Goal: Information Seeking & Learning: Check status

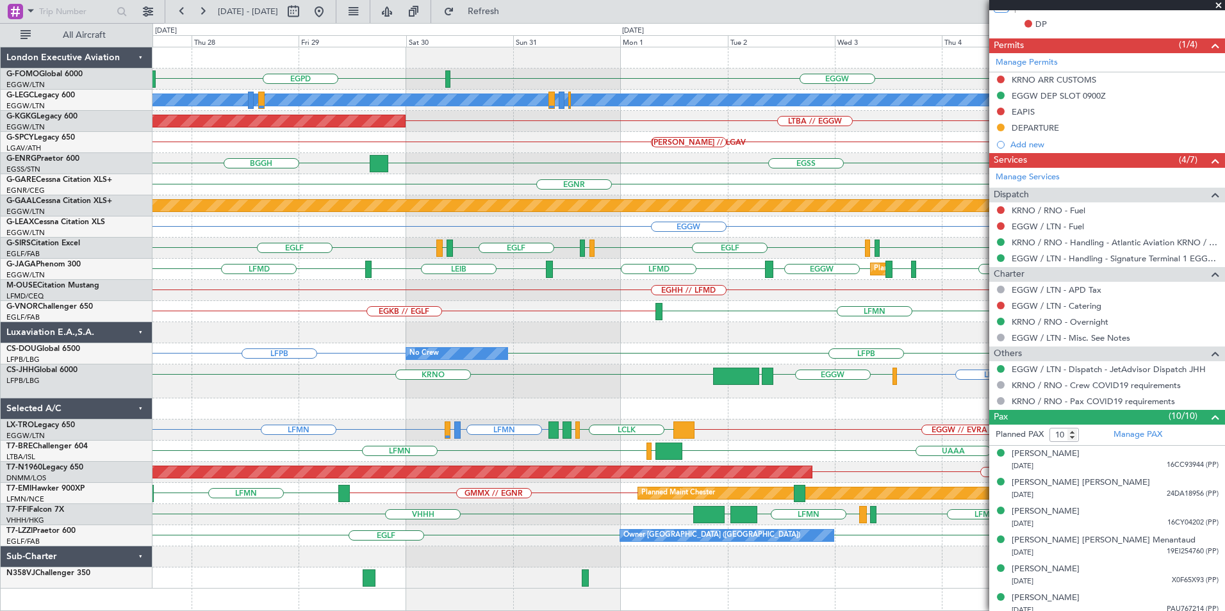
scroll to position [429, 0]
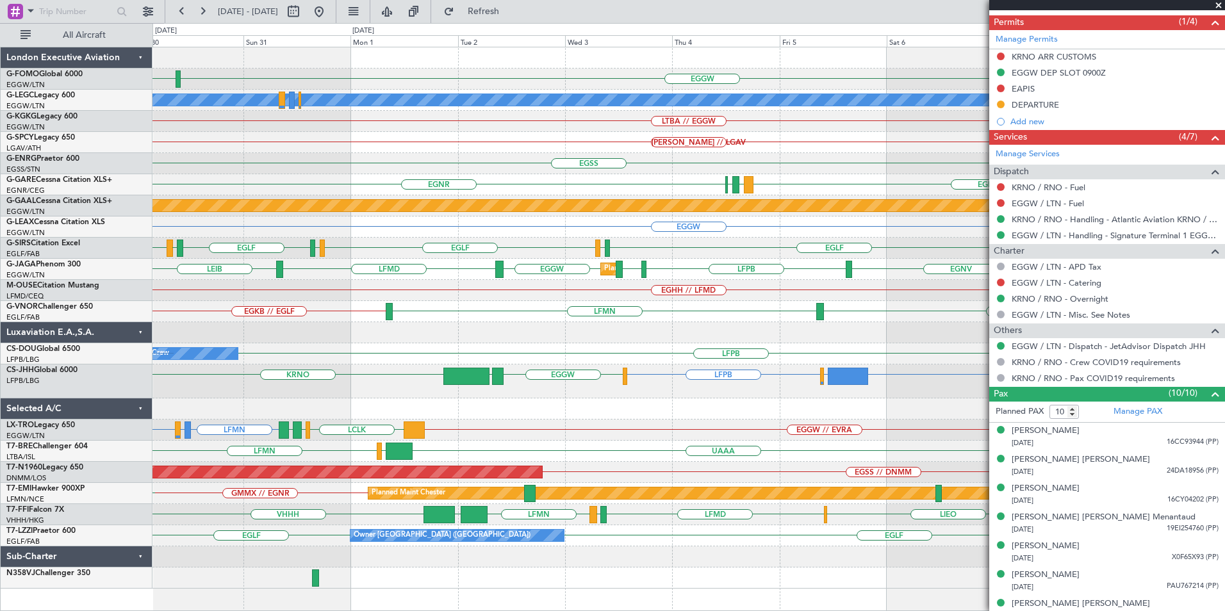
click at [336, 379] on div "EGGW EGPD A/C Unavailable London (Luton) LTBA // EGGW AOG Maint Istanbul (Atatu…" at bounding box center [688, 317] width 1072 height 541
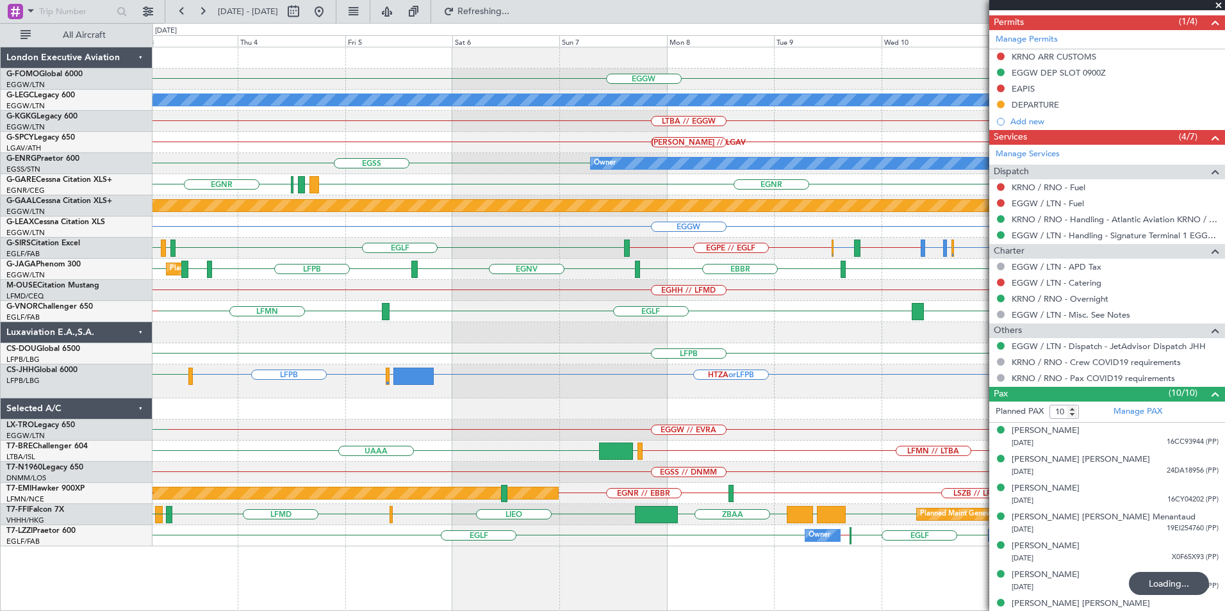
click at [481, 457] on div "EGGW A/C Unavailable London (Luton) LTBA // EGGW HEMM // LGAV Owner EGSS EGNR E…" at bounding box center [688, 296] width 1072 height 499
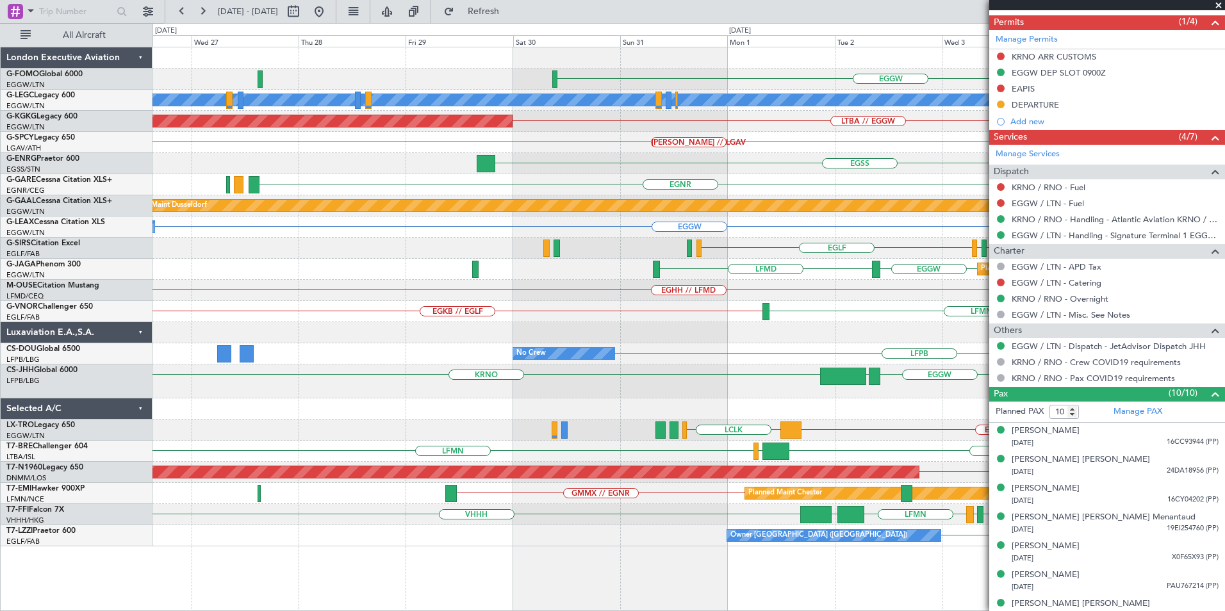
click at [860, 350] on div "EGGW A/C Unavailable London (Luton) LTBA // EGGW AOG Maint Istanbul (Ataturk) H…" at bounding box center [688, 296] width 1072 height 499
click at [634, 338] on div "EGGW A/C Unavailable London (Luton) LTBA // EGGW AOG Maint Istanbul (Ataturk) H…" at bounding box center [688, 296] width 1072 height 499
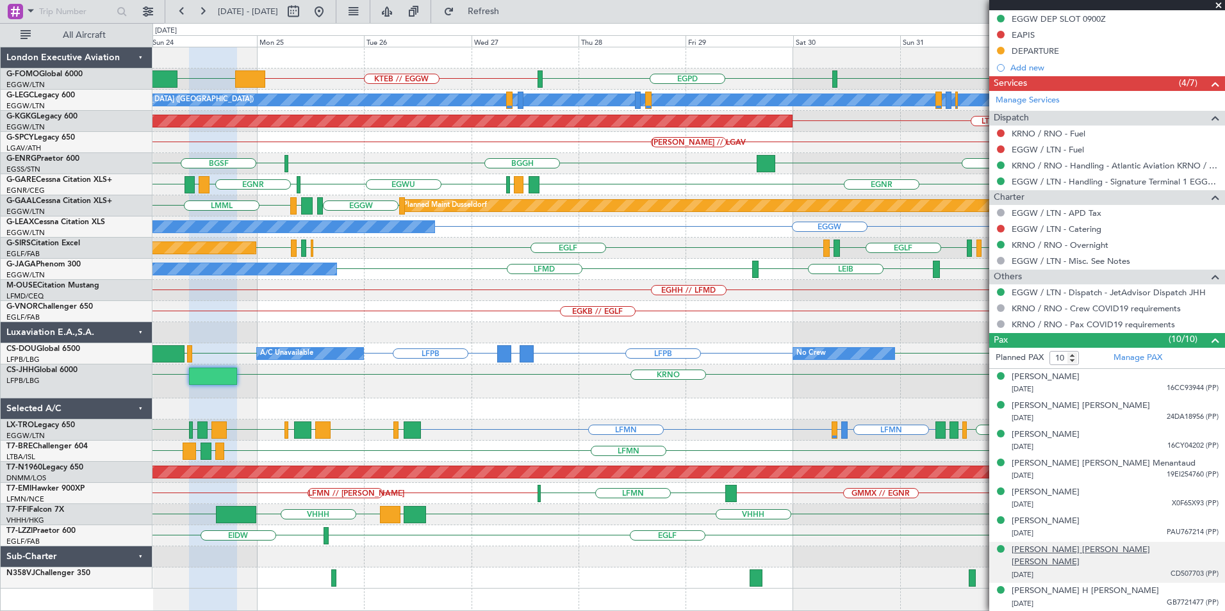
scroll to position [528, 0]
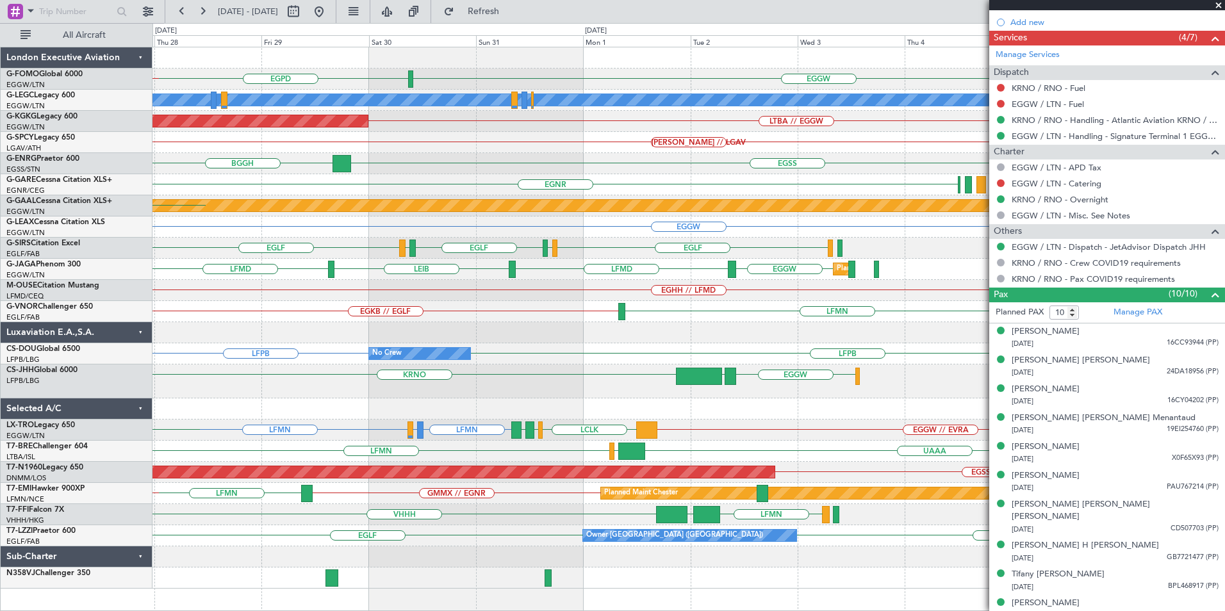
click at [221, 430] on div "EGGW EGPD KTEB // EGGW A/C Unavailable London (Luton) LTBA // EGGW AOG Maint Is…" at bounding box center [688, 317] width 1072 height 541
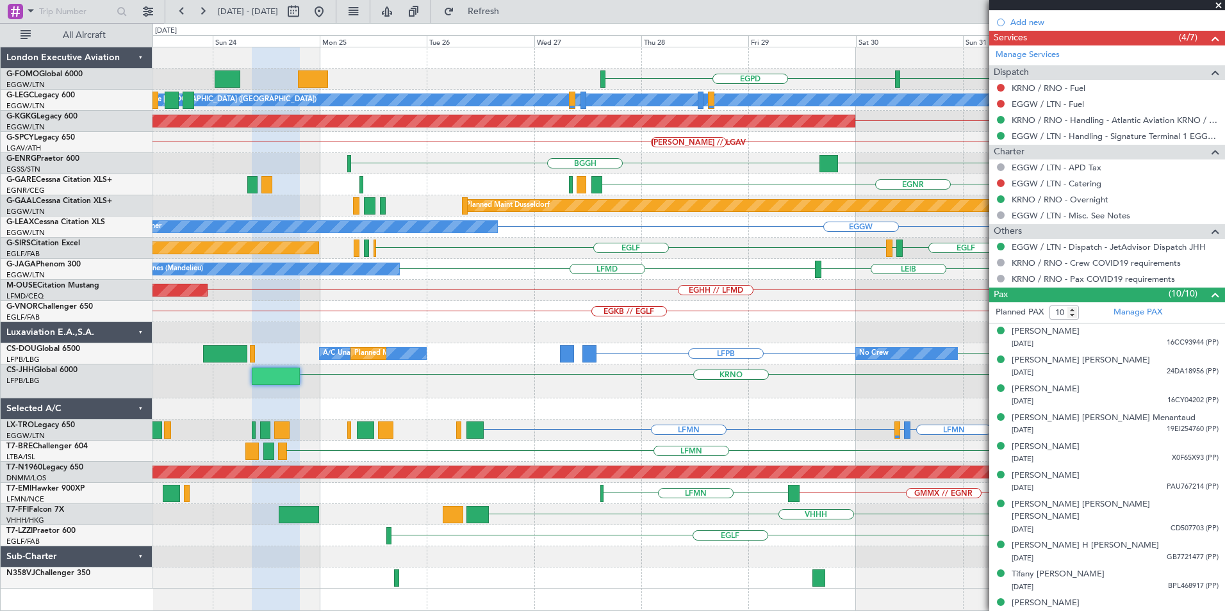
click at [775, 357] on div "EGGW EGPD A/C Unavailable London (Luton) Planned Maint London (Luton) AOG Maint…" at bounding box center [688, 317] width 1072 height 541
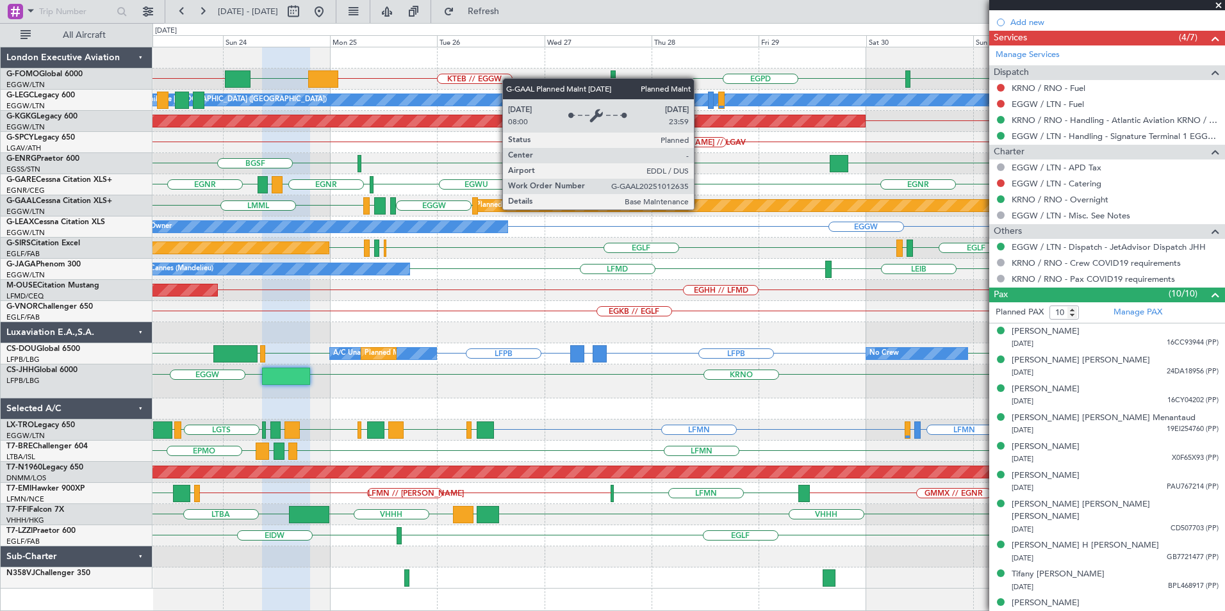
click at [470, 366] on div "EGGW KBDL // KACK KTEB // EGGW EGGW EGPD A/C Unavailable London (Luton) Planned…" at bounding box center [688, 317] width 1072 height 541
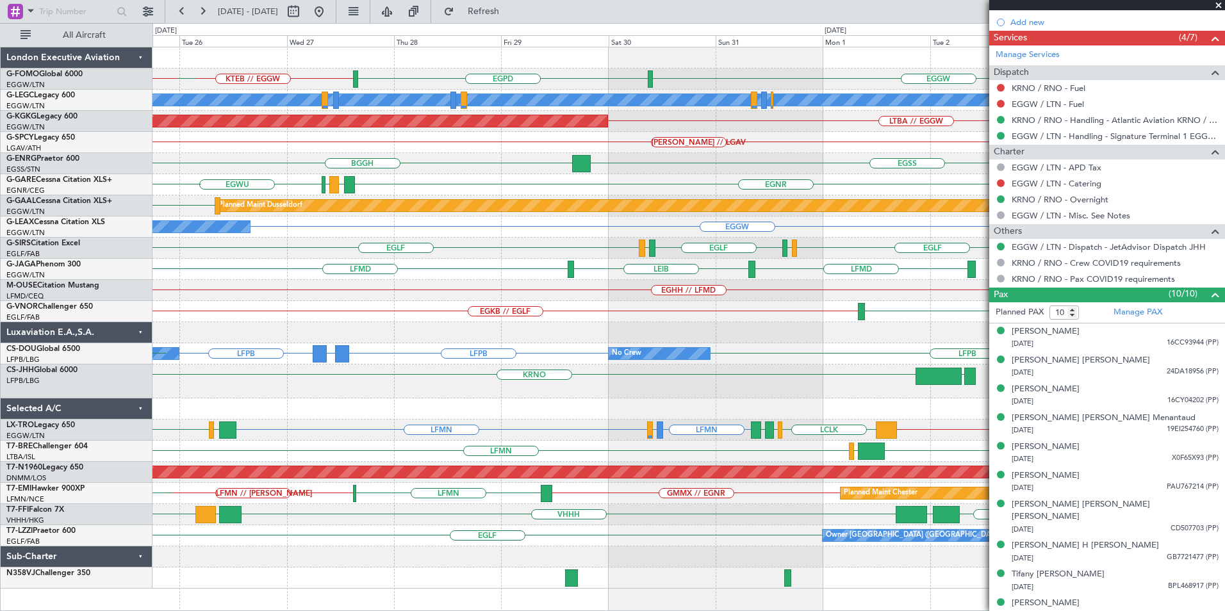
click at [469, 435] on div "EGGW KTEB // EGGW EGPD EGGW KBDL // KACK A/C Unavailable London (Luton) AOG Mai…" at bounding box center [688, 317] width 1072 height 541
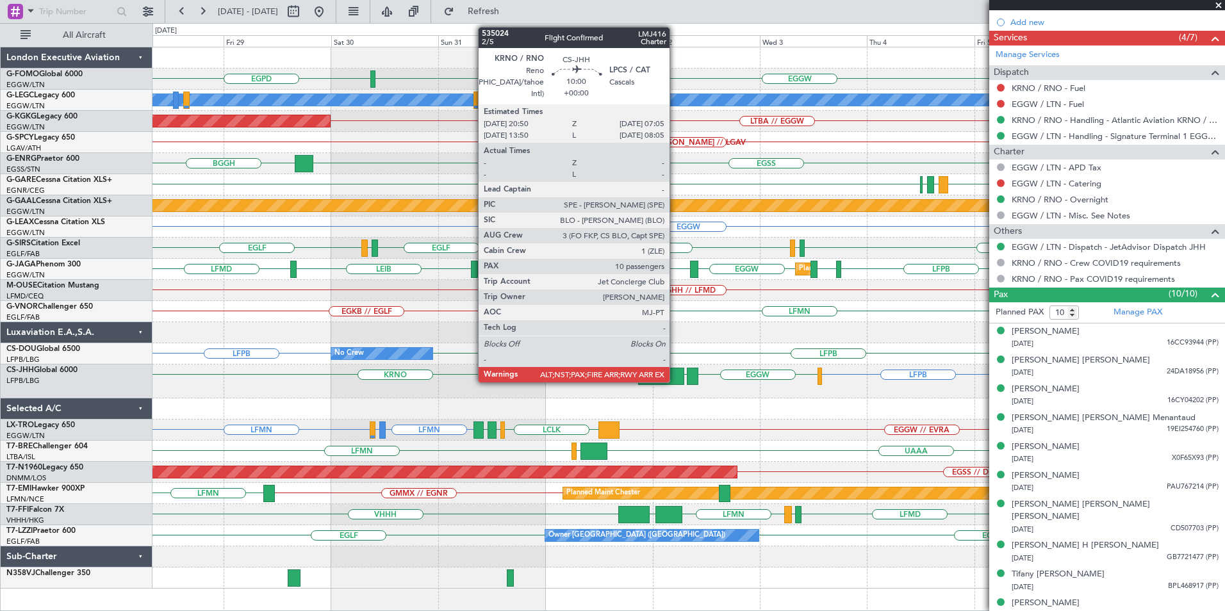
click at [675, 375] on div at bounding box center [661, 376] width 46 height 17
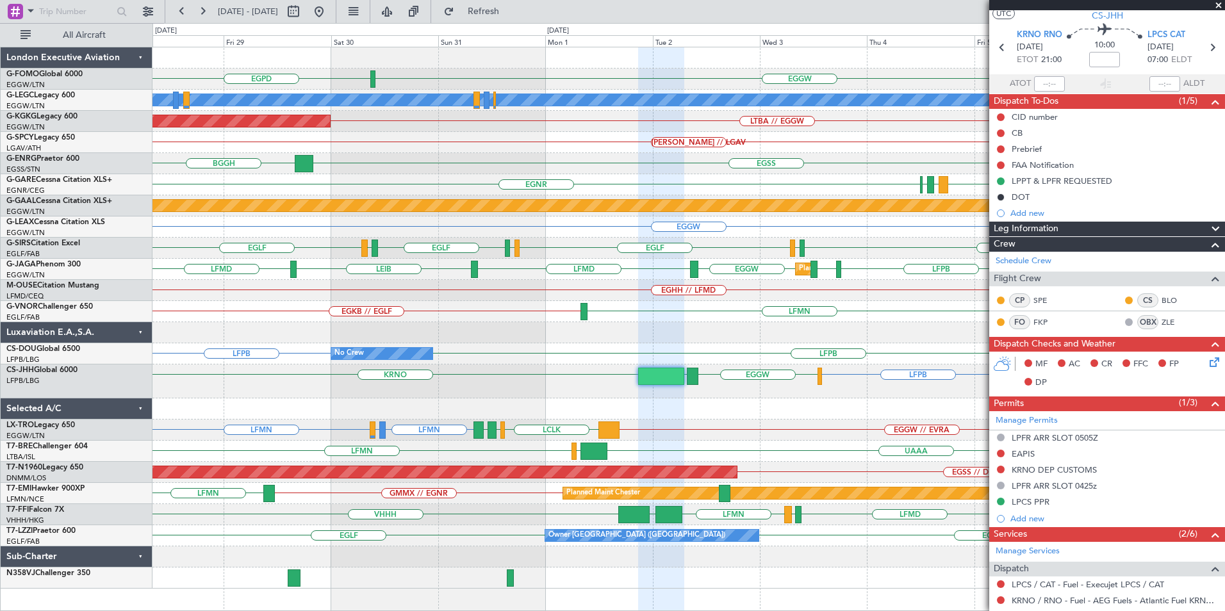
scroll to position [0, 0]
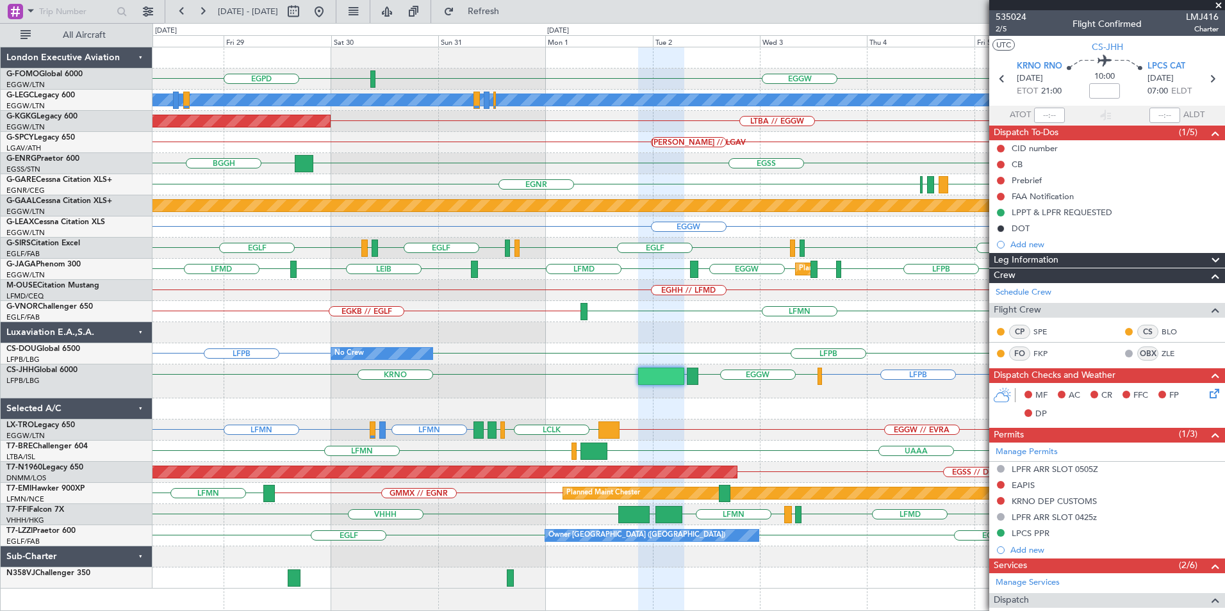
click at [760, 404] on div "EGGW EGPD A/C Unavailable London (Luton) LTBA // EGGW AOG Maint Istanbul (Atatu…" at bounding box center [688, 317] width 1072 height 541
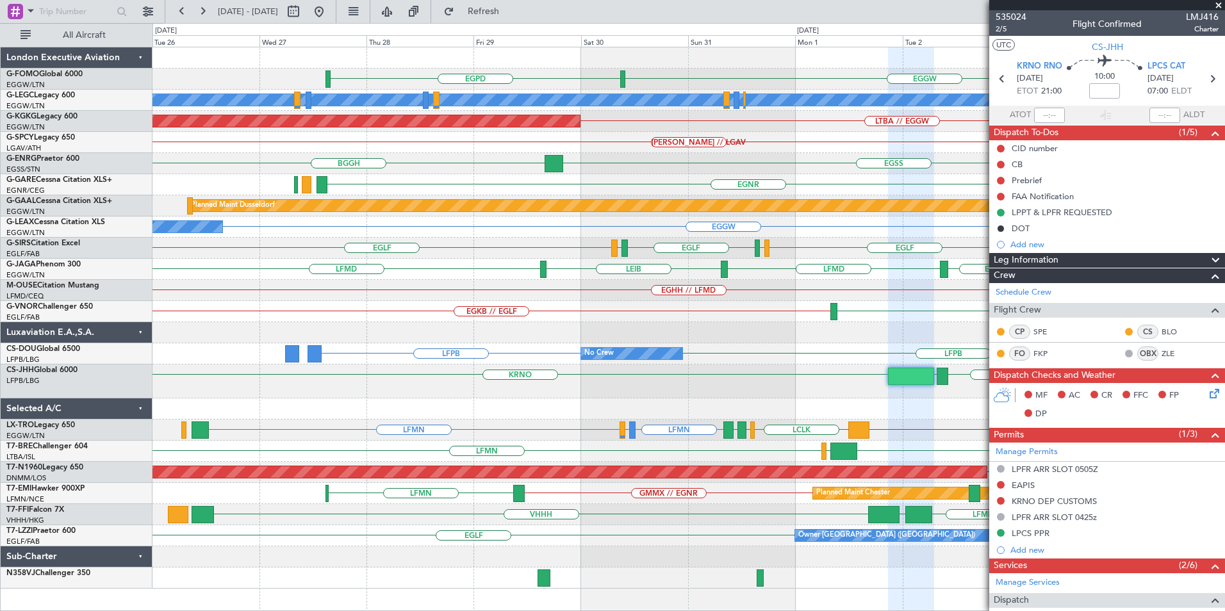
click at [808, 422] on div "EGGW EGPD A/C Unavailable London (Luton) LTBA // EGGW AOG Maint Istanbul (Atatu…" at bounding box center [688, 317] width 1072 height 541
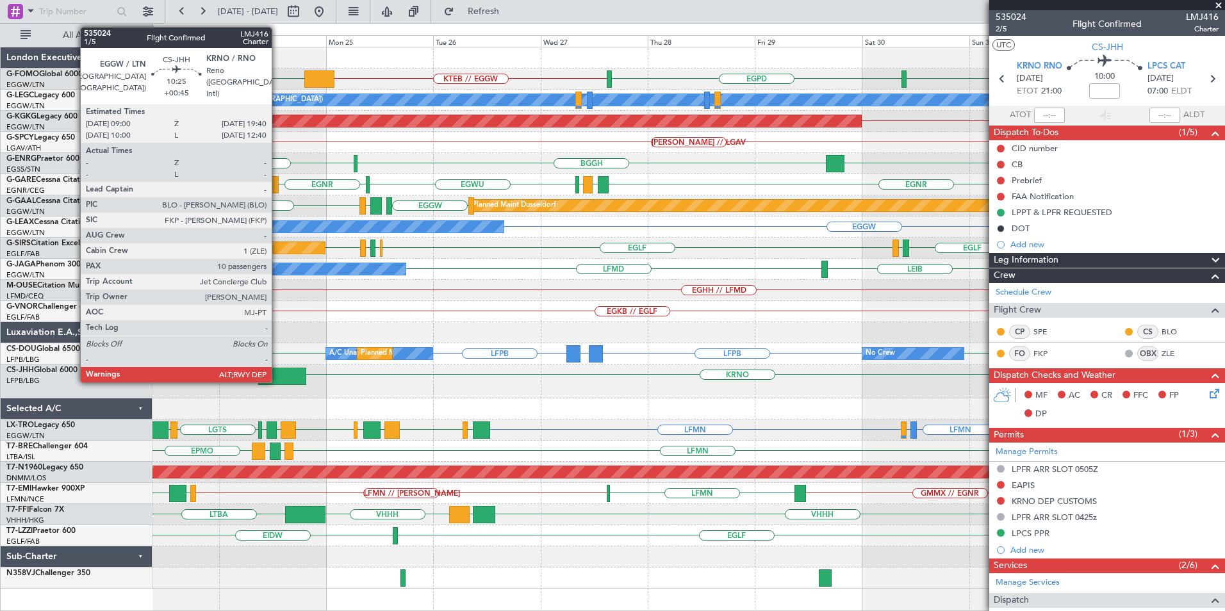
click at [279, 373] on div at bounding box center [282, 376] width 48 height 17
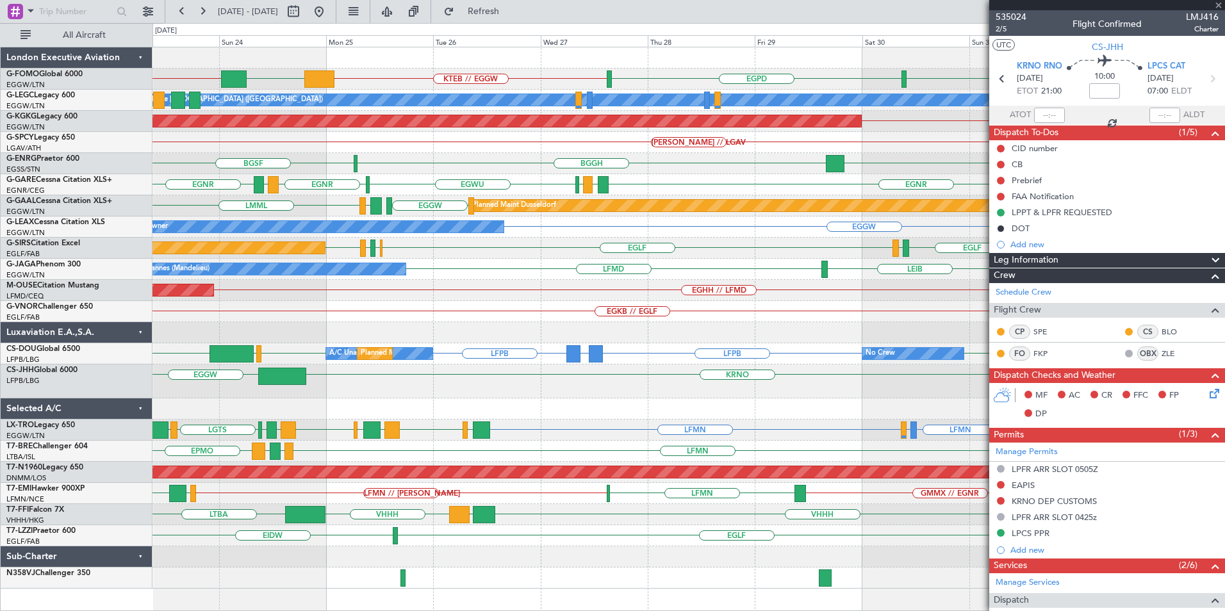
type input "+00:45"
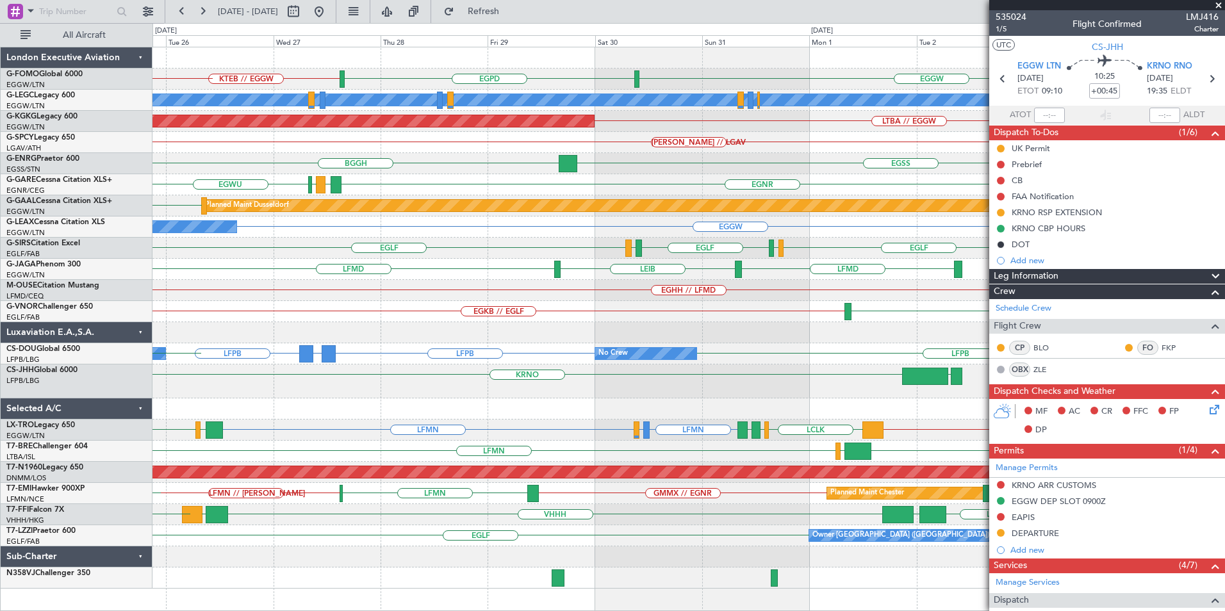
click at [183, 425] on div "EGGW KTEB // EGGW EGPD EGGW KBDL // KACK A/C Unavailable London (Luton) LTBA //…" at bounding box center [688, 317] width 1072 height 541
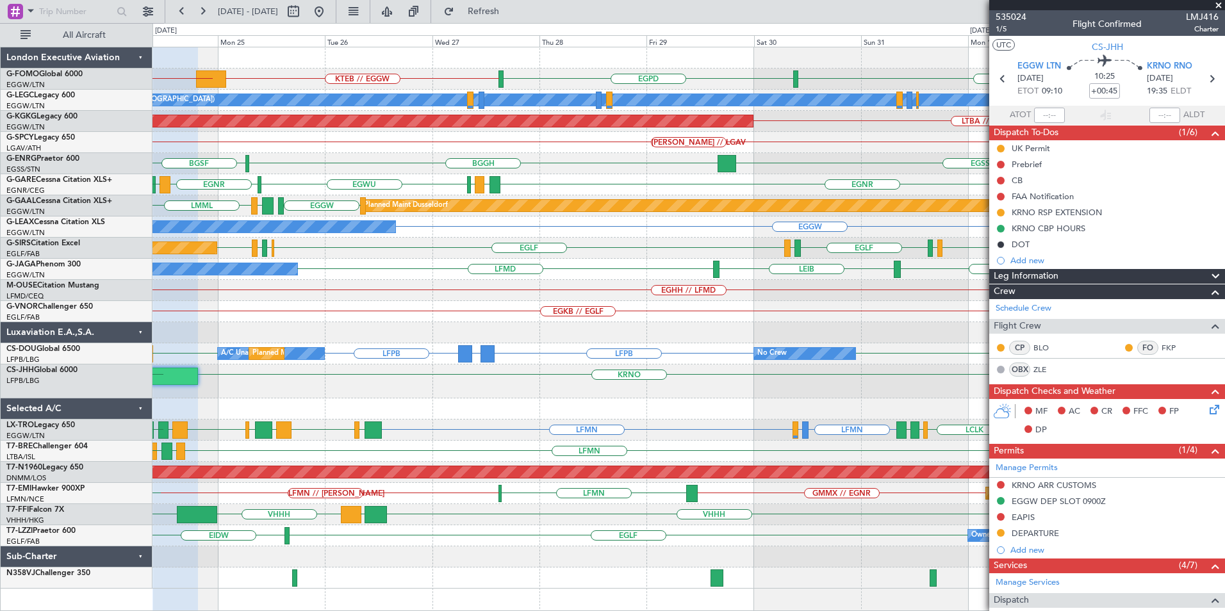
click at [544, 404] on div "EGGW KTEB // EGGW EGPD EGGW KBDL // KACK A/C Unavailable London (Luton) Planned…" at bounding box center [688, 317] width 1072 height 541
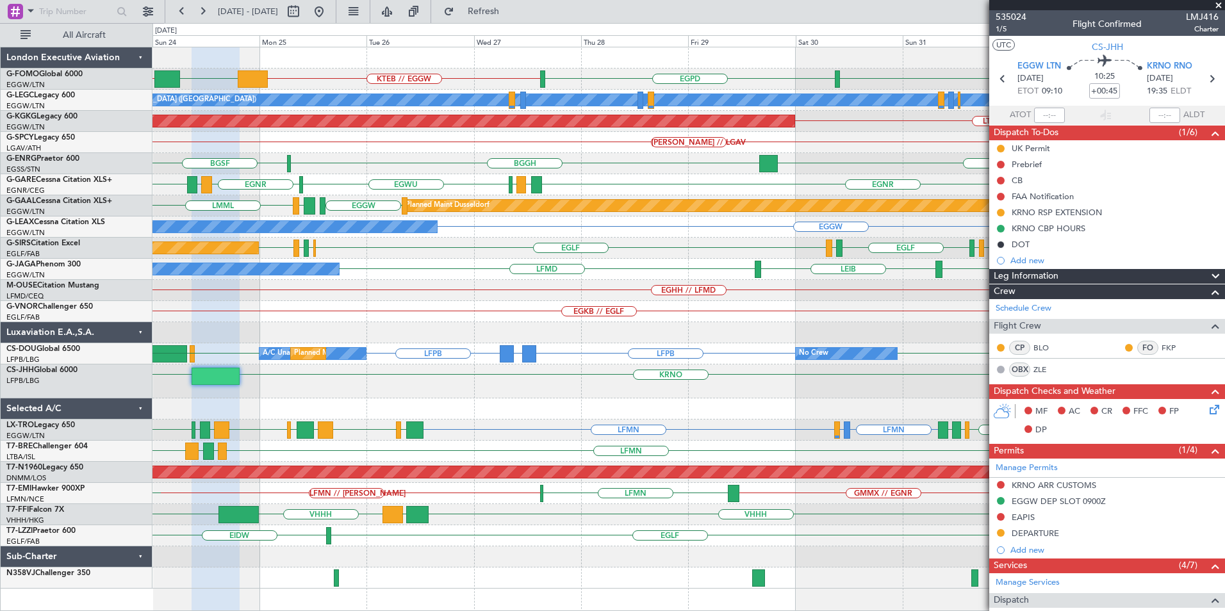
click at [502, 399] on div at bounding box center [688, 408] width 1072 height 21
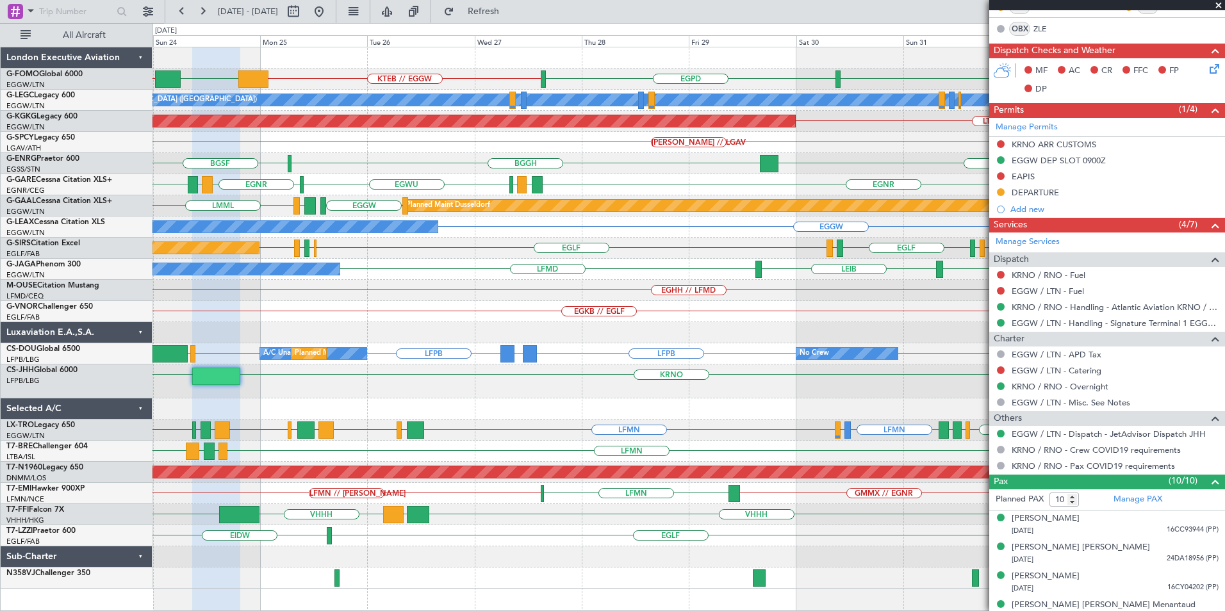
scroll to position [448, 0]
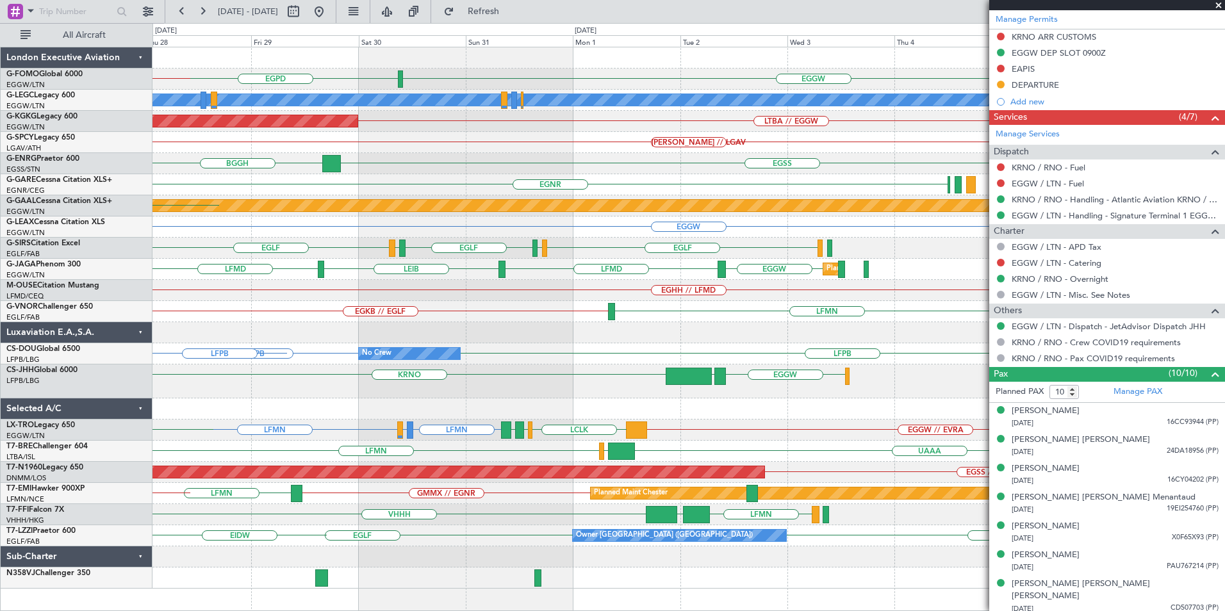
click at [293, 441] on div "EGGW EGPD KTEB // EGGW A/C Unavailable London (Luton) AOG Maint Istanbul (Atatu…" at bounding box center [688, 317] width 1072 height 541
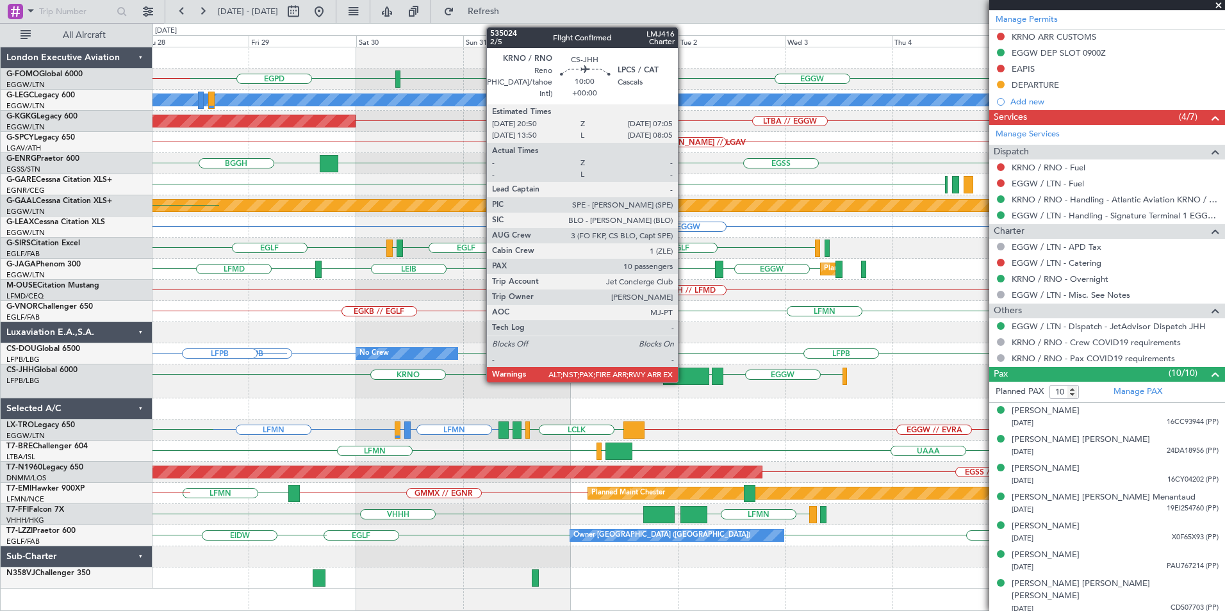
click at [684, 371] on div at bounding box center [686, 376] width 46 height 17
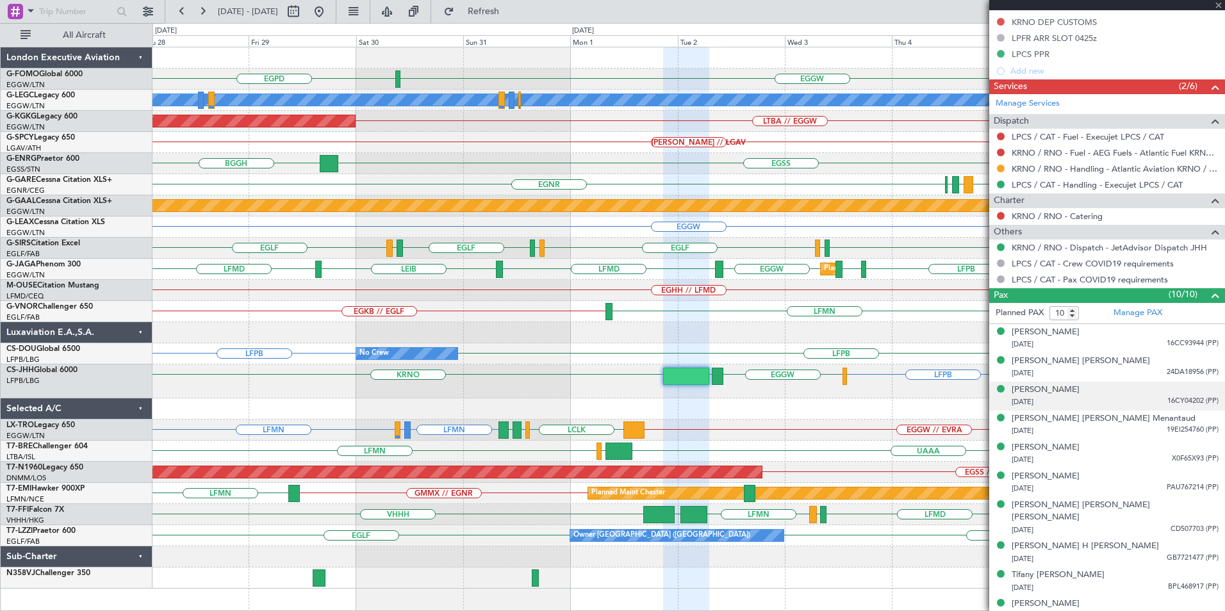
scroll to position [480, 0]
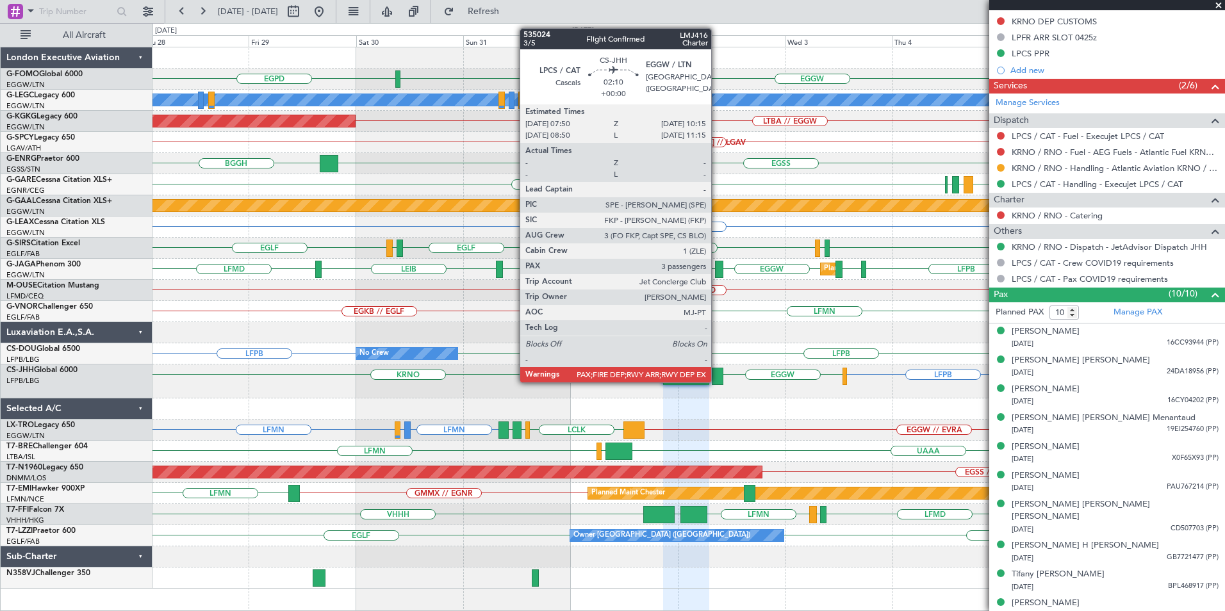
click at [716, 381] on div at bounding box center [717, 376] width 11 height 17
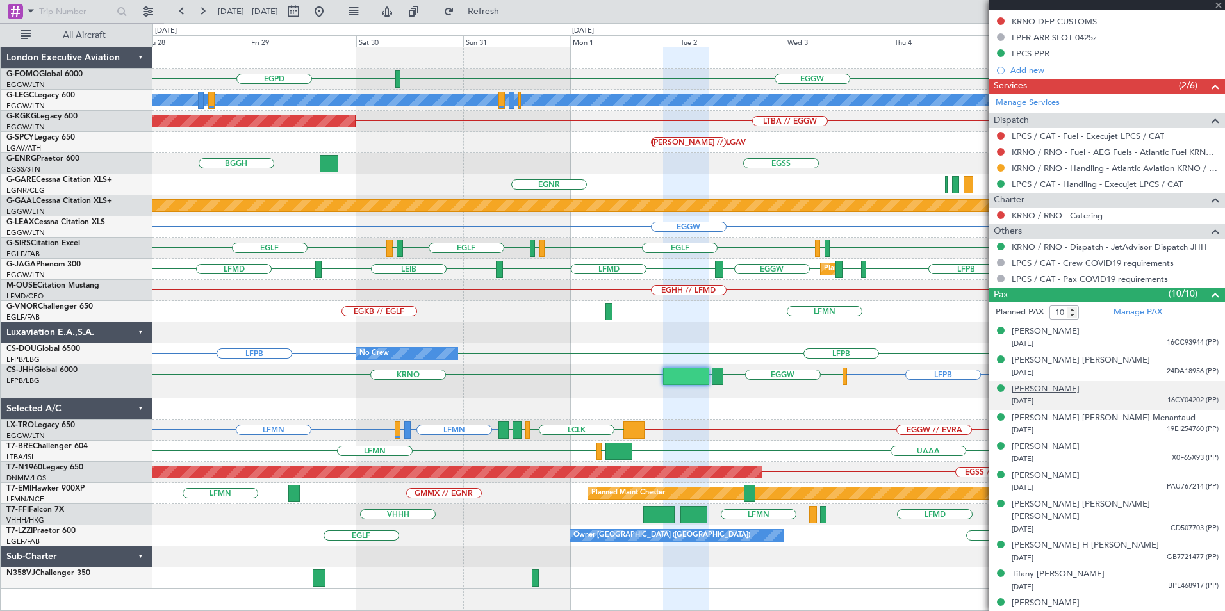
type input "4"
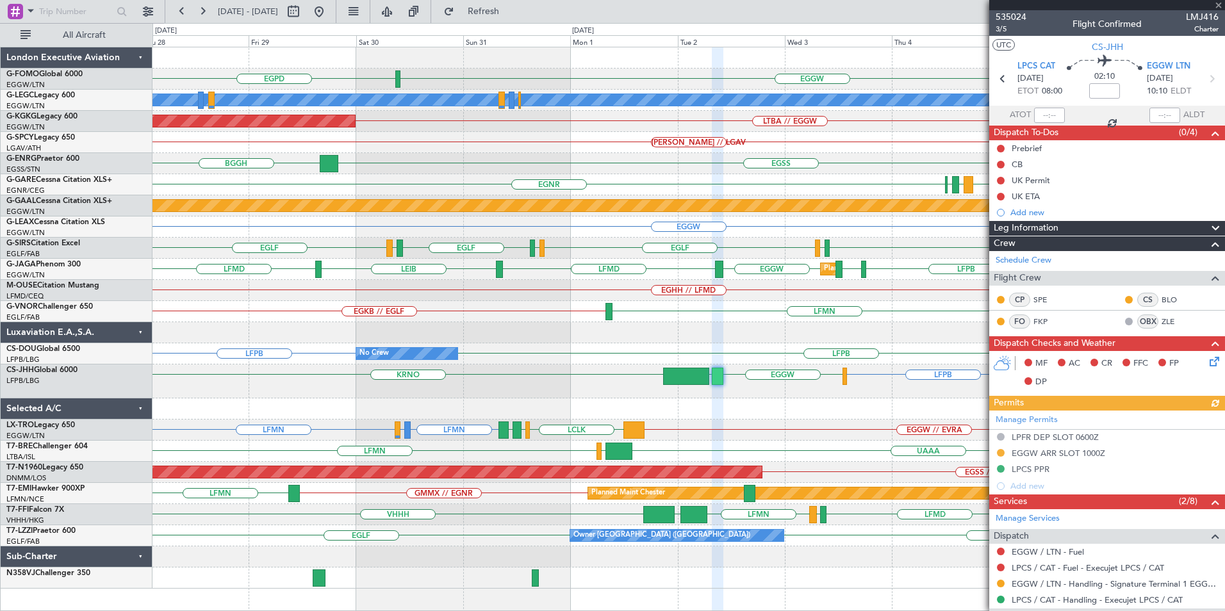
scroll to position [294, 0]
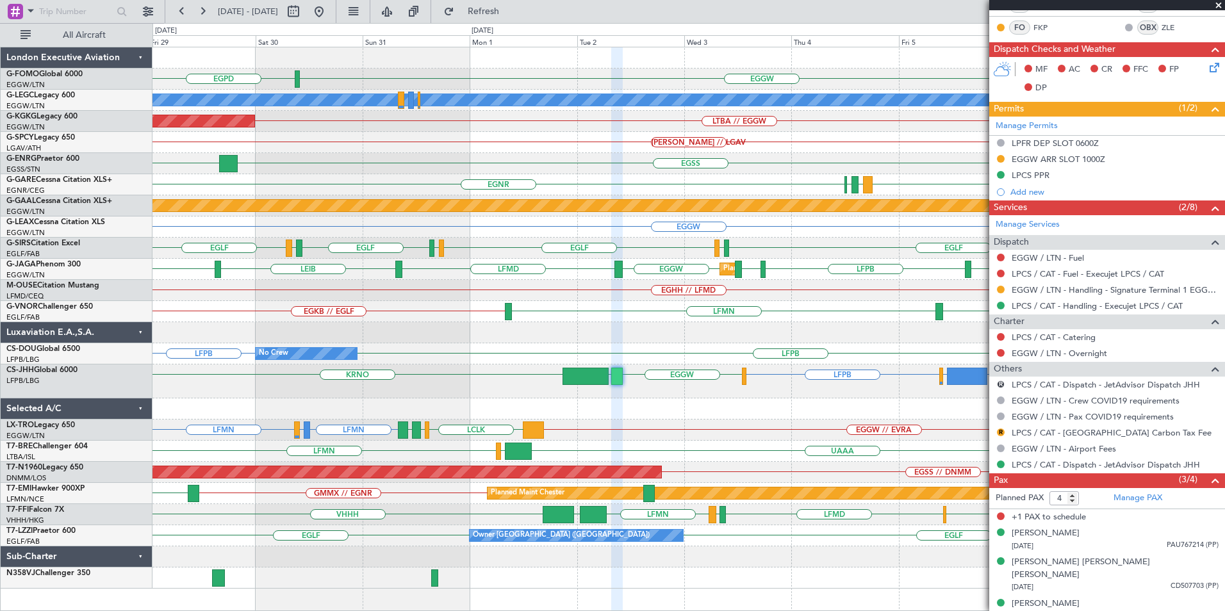
click at [660, 336] on div "EGGW EGPD A/C Unavailable London (Luton) LTBA // EGGW AOG Maint Istanbul (Atatu…" at bounding box center [688, 317] width 1072 height 541
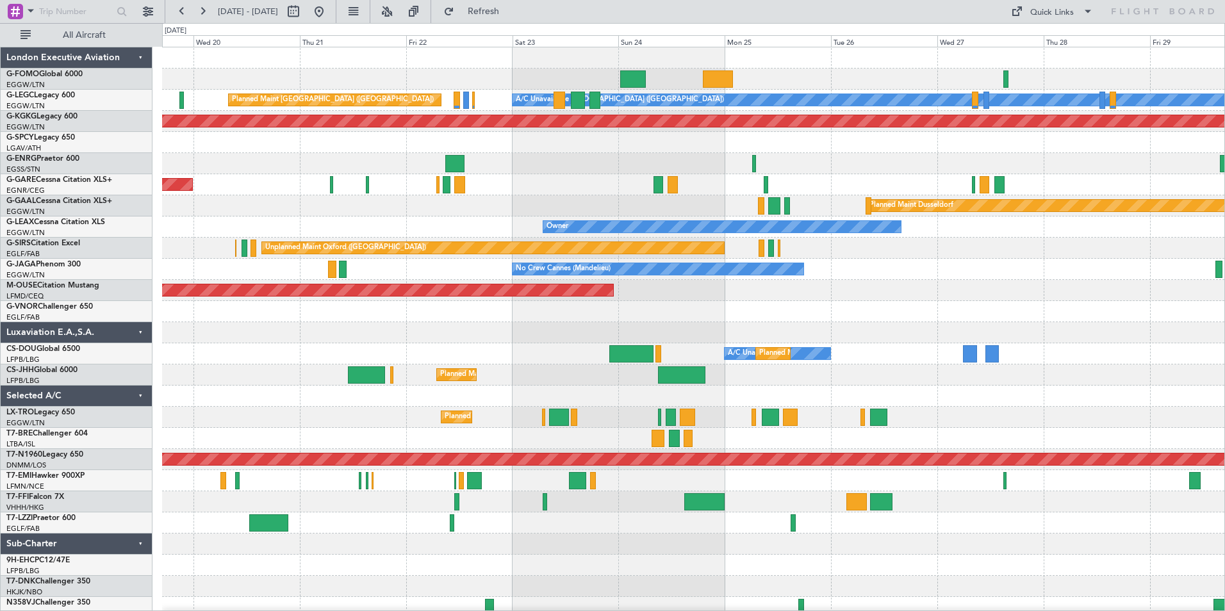
click at [289, 403] on div at bounding box center [693, 396] width 1062 height 21
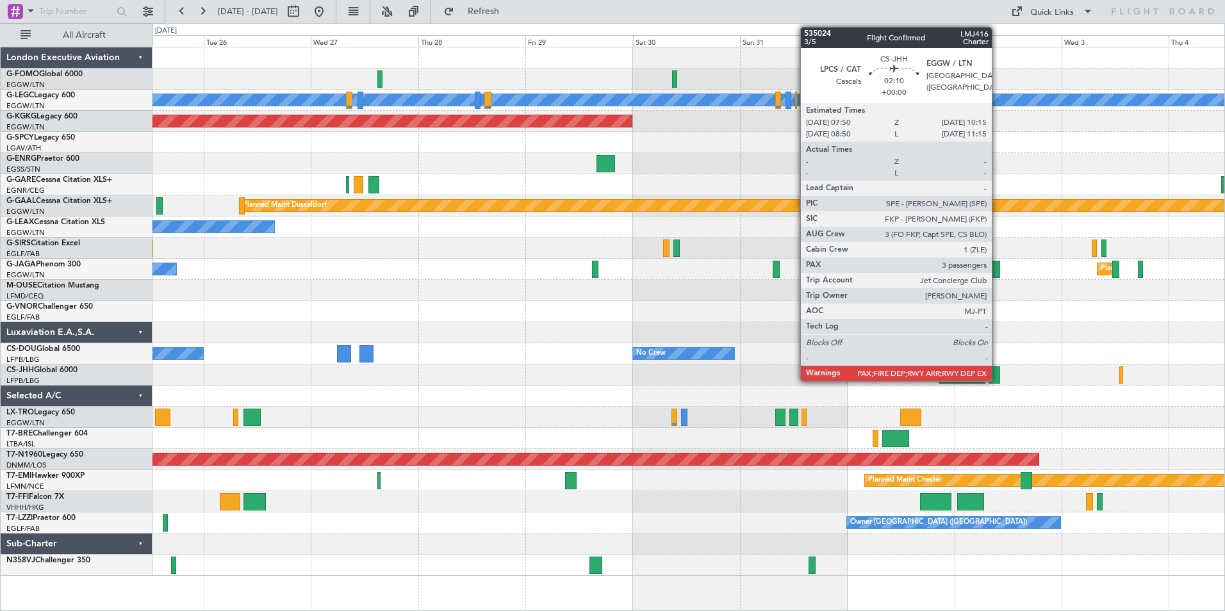
click at [997, 369] on div at bounding box center [993, 374] width 11 height 17
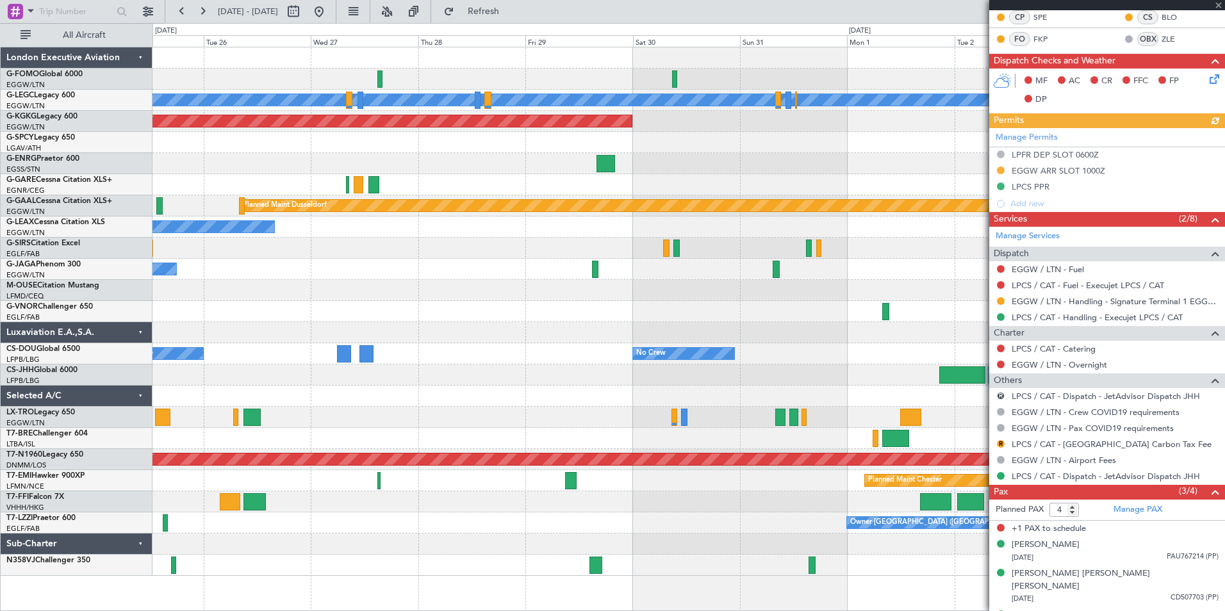
scroll to position [294, 0]
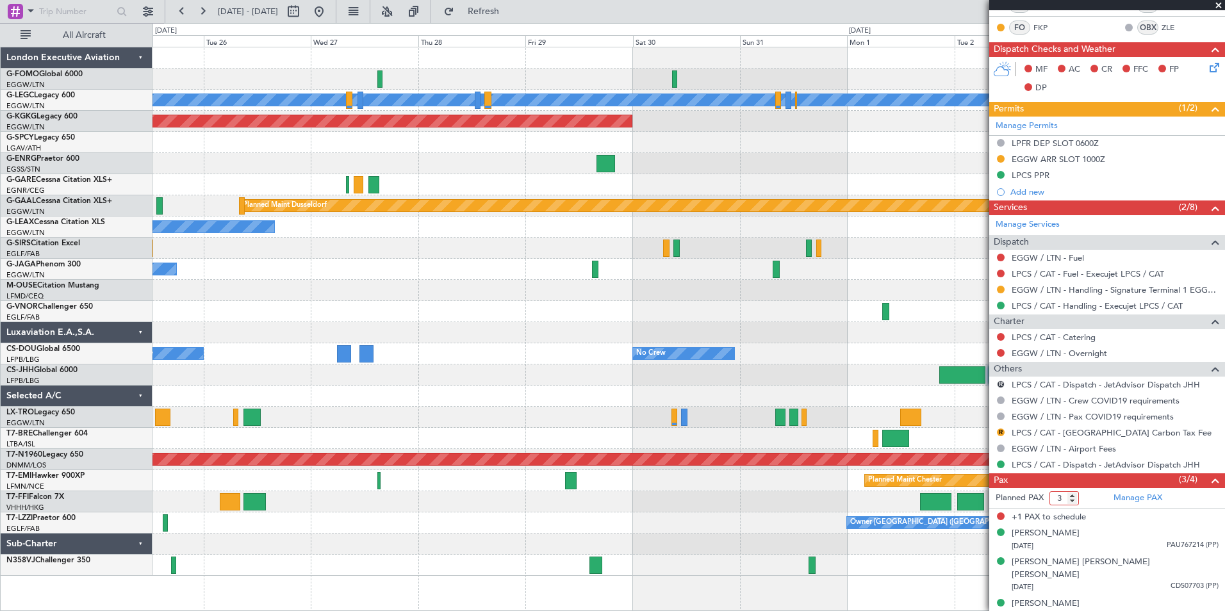
type input "3"
click at [1072, 500] on input "3" at bounding box center [1063, 498] width 29 height 14
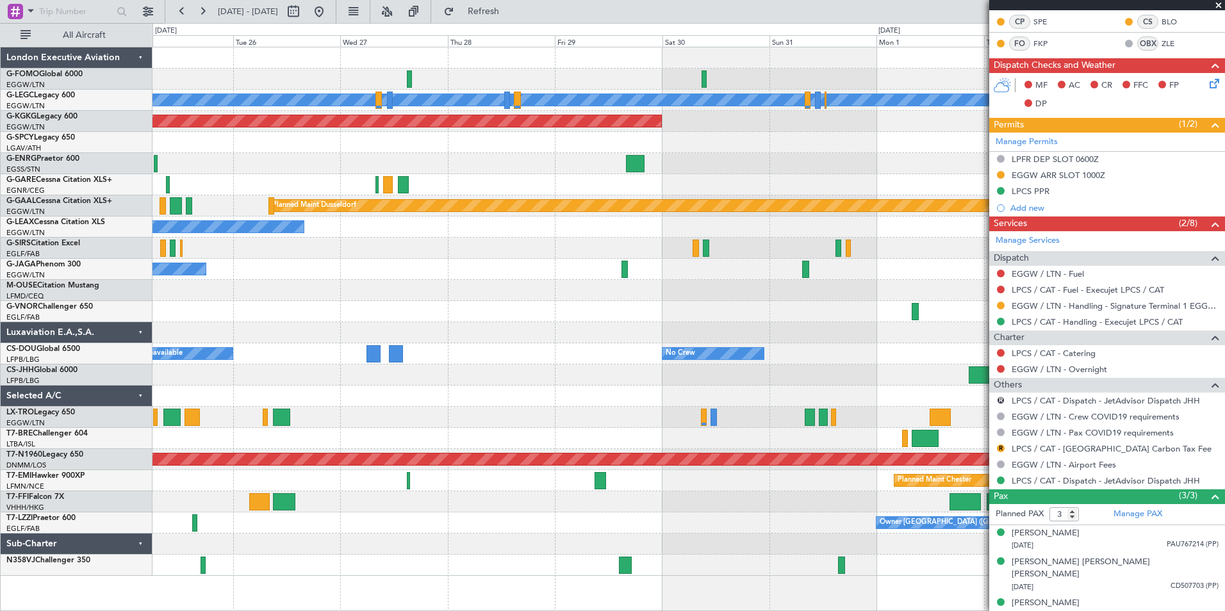
click at [1010, 355] on fb-app "[DATE] - [DATE] Refresh Quick Links All Aircraft A/C Unavailable [GEOGRAPHIC_DA…" at bounding box center [612, 311] width 1225 height 602
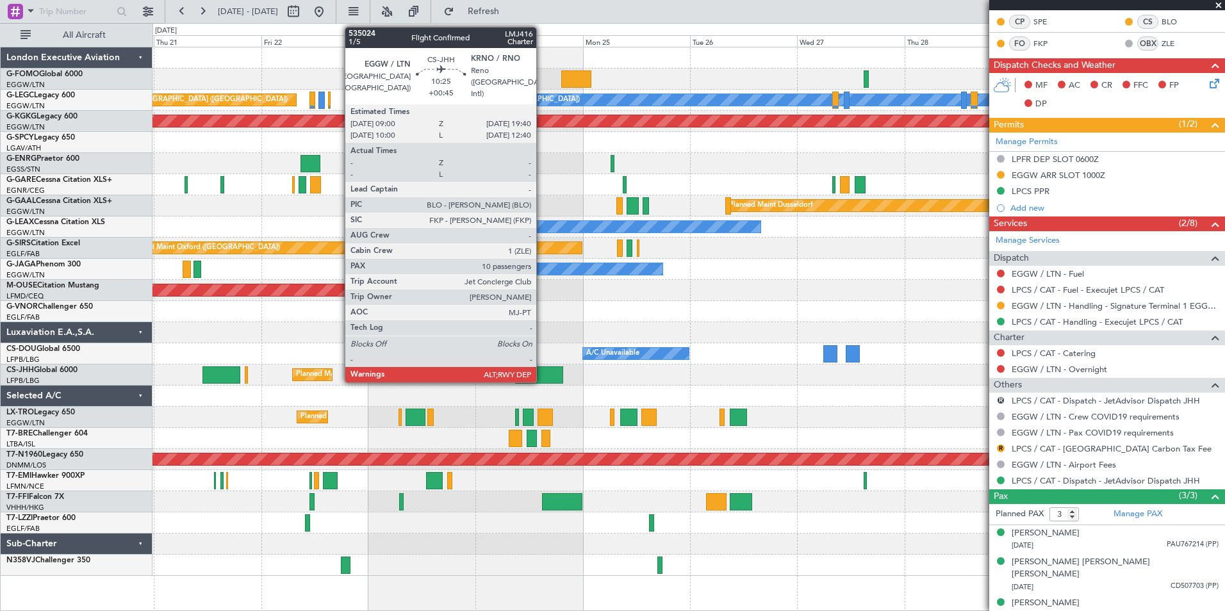
click at [542, 374] on div at bounding box center [539, 374] width 48 height 17
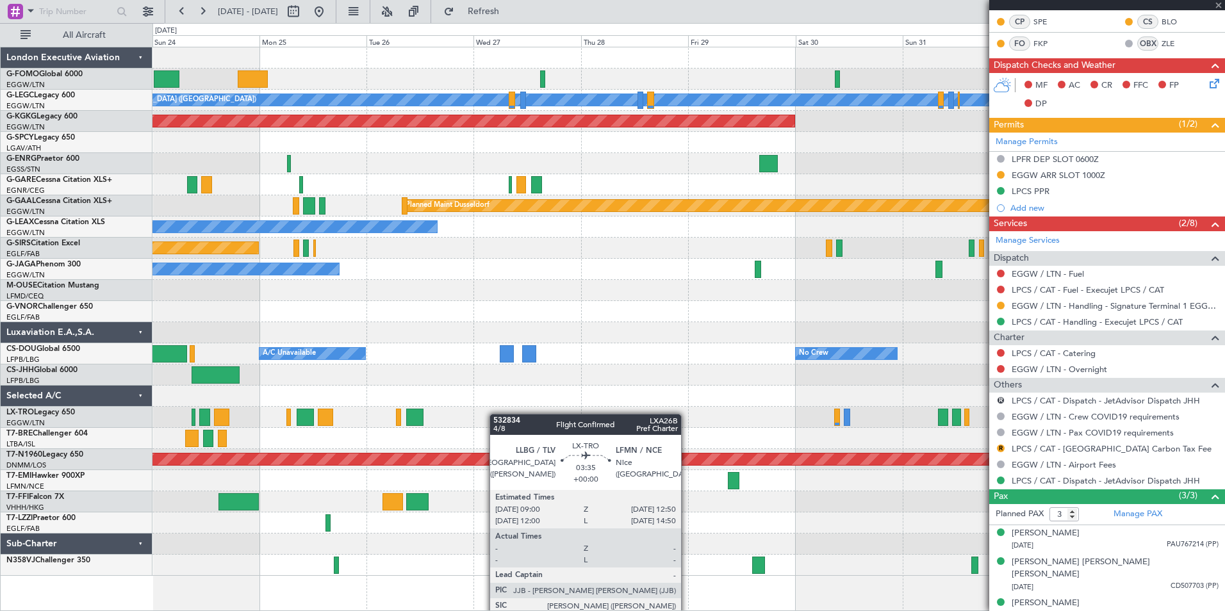
click at [451, 414] on div "A/C Unavailable [GEOGRAPHIC_DATA] ([GEOGRAPHIC_DATA]) Planned Maint [GEOGRAPHIC…" at bounding box center [688, 311] width 1072 height 529
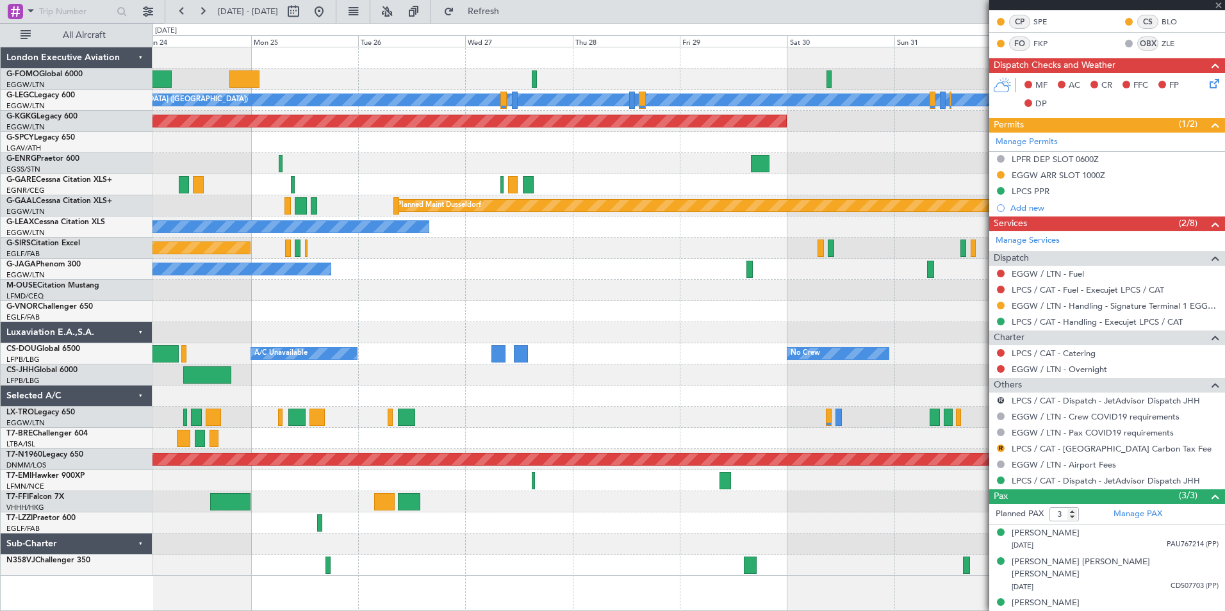
type input "+00:45"
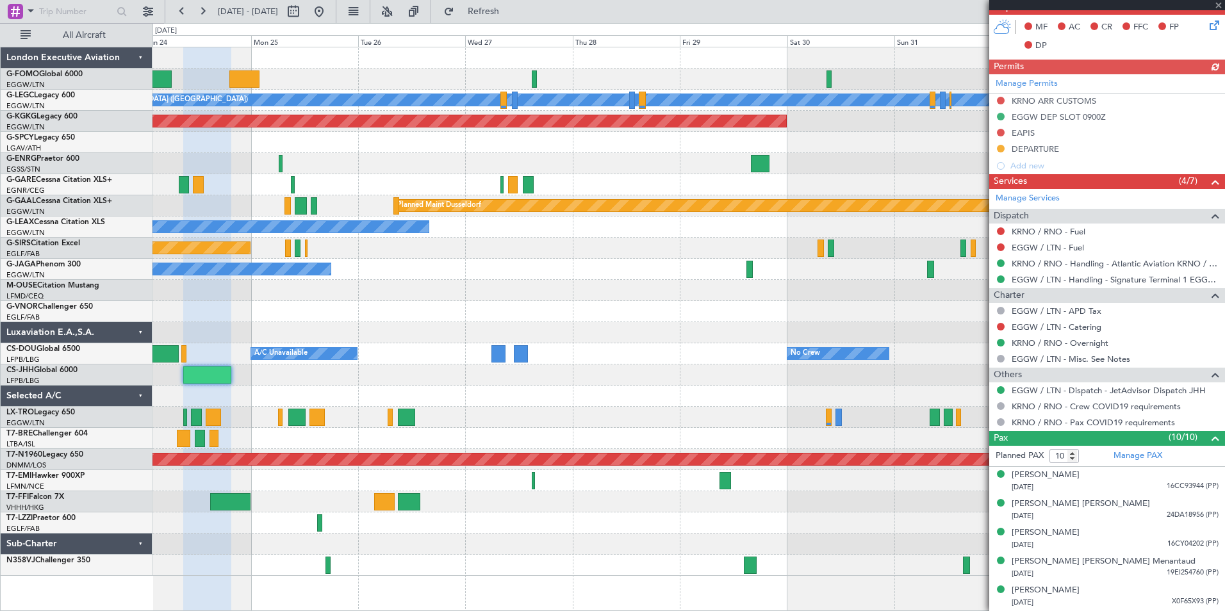
scroll to position [528, 0]
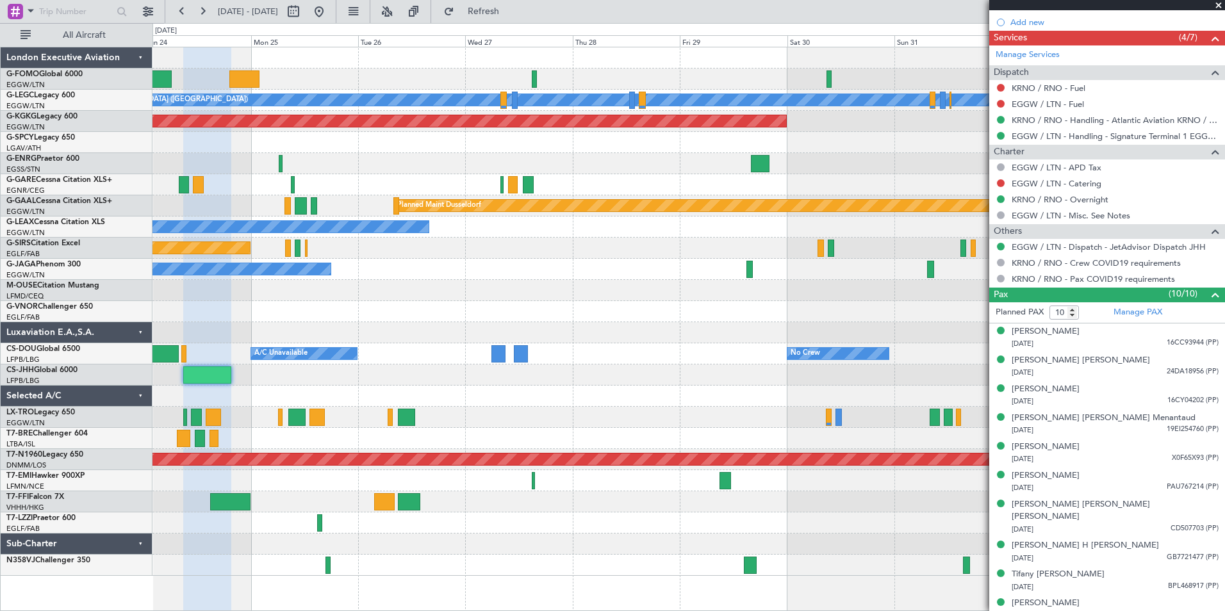
click at [1217, 7] on span at bounding box center [1218, 6] width 13 height 12
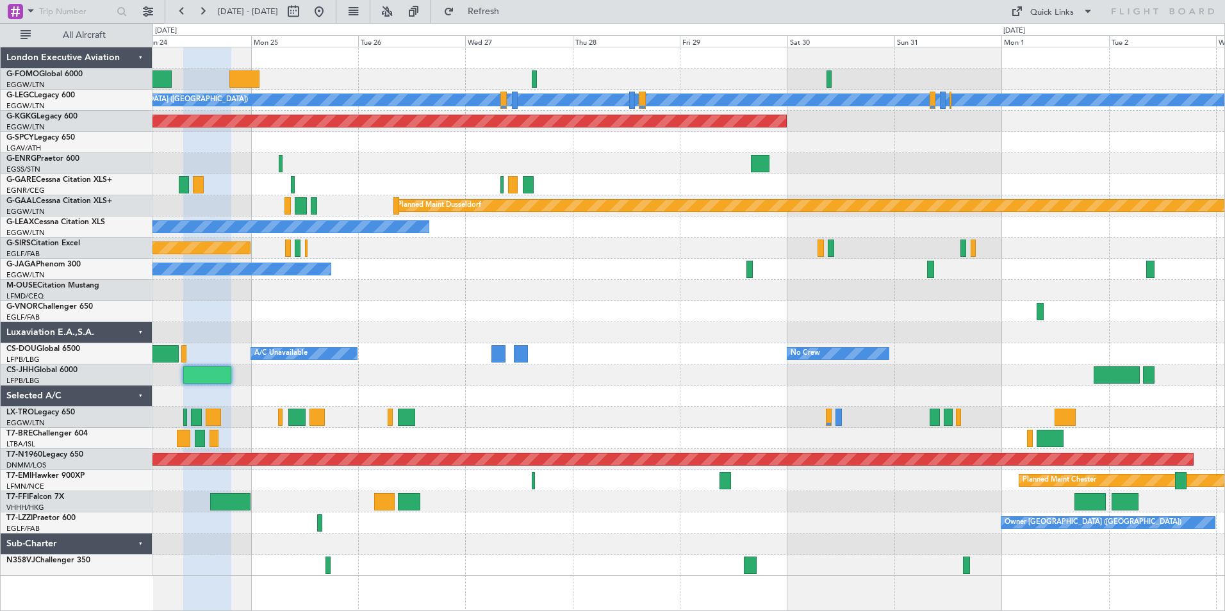
type input "0"
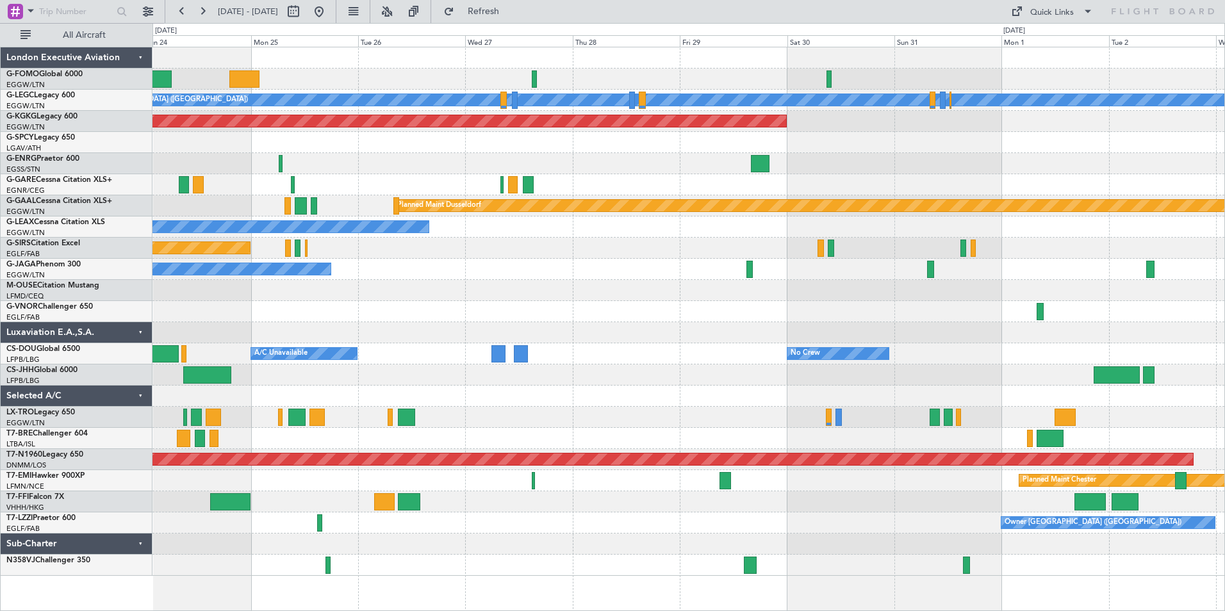
scroll to position [0, 0]
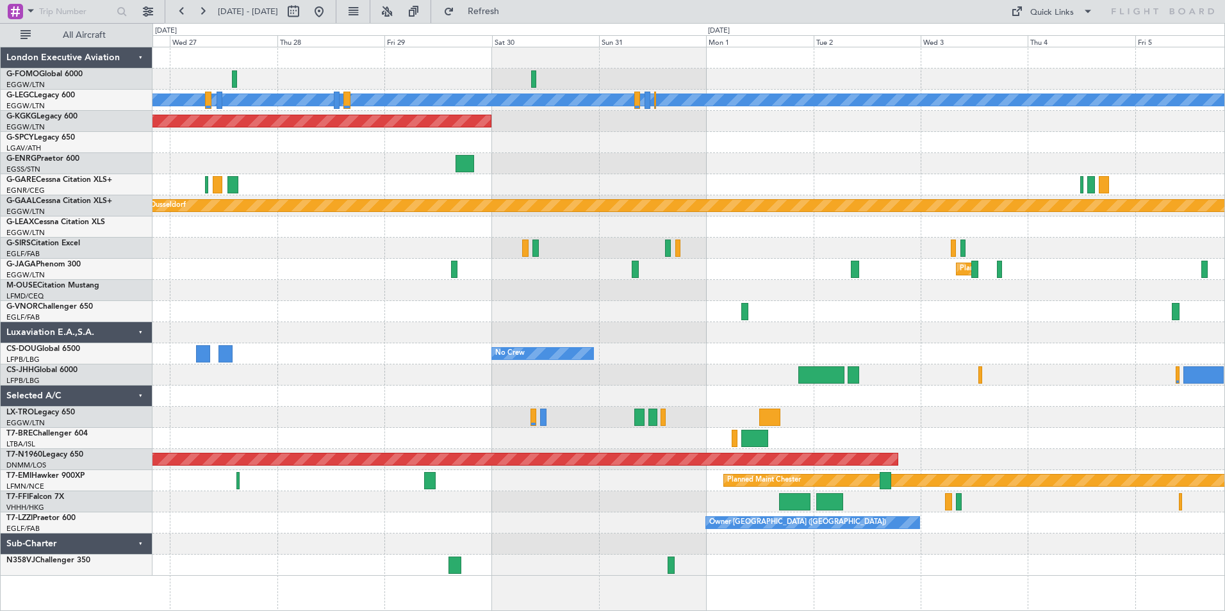
click at [692, 268] on div "A/C Unavailable [GEOGRAPHIC_DATA] ([GEOGRAPHIC_DATA]) AOG Maint [GEOGRAPHIC_DAT…" at bounding box center [688, 311] width 1072 height 529
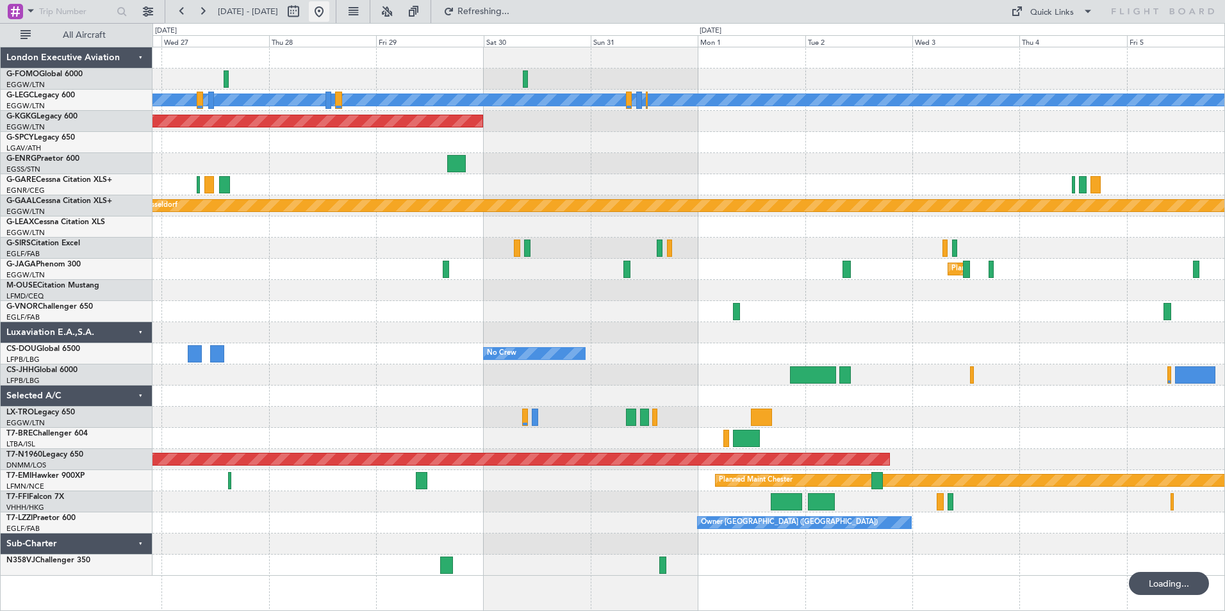
click at [329, 17] on button at bounding box center [319, 11] width 20 height 20
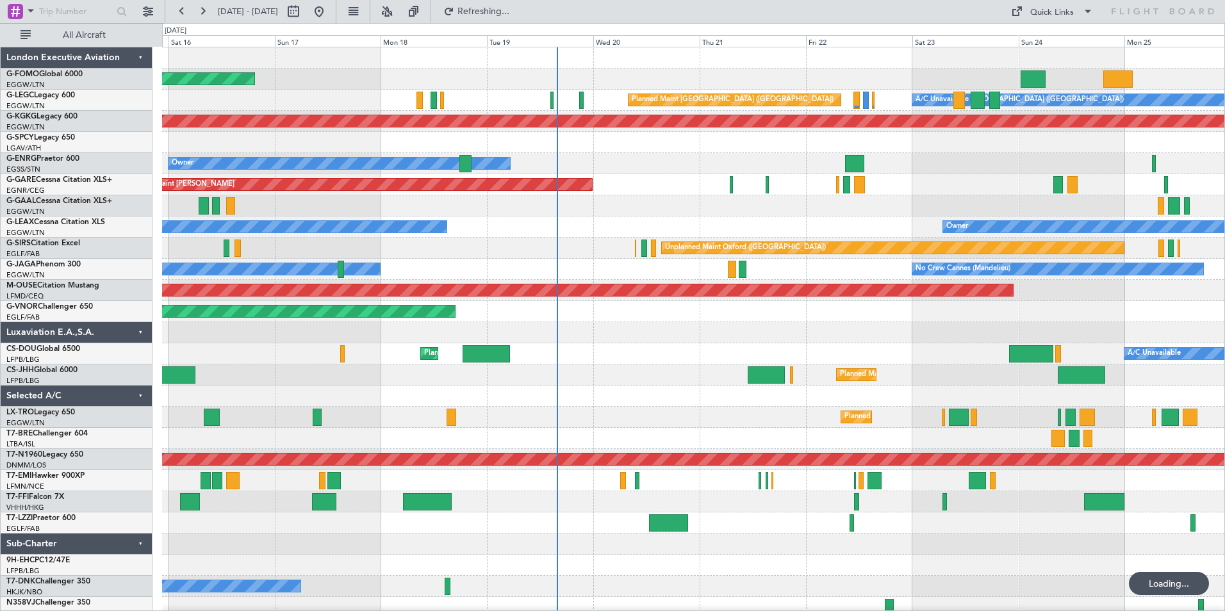
click at [671, 338] on div "Planned Maint Windsor Locks ([PERSON_NAME] Intl) Planned Maint [GEOGRAPHIC_DATA…" at bounding box center [693, 332] width 1062 height 571
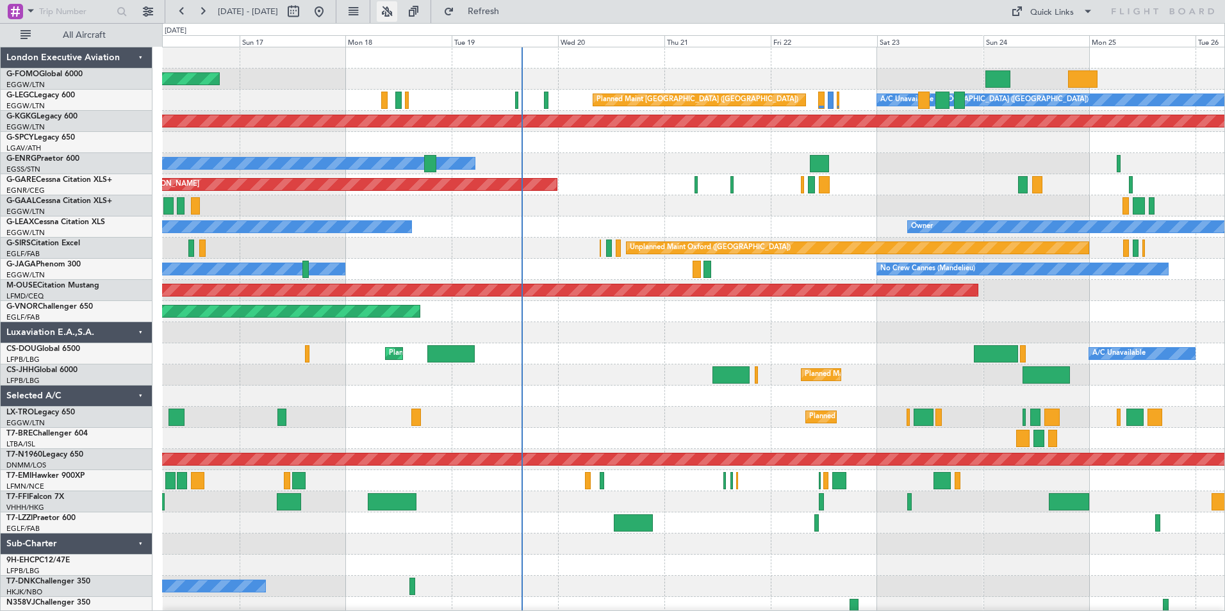
click at [397, 11] on button at bounding box center [387, 11] width 20 height 20
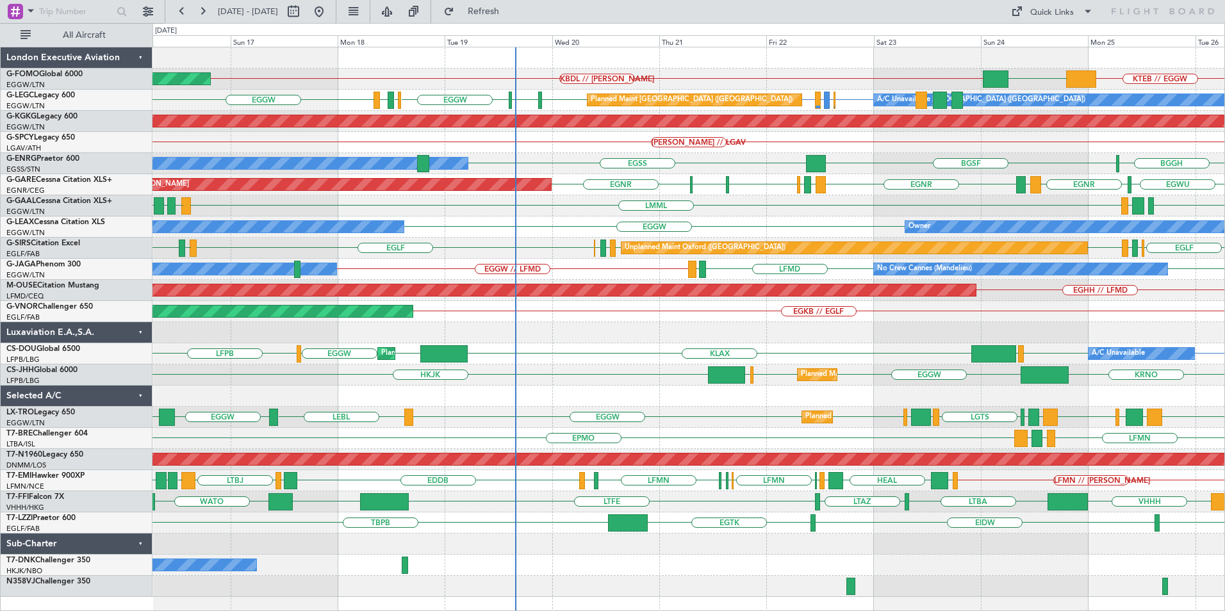
click at [713, 311] on div "Planned Maint Windsor Locks ([PERSON_NAME] Intl) KBDL // [PERSON_NAME] KTEB // …" at bounding box center [688, 322] width 1072 height 550
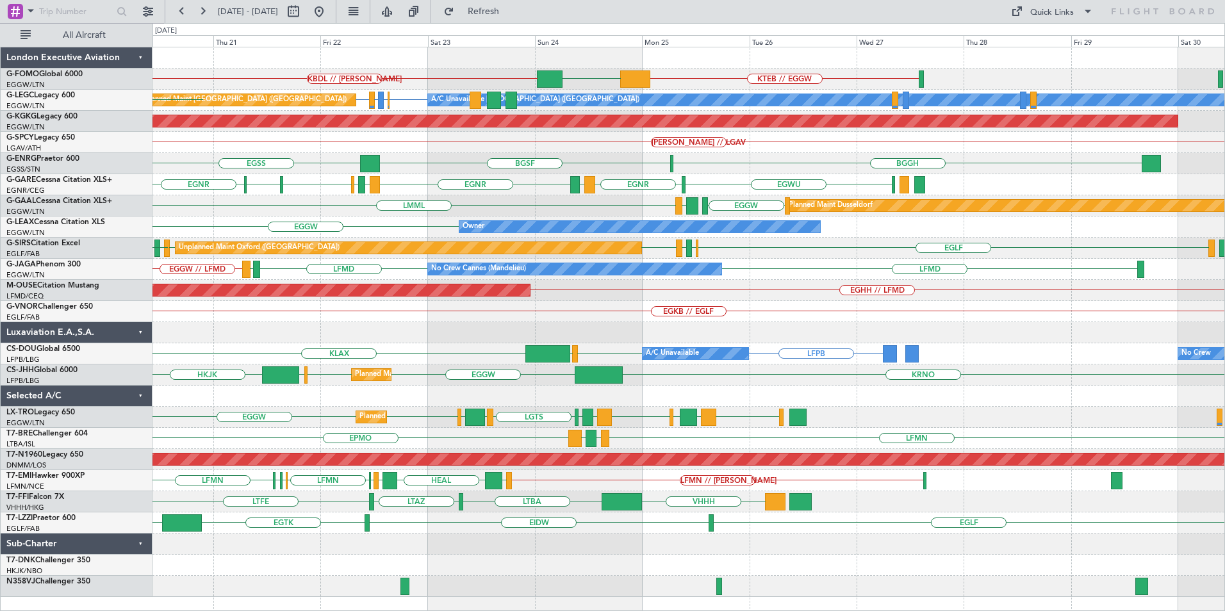
click at [529, 302] on div "KBDL // [PERSON_NAME] KTEB // EGGW EGGW Planned Maint [GEOGRAPHIC_DATA] ([GEOGR…" at bounding box center [688, 322] width 1072 height 550
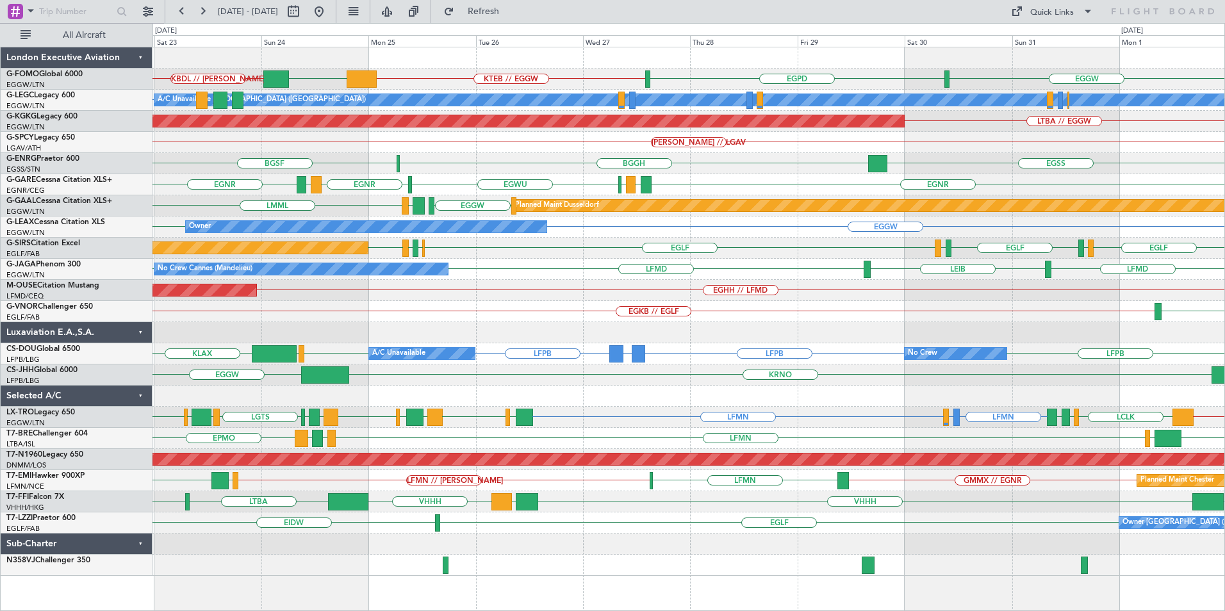
click at [667, 307] on div "KBDL // [PERSON_NAME] KTEB // EGGW EGGW EGGW EGPD A/C Unavailable [GEOGRAPHIC_D…" at bounding box center [688, 311] width 1072 height 529
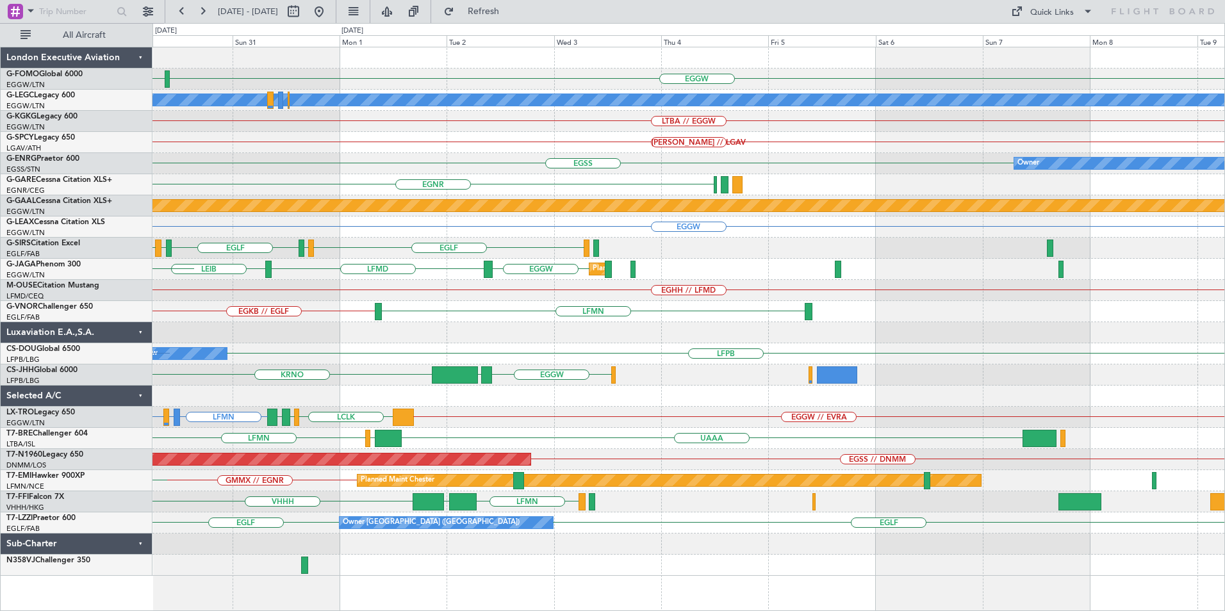
click at [250, 441] on div "EGGW EGPD A/C Unavailable [GEOGRAPHIC_DATA] ([GEOGRAPHIC_DATA]) LTBA // EGGW AO…" at bounding box center [688, 311] width 1072 height 529
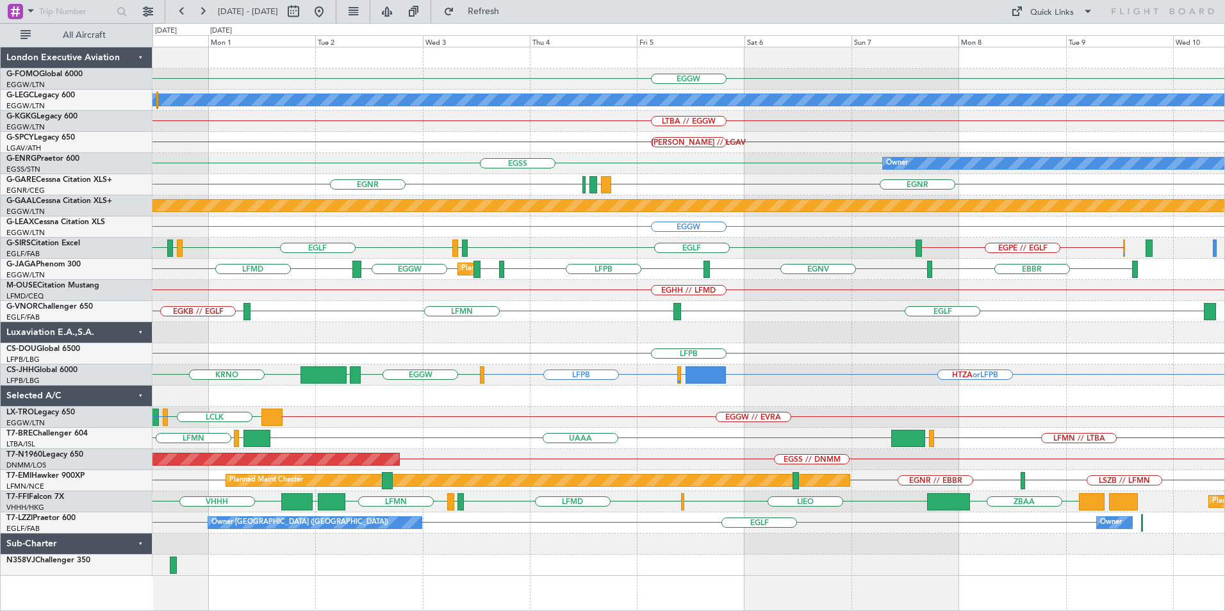
click at [438, 318] on div "EGGW EGPD A/C Unavailable [GEOGRAPHIC_DATA] ([GEOGRAPHIC_DATA]) LTBA // EGGW AO…" at bounding box center [688, 311] width 1072 height 529
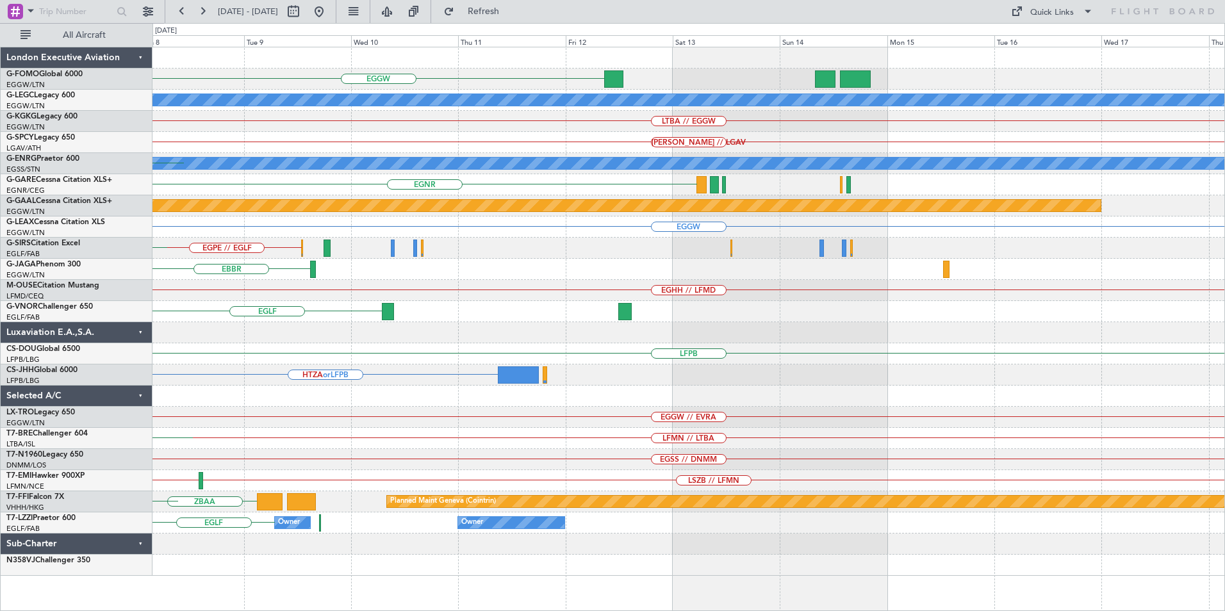
click at [478, 432] on div "EGGW A/C Unavailable [GEOGRAPHIC_DATA] ([GEOGRAPHIC_DATA]) LTBA // EGGW [PERSON…" at bounding box center [688, 311] width 1072 height 529
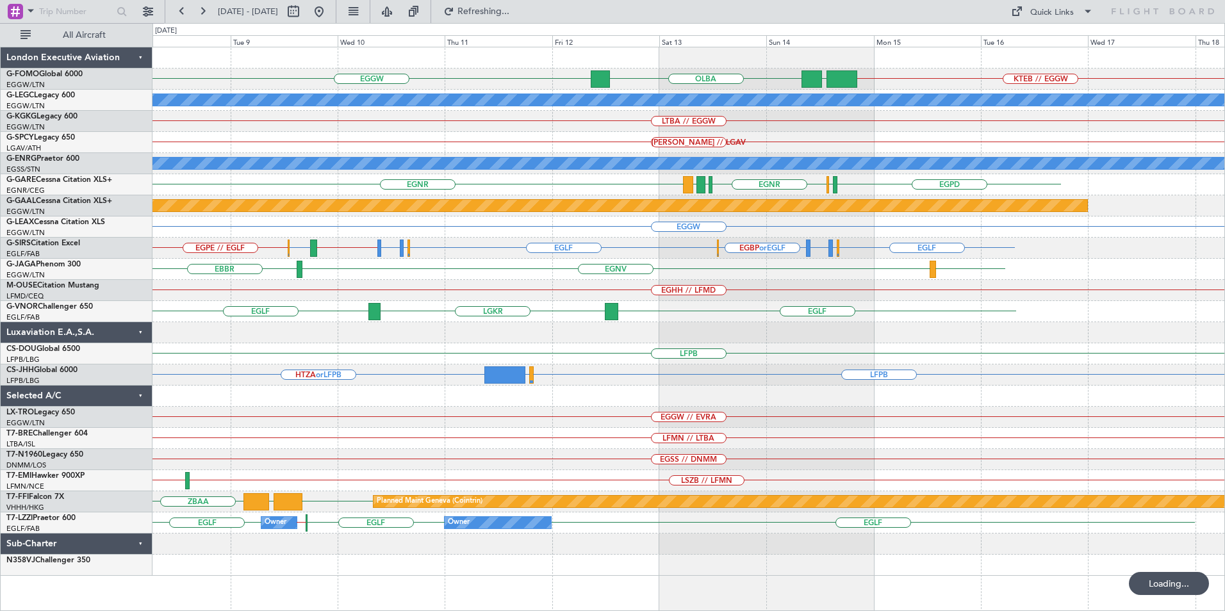
click at [634, 368] on div "EGGW KTEB // EGGW EGGW [GEOGRAPHIC_DATA] A/C Unavailable [GEOGRAPHIC_DATA] ([GE…" at bounding box center [688, 311] width 1072 height 529
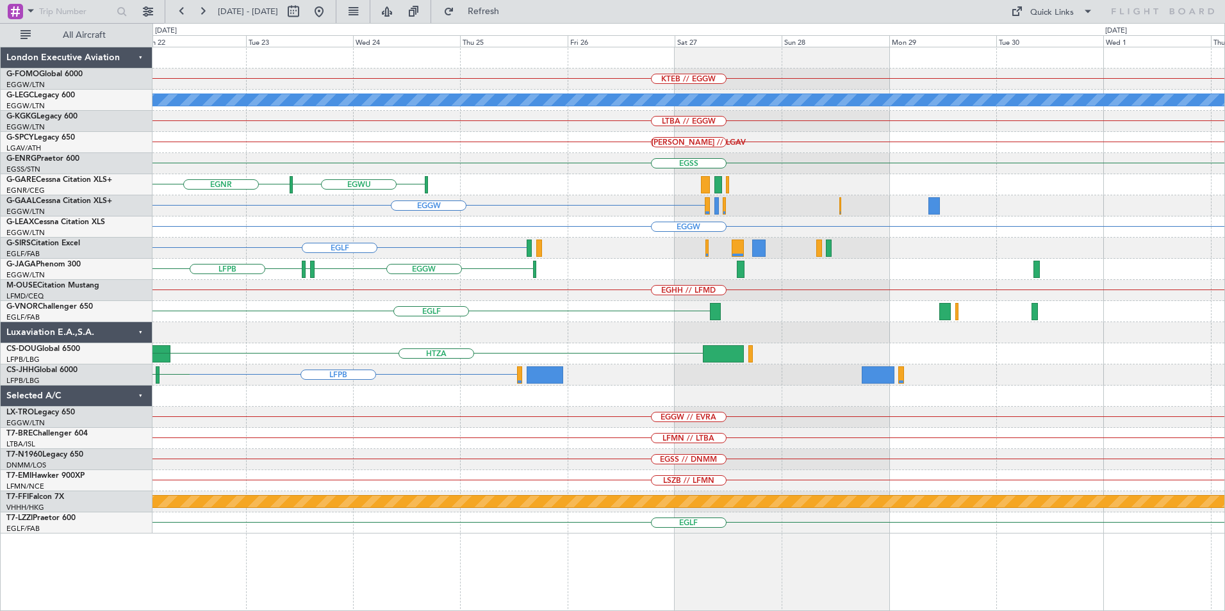
click at [170, 365] on div "KTEB // EGGW A/C Unavailable [GEOGRAPHIC_DATA] ([GEOGRAPHIC_DATA]) LTBA // EGGW…" at bounding box center [688, 290] width 1072 height 486
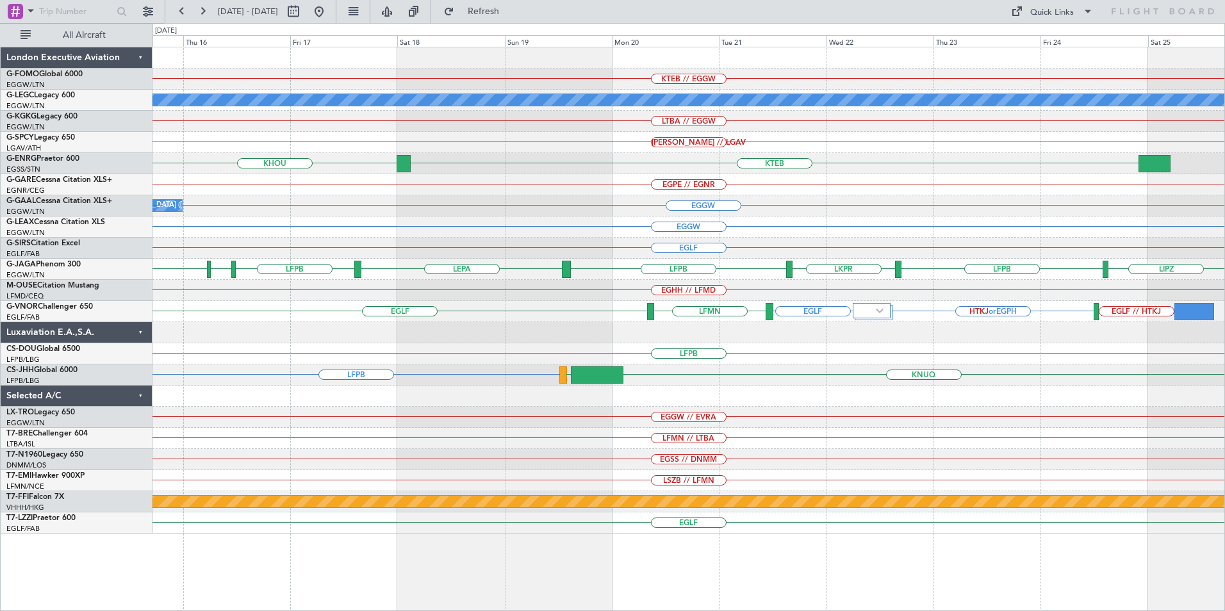
click at [163, 338] on div "KTEB // EGGW A/C Unavailable [GEOGRAPHIC_DATA] ([GEOGRAPHIC_DATA]) LTBA // EGGW…" at bounding box center [688, 290] width 1072 height 486
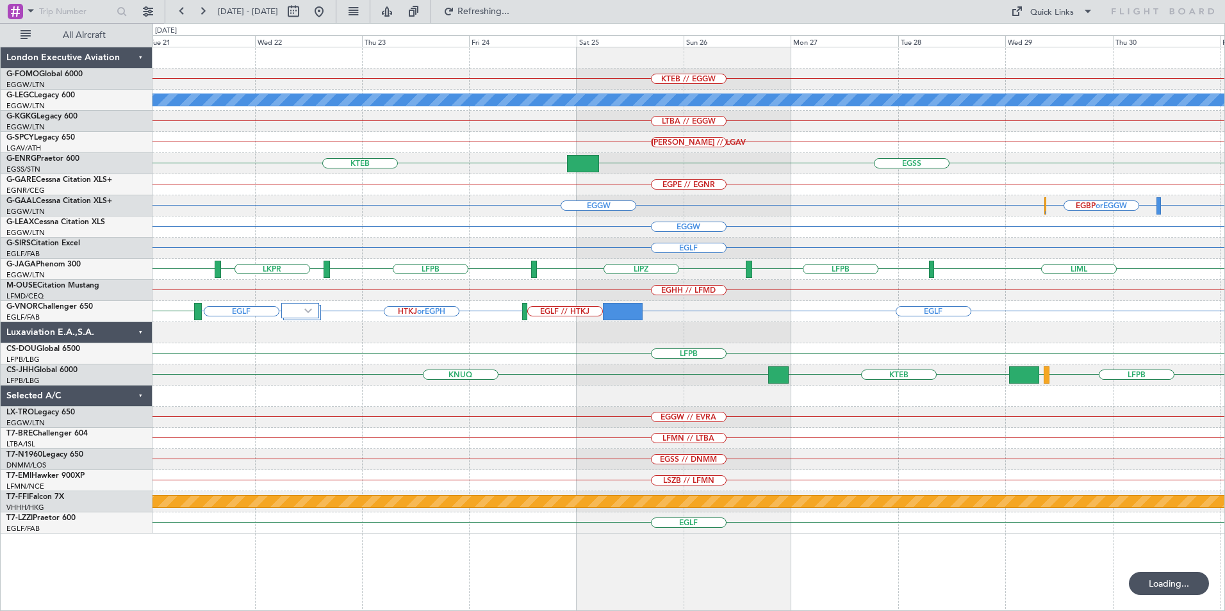
click at [154, 286] on div "KTEB // EGGW A/C Unavailable [GEOGRAPHIC_DATA] ([GEOGRAPHIC_DATA]) LTBA // EGGW…" at bounding box center [688, 290] width 1072 height 486
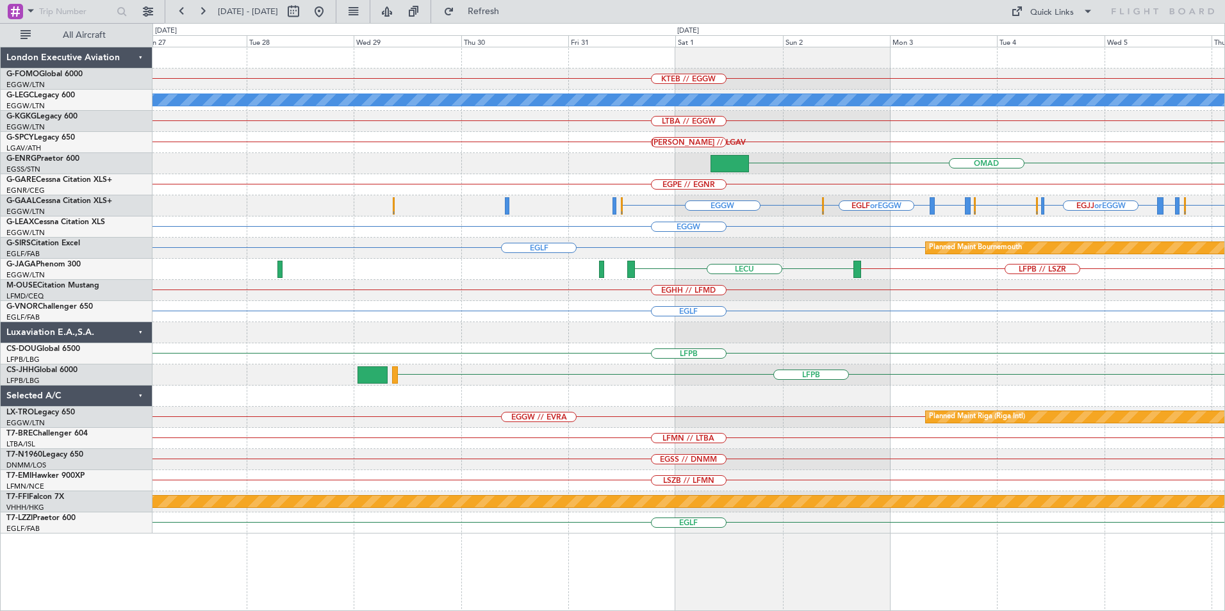
click at [746, 261] on div "KTEB // EGGW A/C Unavailable [GEOGRAPHIC_DATA] ([GEOGRAPHIC_DATA]) LTBA // EGGW…" at bounding box center [688, 290] width 1072 height 486
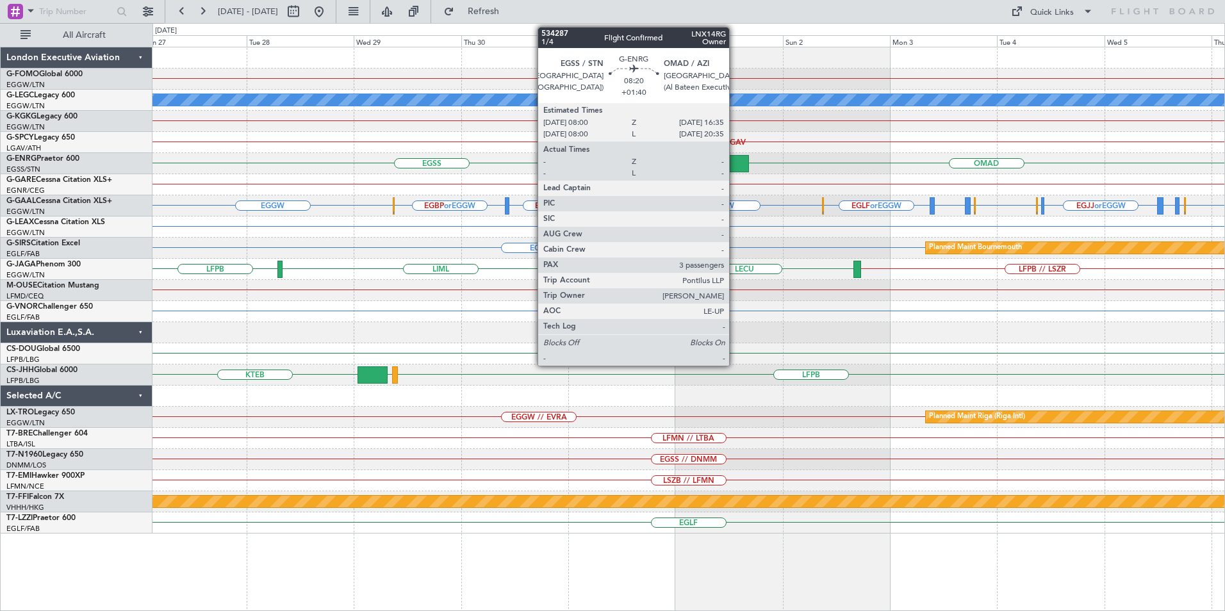
click at [735, 167] on div at bounding box center [729, 163] width 38 height 17
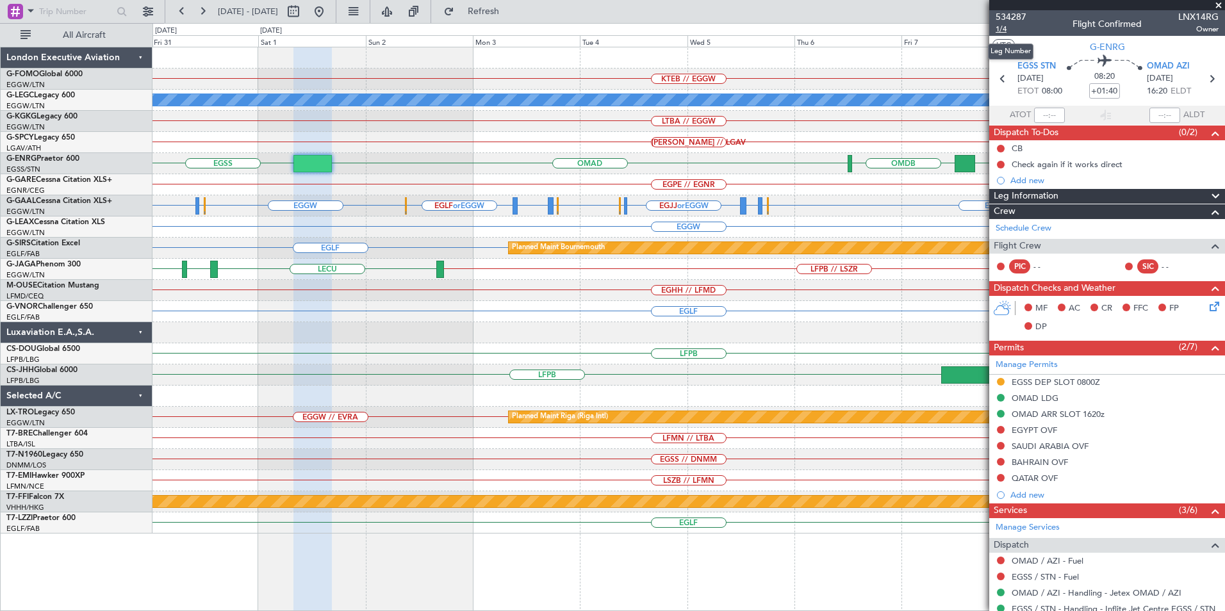
click at [1003, 28] on span "1/4" at bounding box center [1011, 29] width 31 height 11
click at [1009, 17] on span "534287" at bounding box center [1011, 16] width 31 height 13
click at [511, 9] on span "Refresh" at bounding box center [484, 11] width 54 height 9
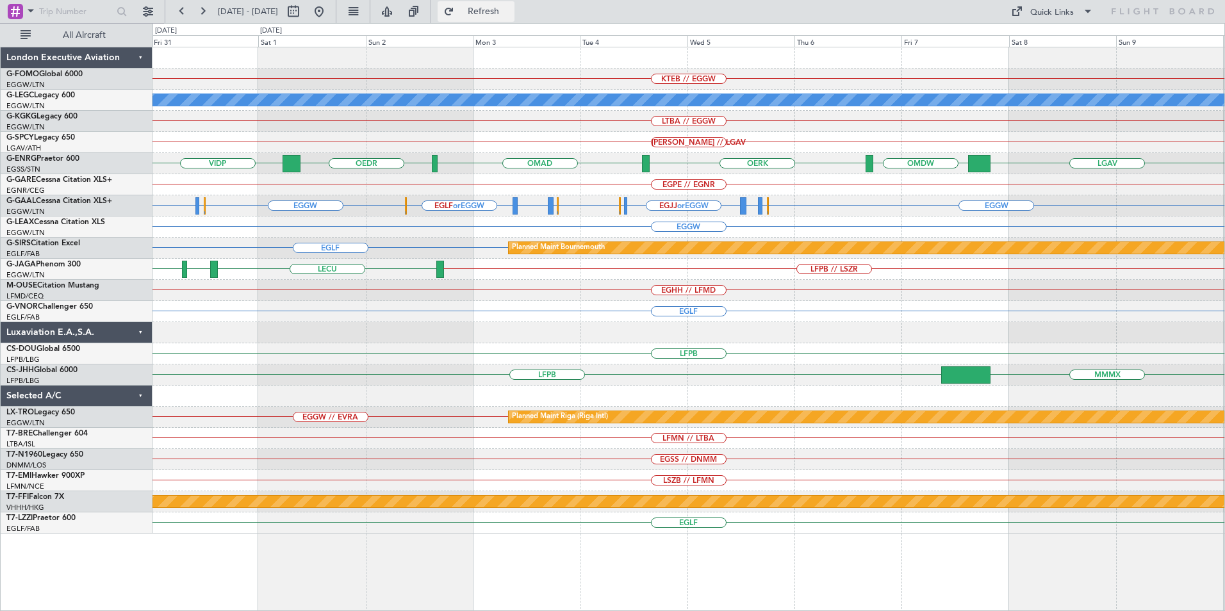
click at [509, 8] on span "Refresh" at bounding box center [484, 11] width 54 height 9
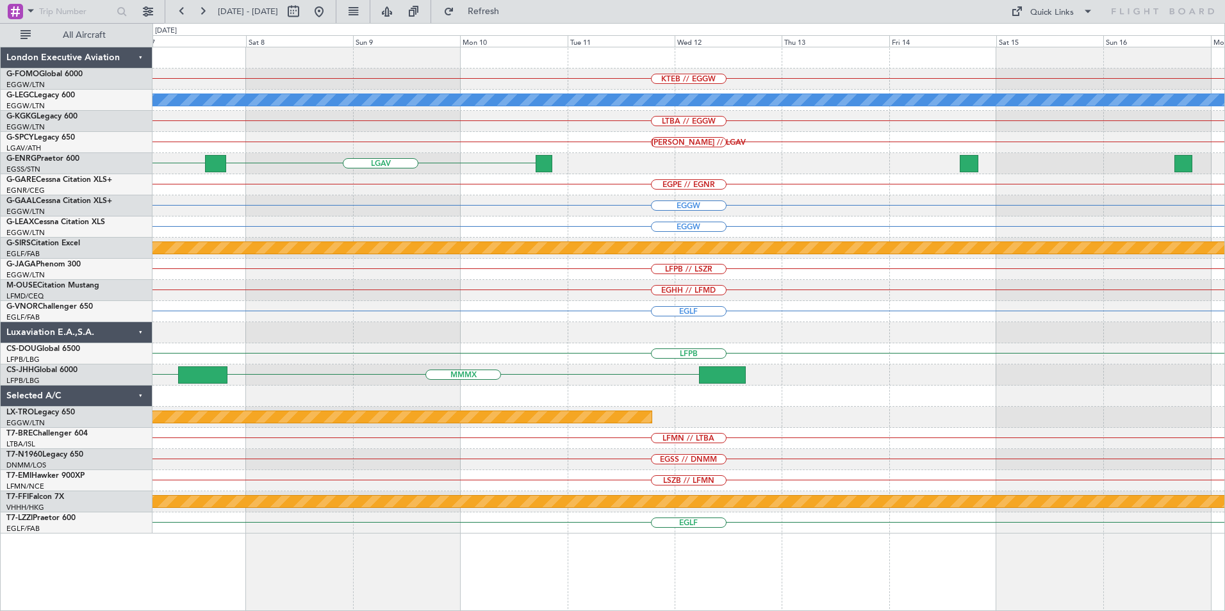
click at [59, 232] on div "KTEB // EGGW A/C Unavailable [GEOGRAPHIC_DATA] ([GEOGRAPHIC_DATA]) LTBA // EGGW…" at bounding box center [612, 317] width 1225 height 588
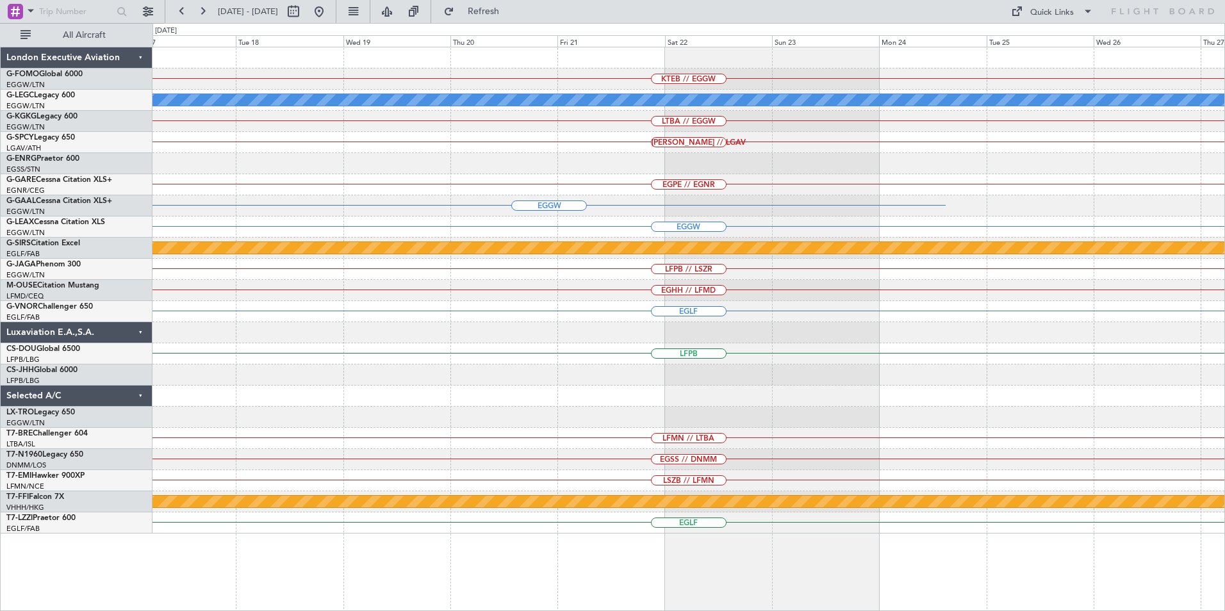
click at [145, 298] on div "KTEB // EGGW A/C Unavailable [GEOGRAPHIC_DATA] ([GEOGRAPHIC_DATA]) LTBA // EGGW…" at bounding box center [612, 317] width 1225 height 588
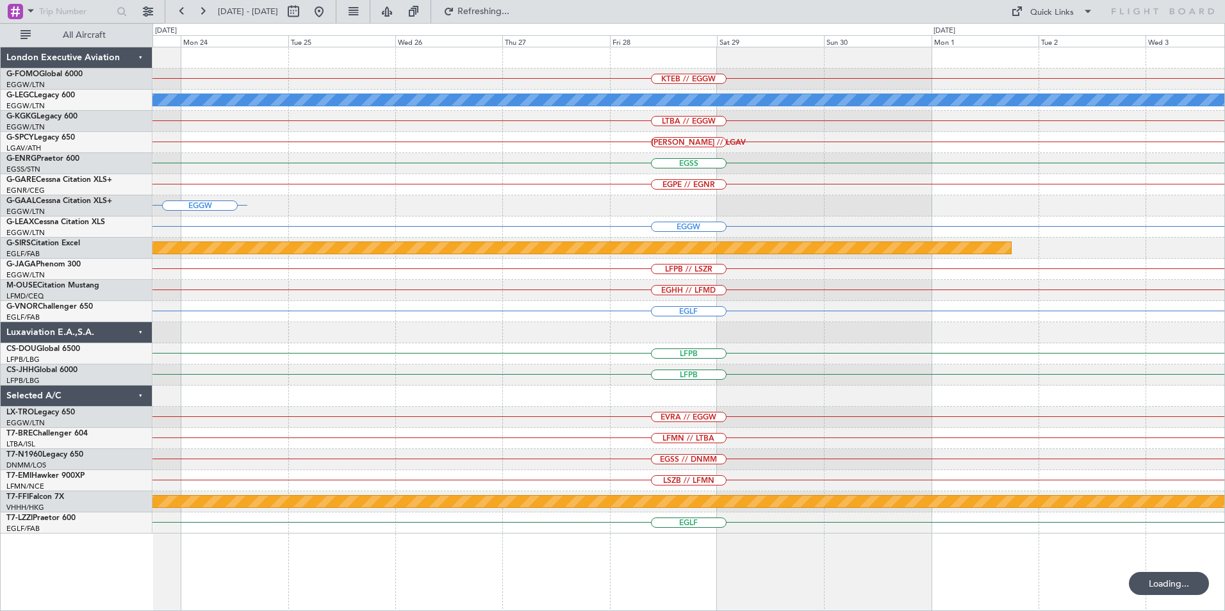
click at [255, 322] on div "KTEB // EGGW A/C Unavailable [GEOGRAPHIC_DATA] ([GEOGRAPHIC_DATA]) LTBA // EGGW…" at bounding box center [688, 290] width 1072 height 486
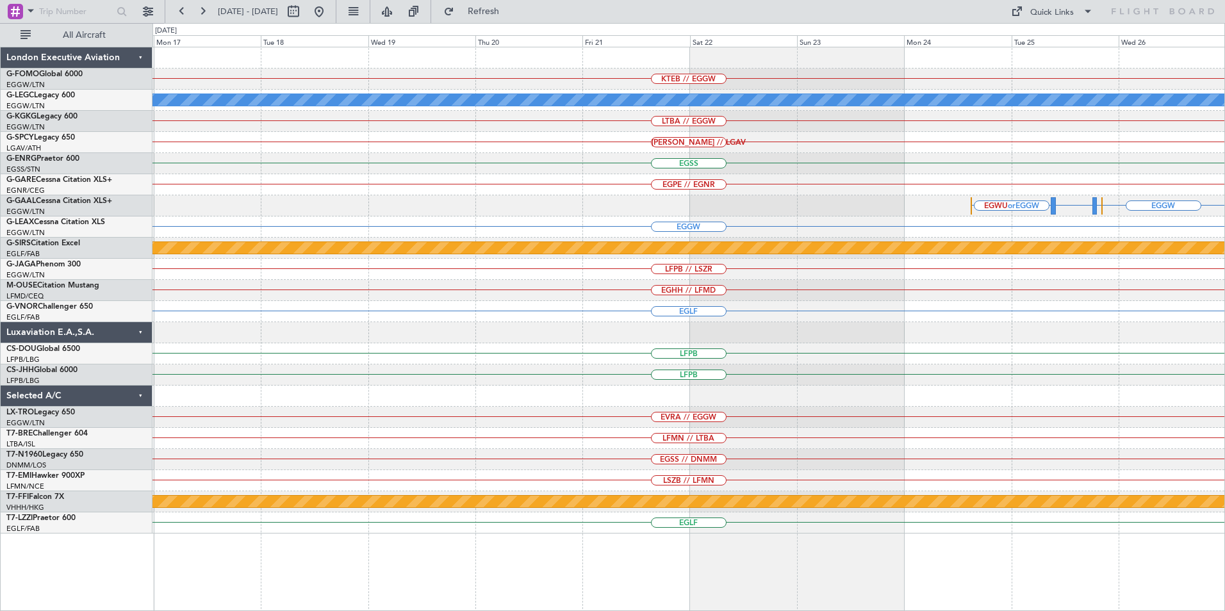
click at [997, 235] on div "KTEB // EGGW A/C Unavailable [GEOGRAPHIC_DATA] ([GEOGRAPHIC_DATA]) LTBA // EGGW…" at bounding box center [688, 290] width 1072 height 486
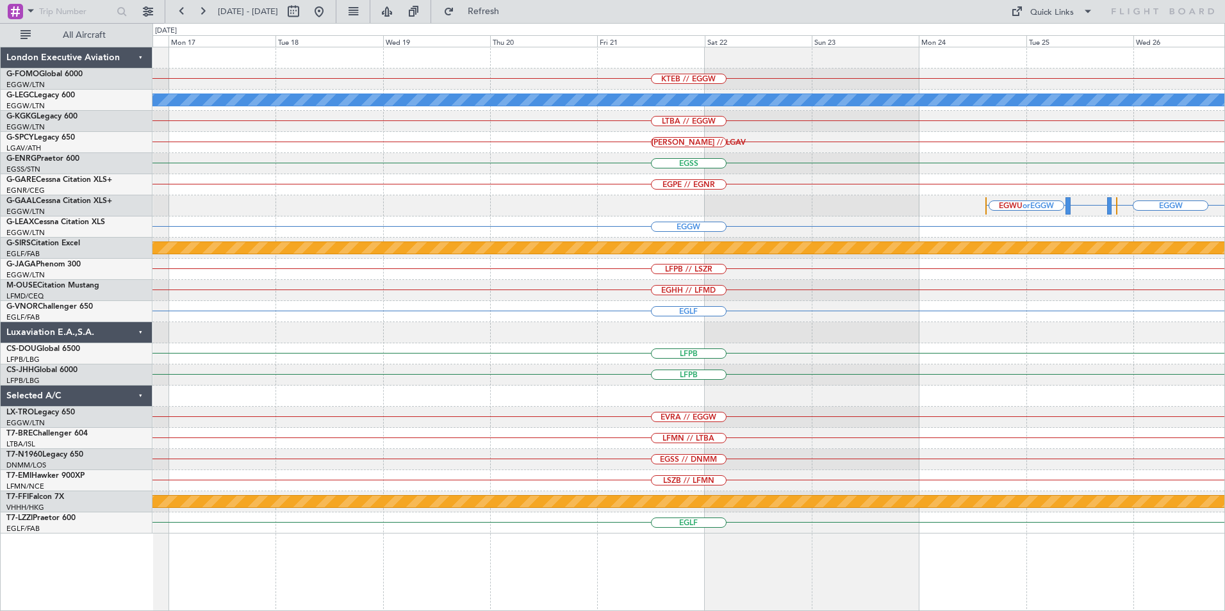
click at [1024, 256] on div "KTEB // EGGW A/C Unavailable [GEOGRAPHIC_DATA] ([GEOGRAPHIC_DATA]) LTBA // EGGW…" at bounding box center [688, 290] width 1072 height 486
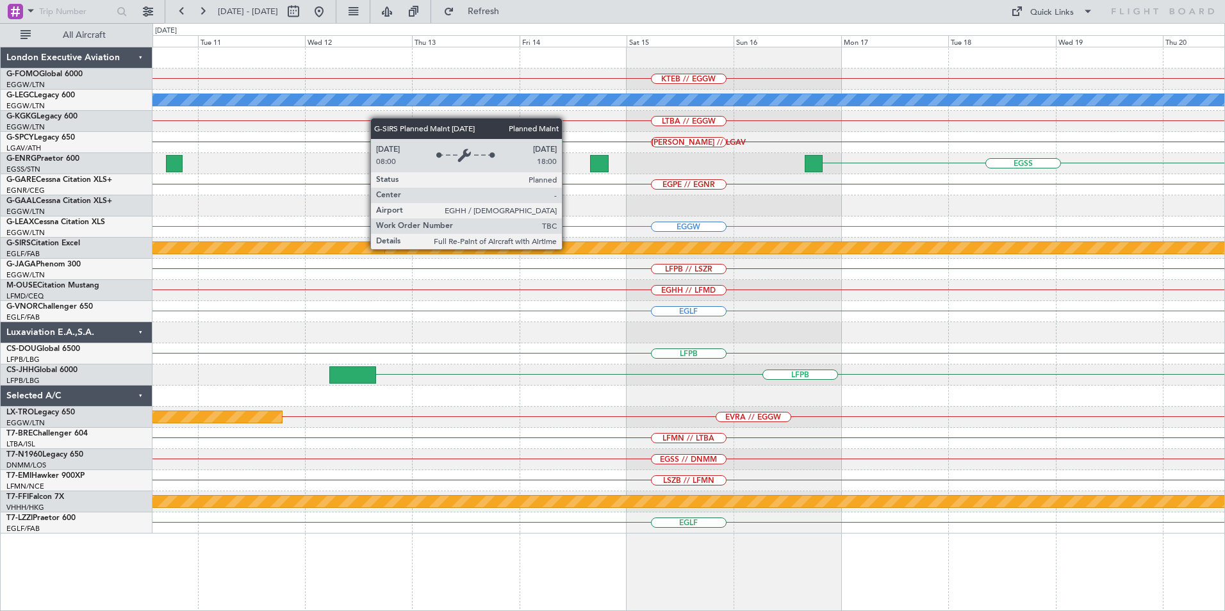
click at [1090, 290] on div "KTEB // EGGW A/C Unavailable [GEOGRAPHIC_DATA] ([GEOGRAPHIC_DATA]) LTBA // EGGW…" at bounding box center [688, 290] width 1072 height 486
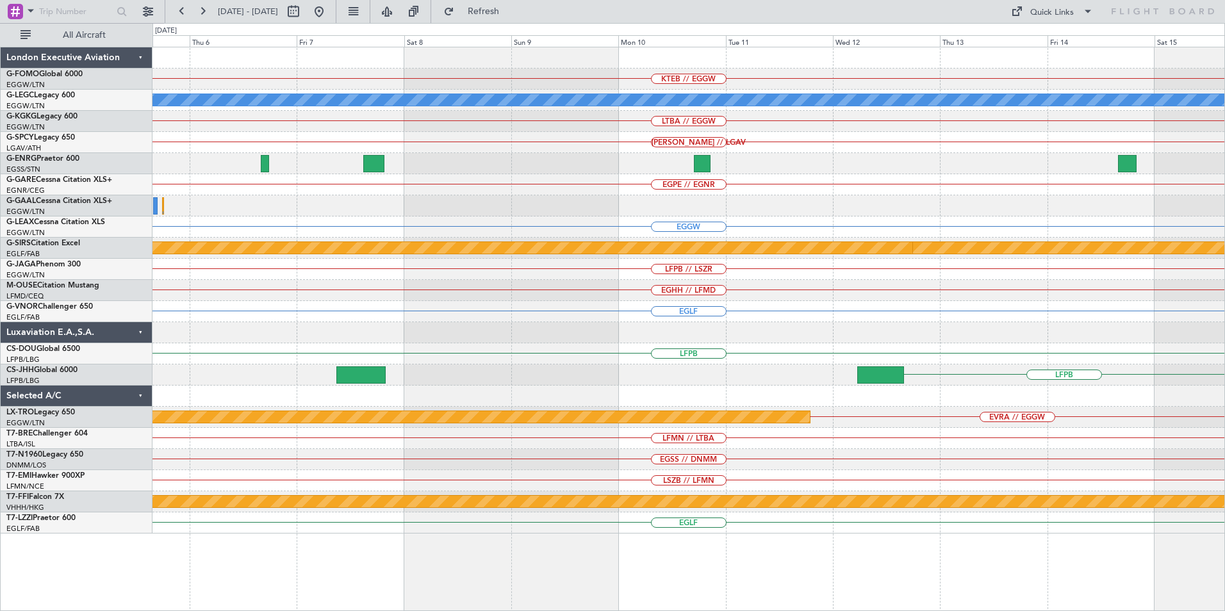
click at [1014, 278] on div "LFPB // LSZR" at bounding box center [688, 269] width 1072 height 21
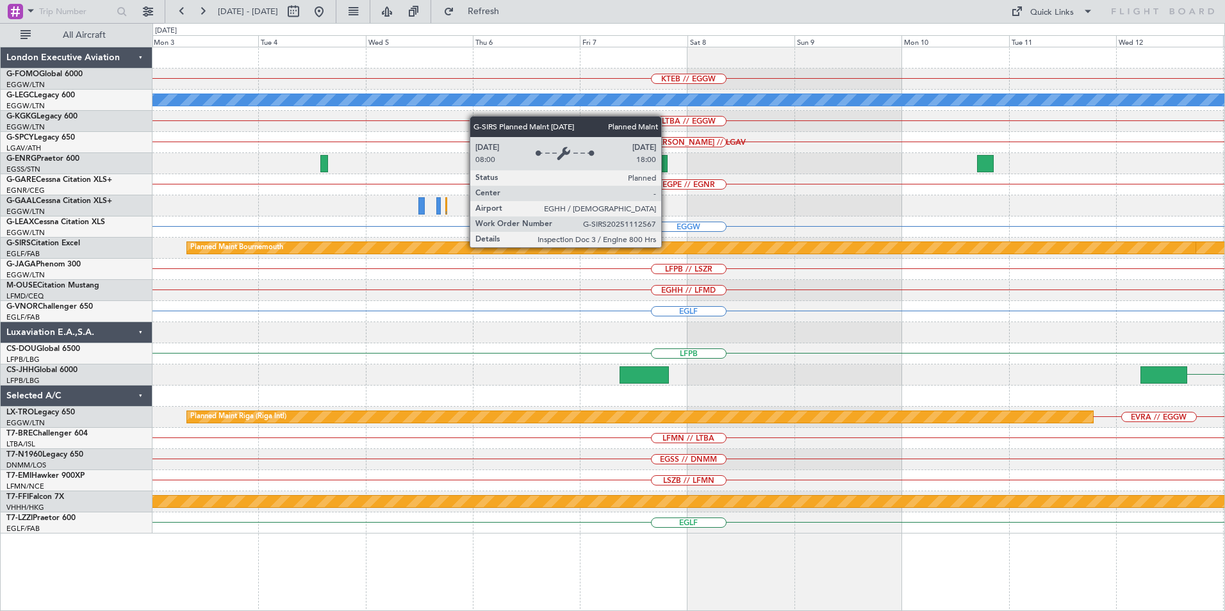
click at [1224, 328] on html "[DATE] - [DATE] Refresh Quick Links All Aircraft KTEB // EGGW A/C Unavailable […" at bounding box center [612, 305] width 1225 height 611
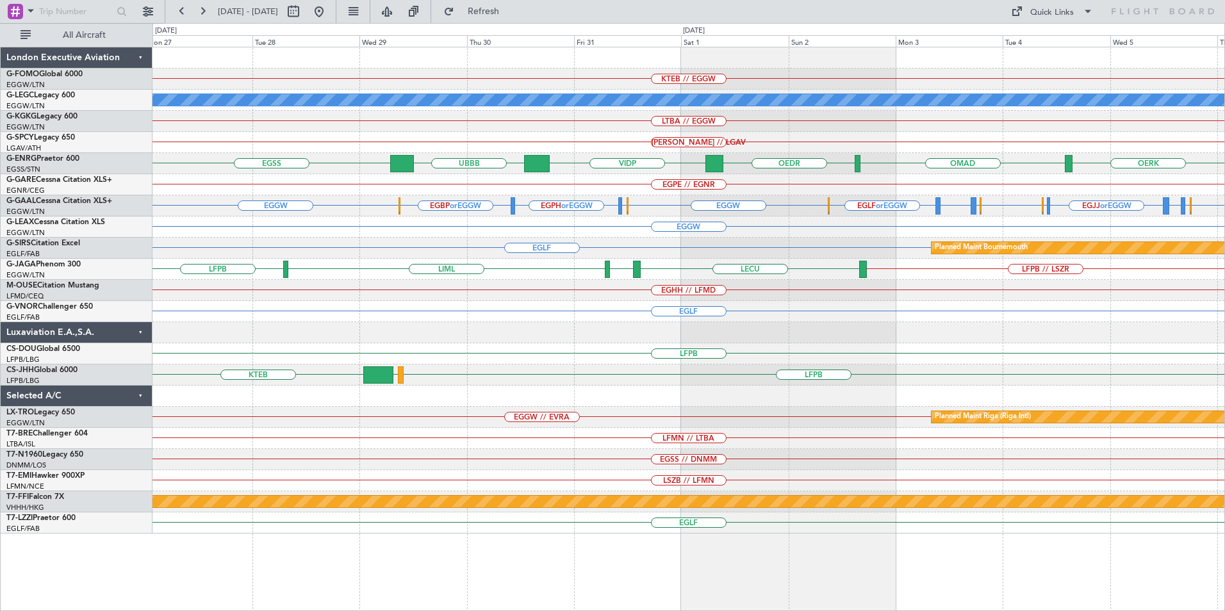
click at [468, 201] on div "KTEB // EGGW A/C Unavailable [GEOGRAPHIC_DATA] ([GEOGRAPHIC_DATA]) LTBA // EGGW…" at bounding box center [688, 290] width 1072 height 486
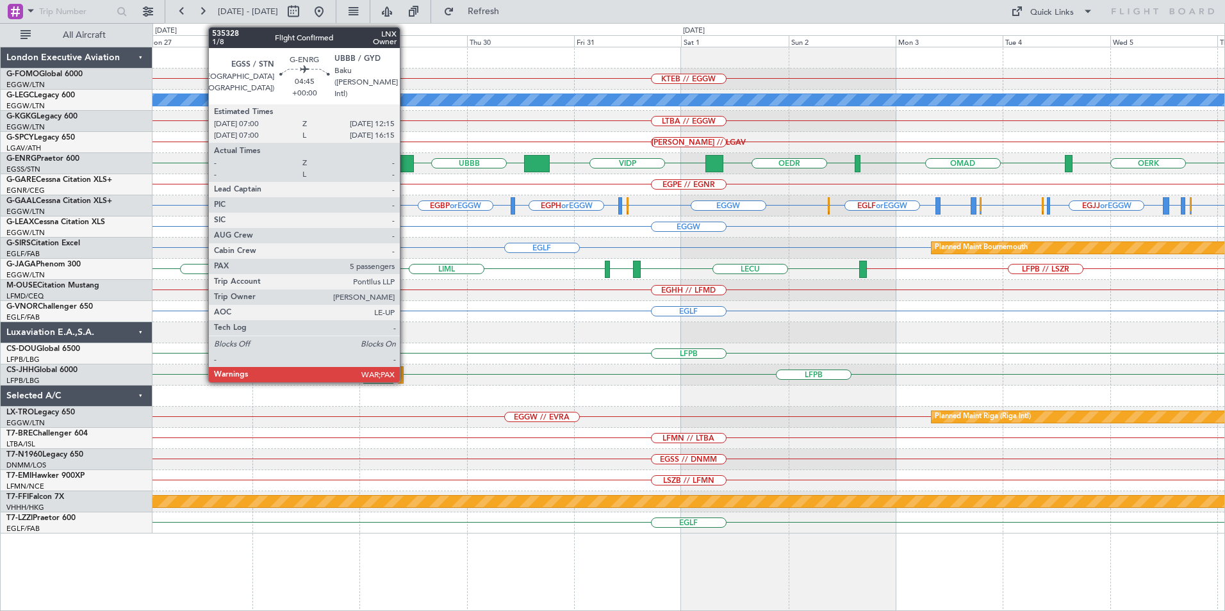
click at [406, 165] on div at bounding box center [402, 163] width 24 height 17
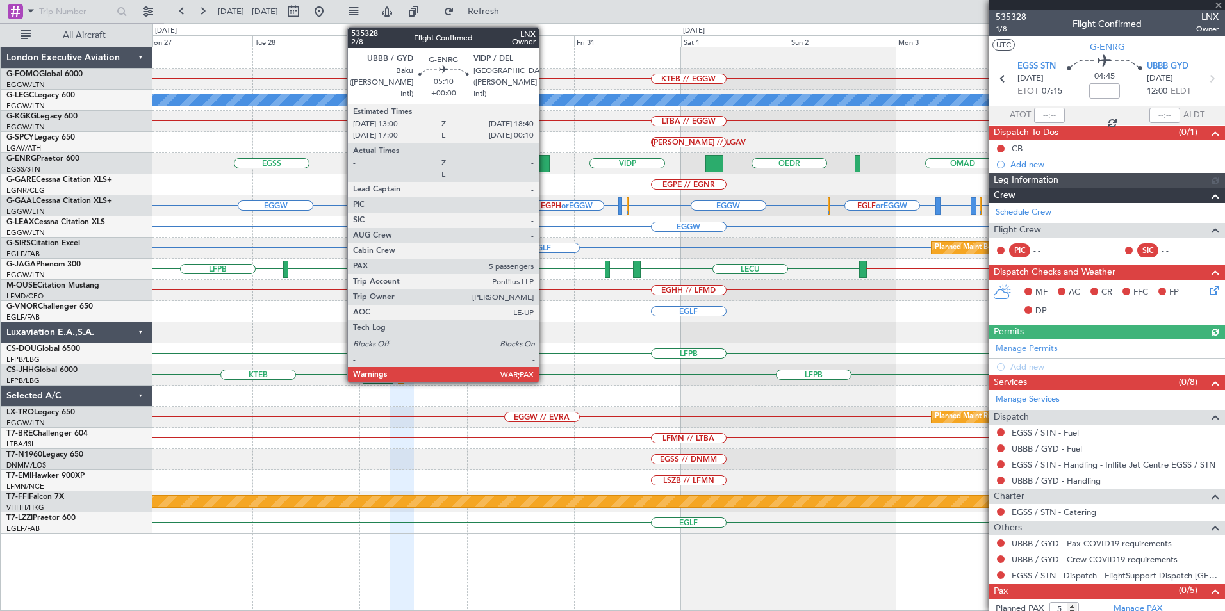
click at [545, 167] on div at bounding box center [537, 163] width 26 height 17
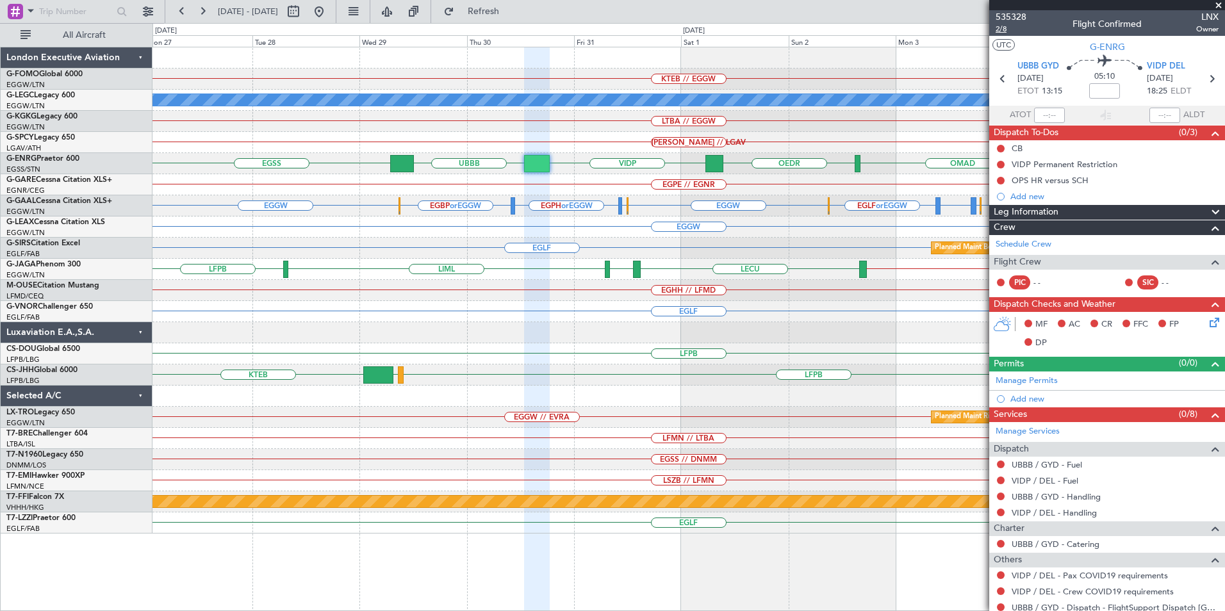
click at [1001, 28] on span "2/8" at bounding box center [1011, 29] width 31 height 11
click at [514, 19] on button "Refresh" at bounding box center [476, 11] width 77 height 20
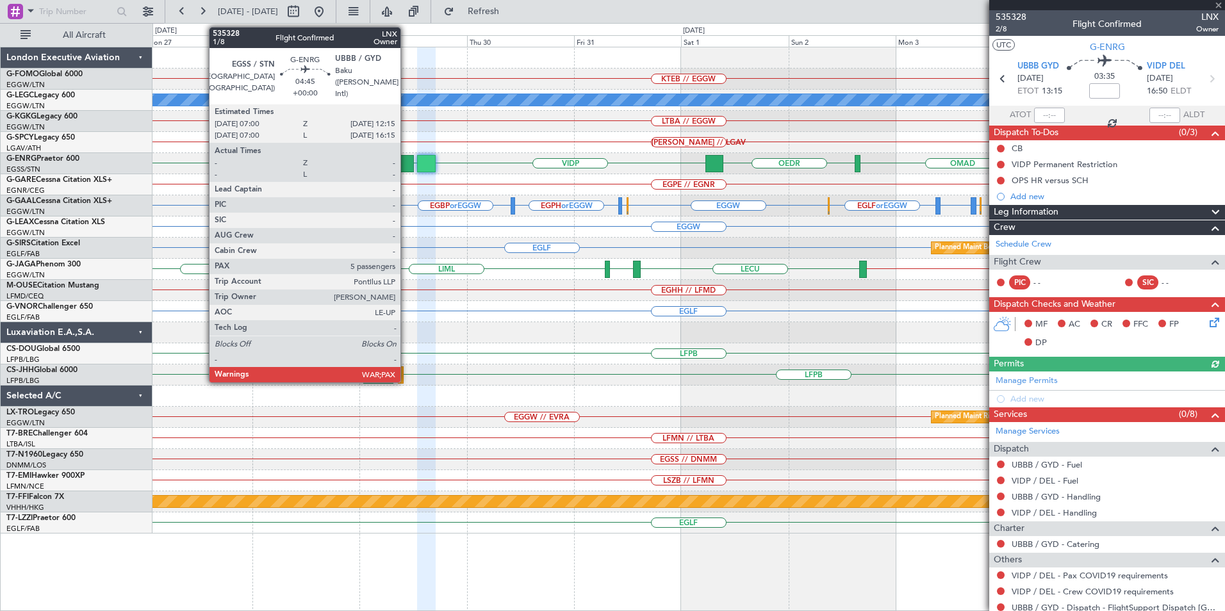
click at [405, 165] on div at bounding box center [402, 163] width 24 height 17
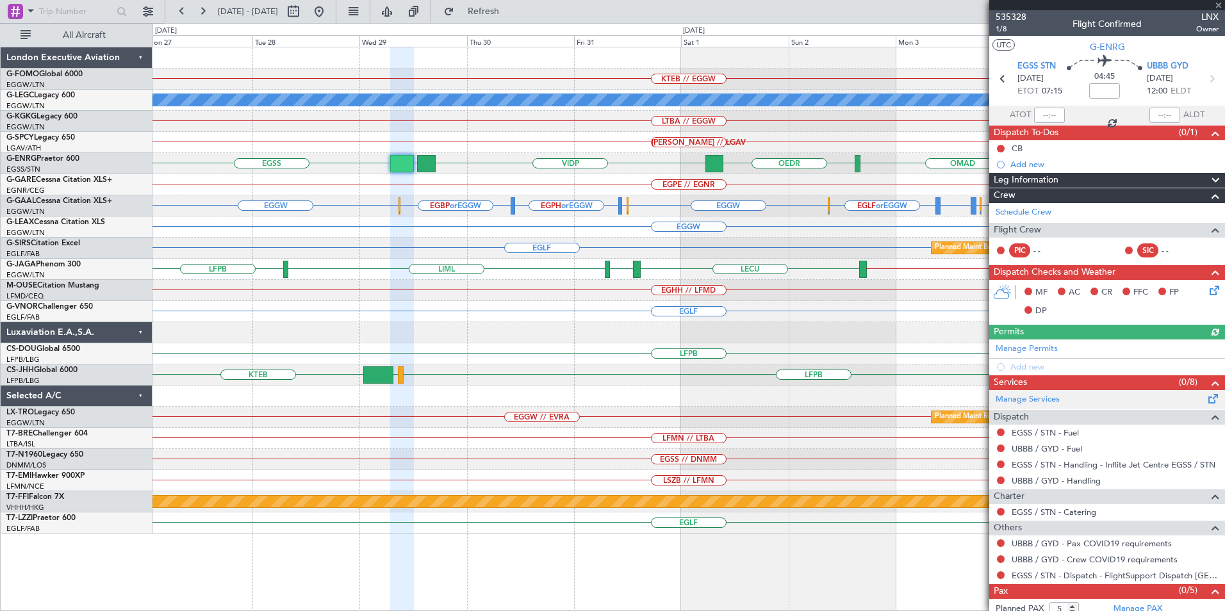
scroll to position [24, 0]
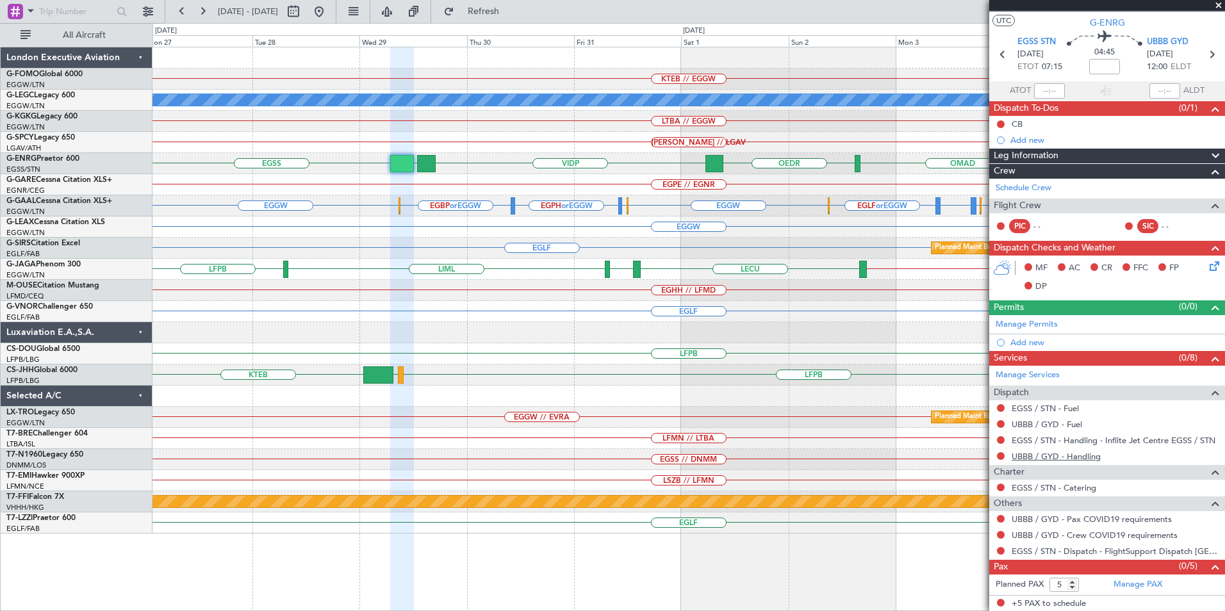
click at [1042, 454] on link "UBBB / GYD - Handling" at bounding box center [1056, 456] width 89 height 11
click at [436, 160] on div "VIDP UBBB [GEOGRAPHIC_DATA] OMAD OEDR OERK" at bounding box center [688, 163] width 1072 height 21
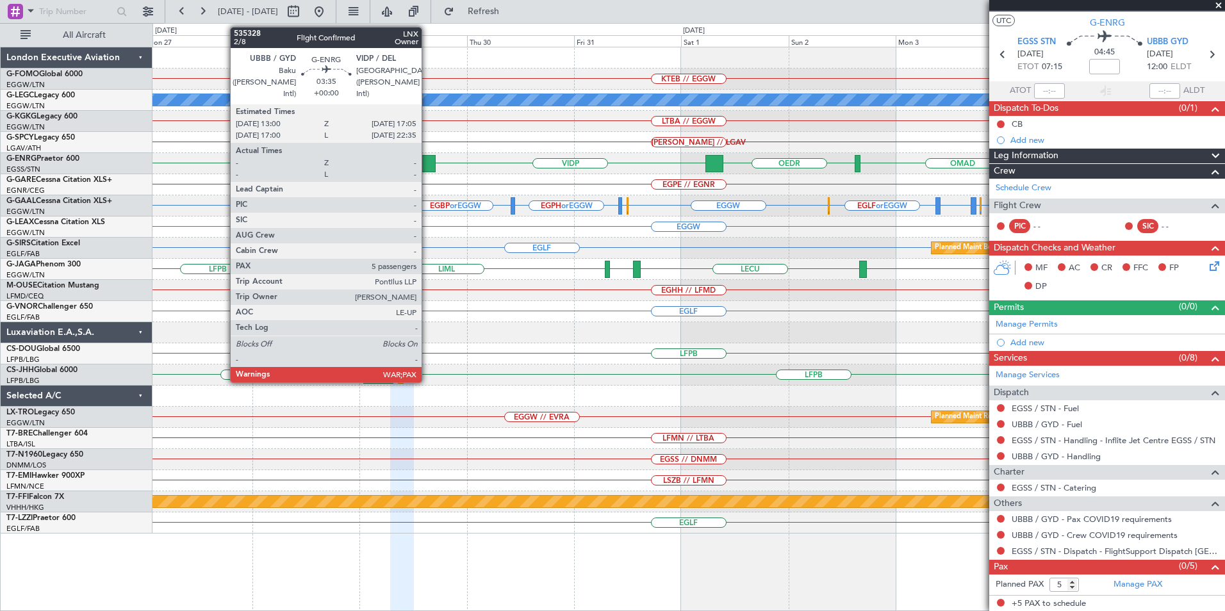
click at [427, 163] on div at bounding box center [426, 163] width 19 height 17
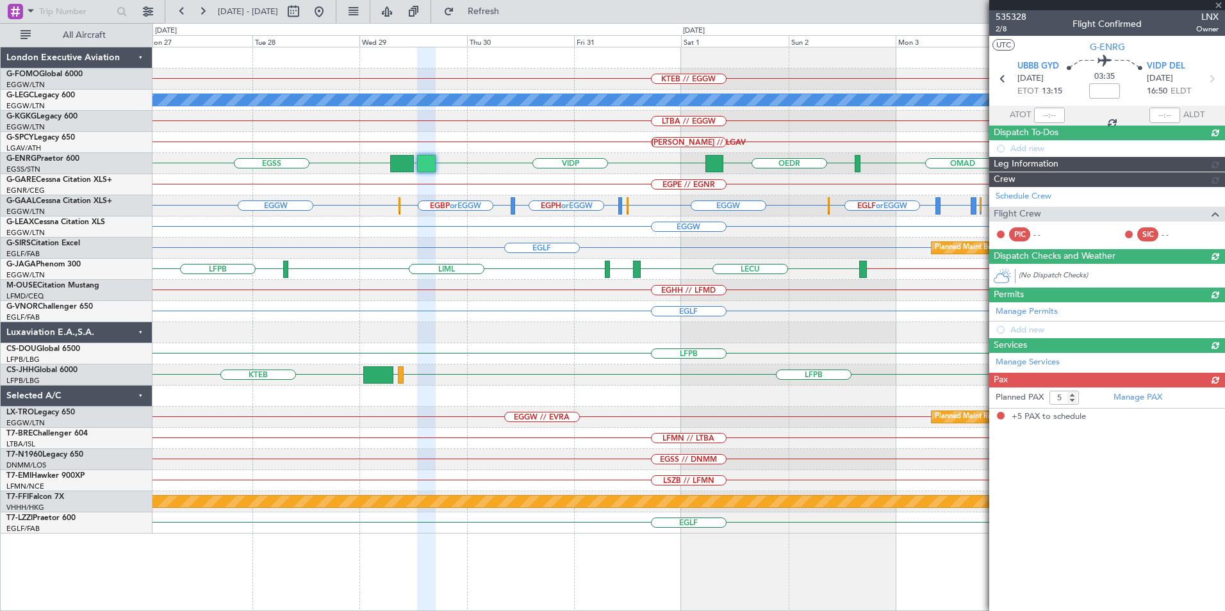
scroll to position [0, 0]
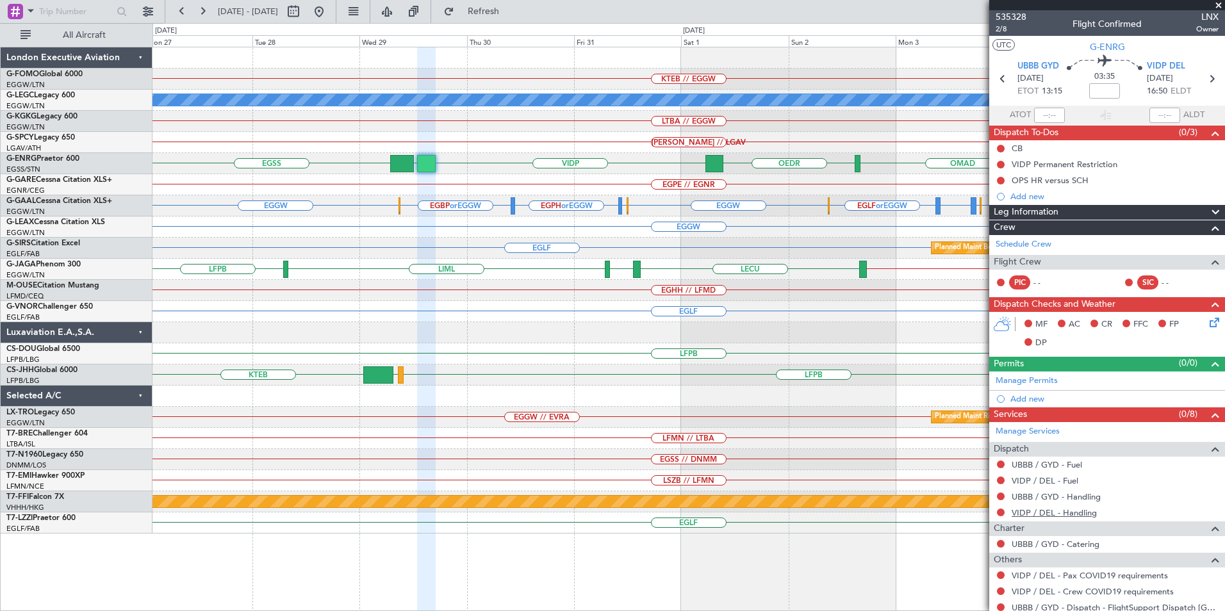
click at [1067, 511] on link "VIDP / DEL - Handling" at bounding box center [1054, 512] width 85 height 11
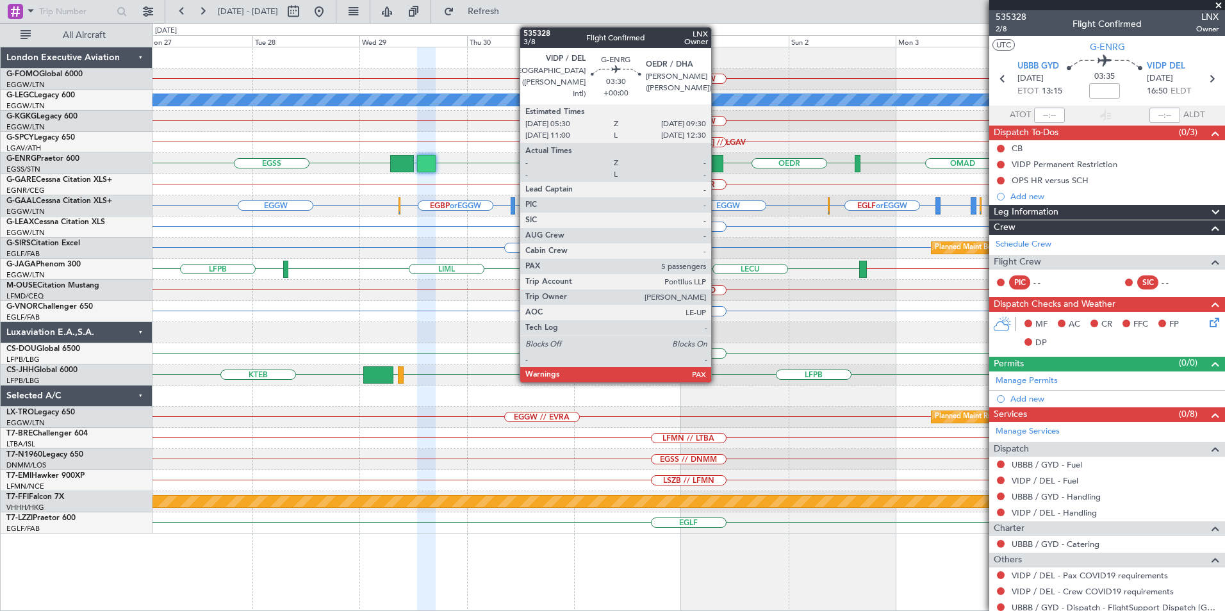
click at [717, 159] on div at bounding box center [714, 163] width 18 height 17
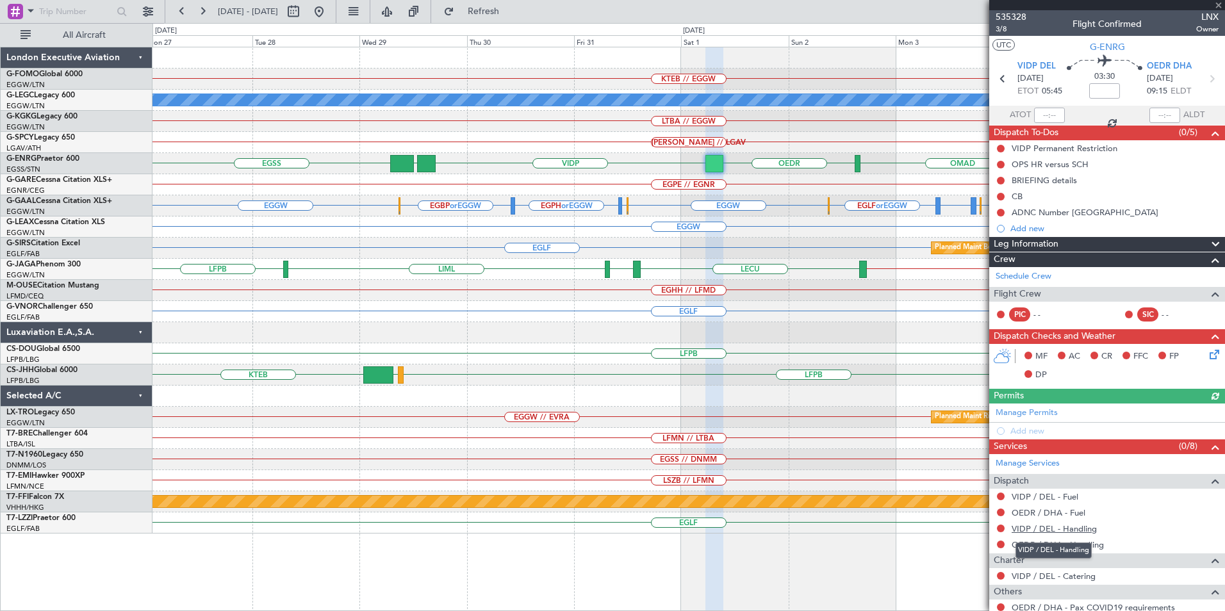
click at [1052, 526] on link "VIDP / DEL - Handling" at bounding box center [1054, 528] width 85 height 11
click at [1047, 546] on link "OEDR / DHA - Handling" at bounding box center [1058, 544] width 92 height 11
click at [504, 13] on span "Refresh" at bounding box center [484, 11] width 54 height 9
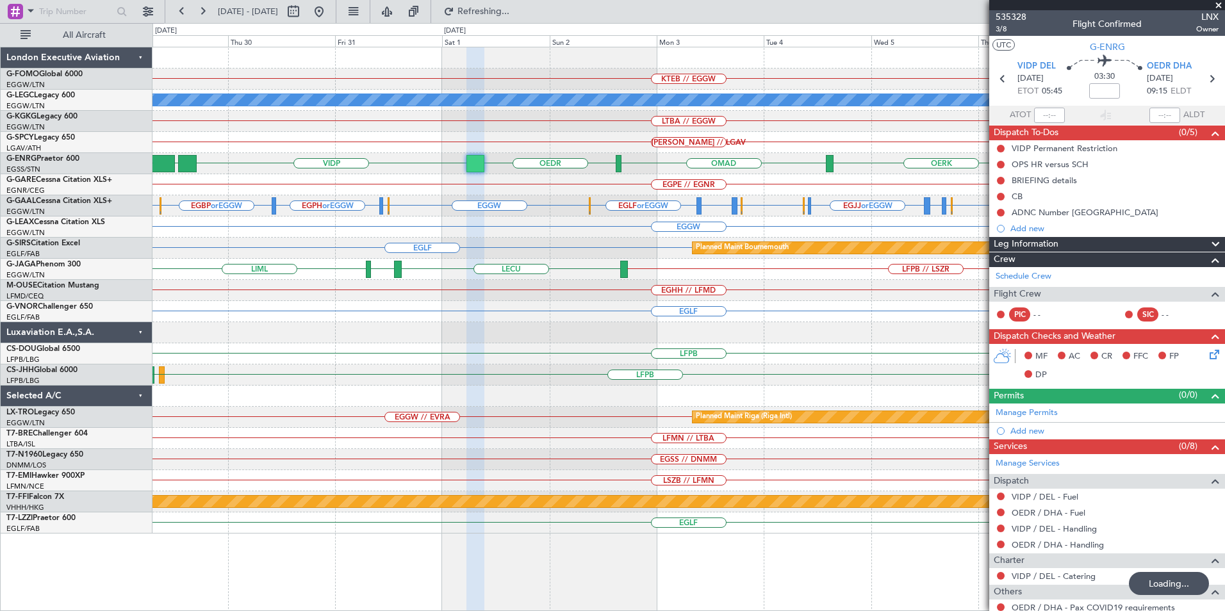
click at [489, 318] on div "KTEB // EGGW A/C Unavailable [GEOGRAPHIC_DATA] ([GEOGRAPHIC_DATA]) LTBA // EGGW…" at bounding box center [688, 290] width 1072 height 486
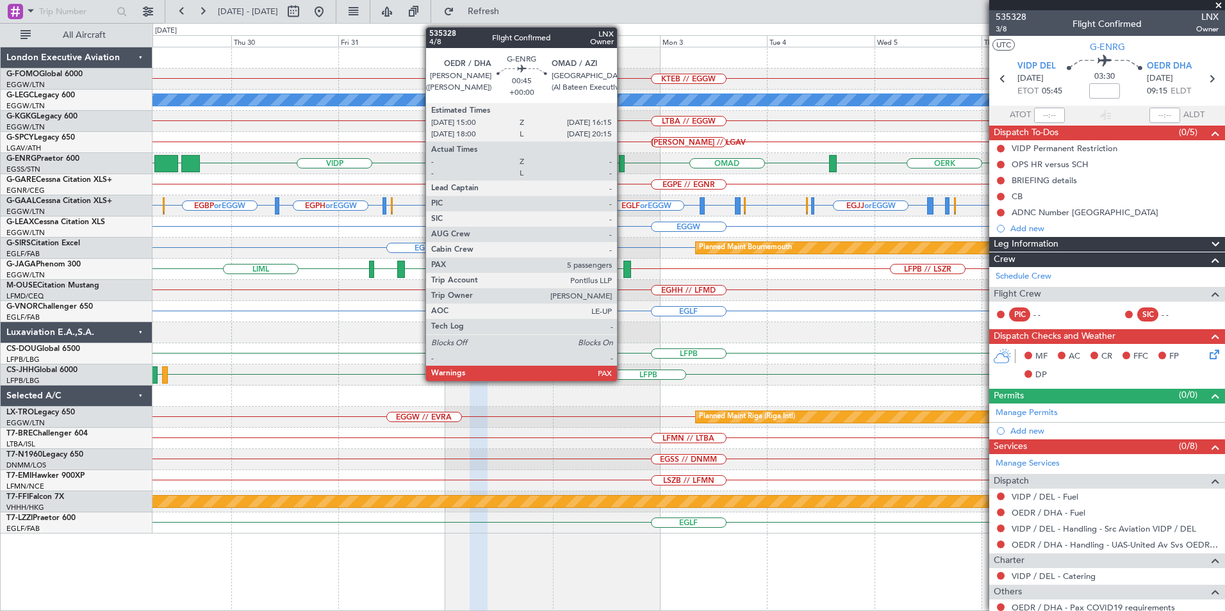
click at [623, 165] on div at bounding box center [622, 163] width 6 height 17
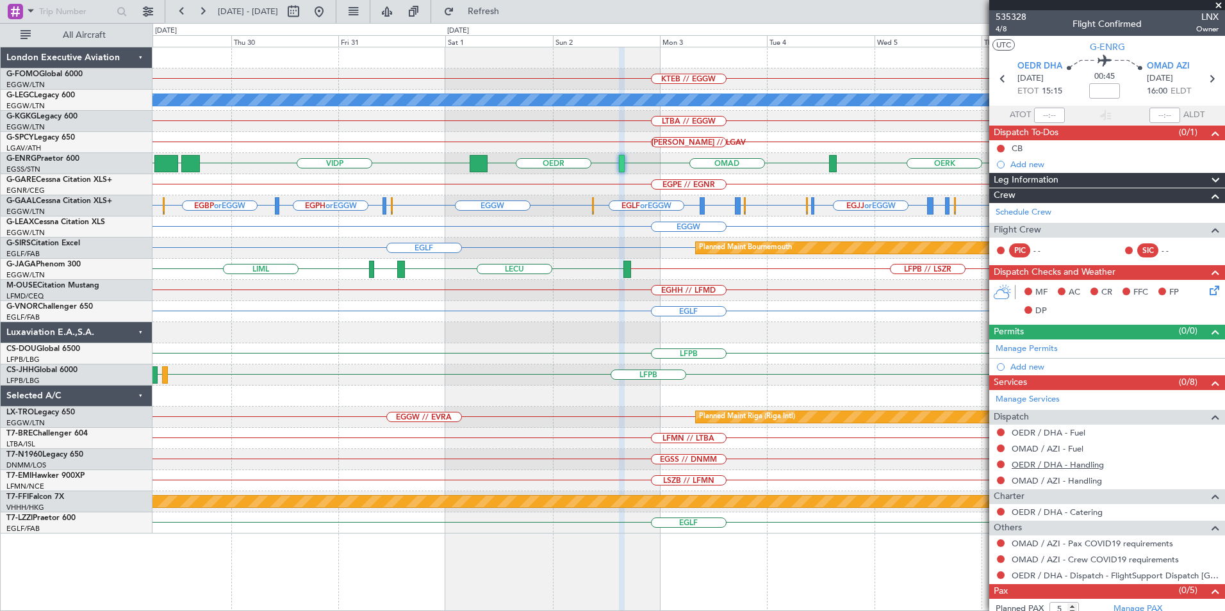
click at [1049, 466] on link "OEDR / DHA - Handling" at bounding box center [1058, 464] width 92 height 11
click at [1081, 481] on link "OMAD / AZI - Handling" at bounding box center [1057, 480] width 90 height 11
click at [511, 12] on span "Refresh" at bounding box center [484, 11] width 54 height 9
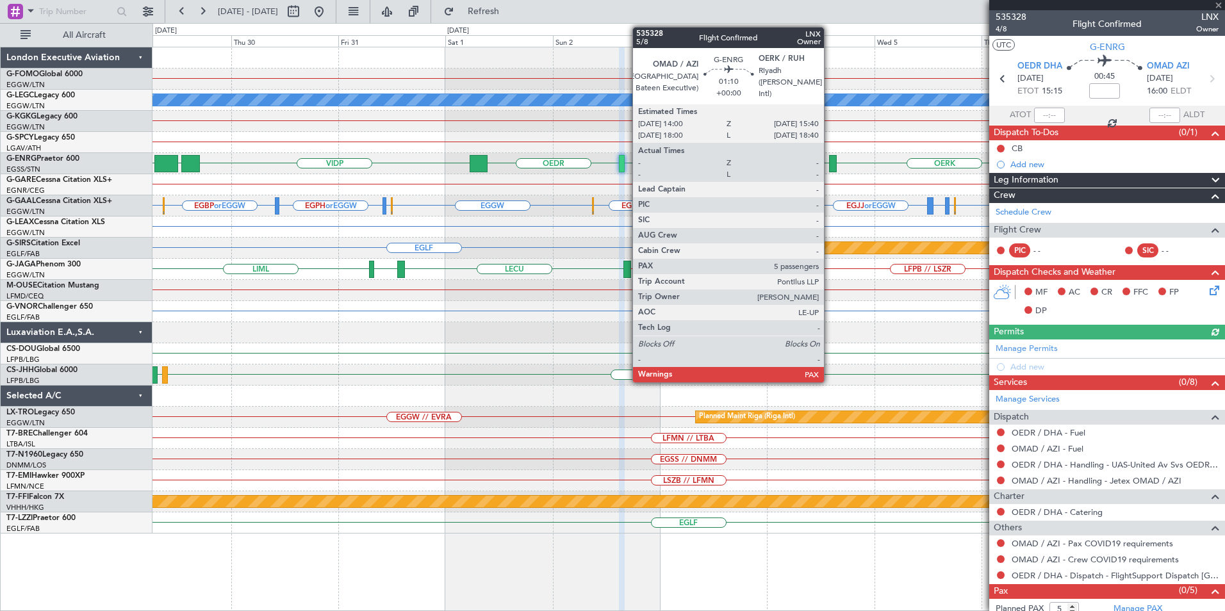
click at [830, 164] on div at bounding box center [833, 163] width 8 height 17
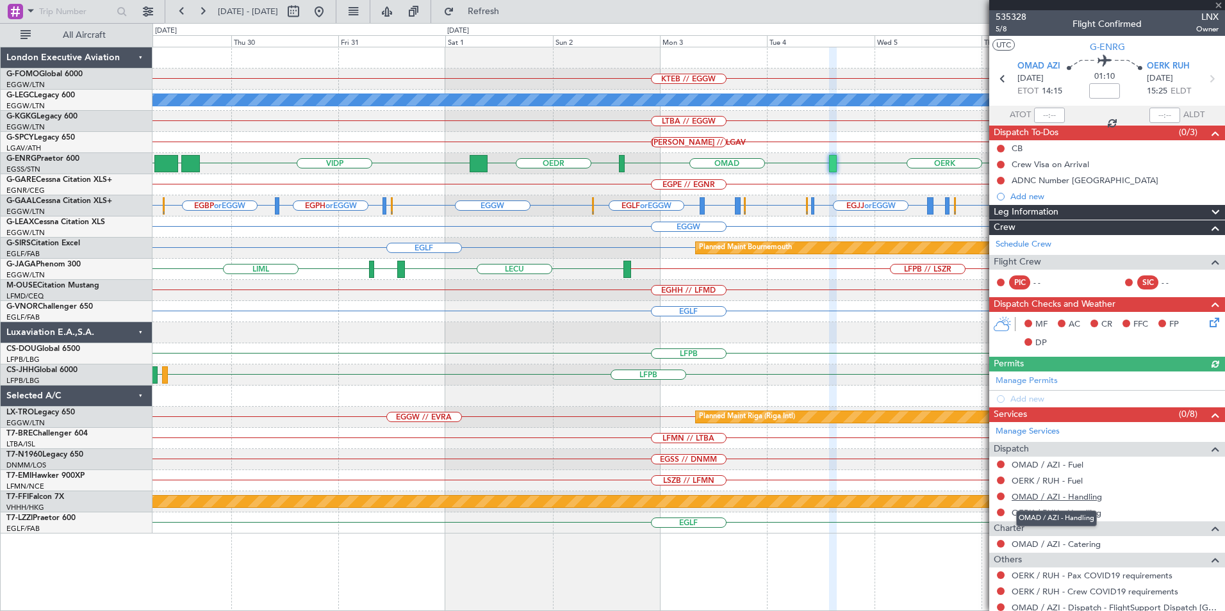
click at [1071, 498] on link "OMAD / AZI - Handling" at bounding box center [1057, 496] width 90 height 11
click at [1044, 515] on link "OERK / RUH - Handling" at bounding box center [1057, 512] width 90 height 11
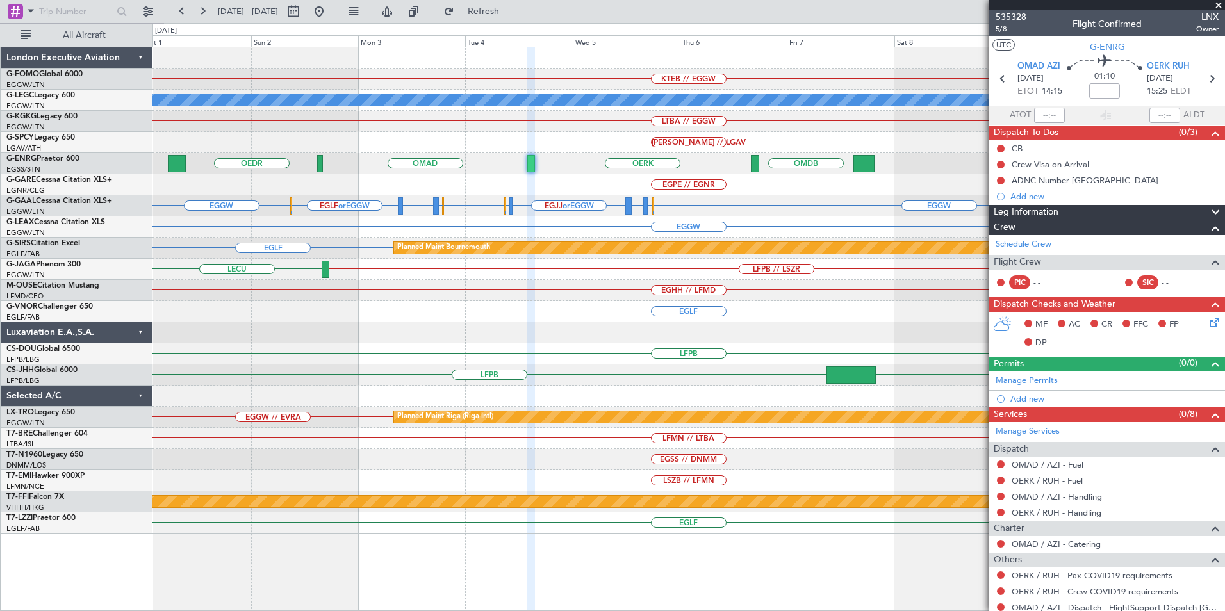
click at [572, 201] on div "KTEB // EGGW A/C Unavailable [GEOGRAPHIC_DATA] ([GEOGRAPHIC_DATA]) LTBA // EGGW…" at bounding box center [688, 290] width 1072 height 486
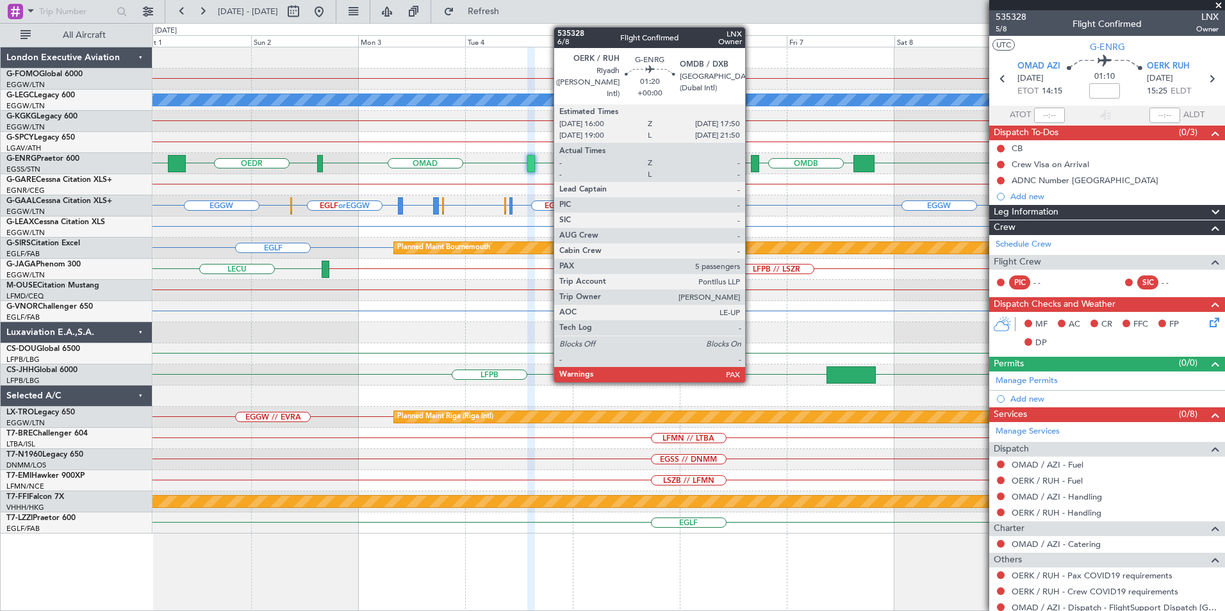
click at [752, 165] on div at bounding box center [755, 163] width 8 height 17
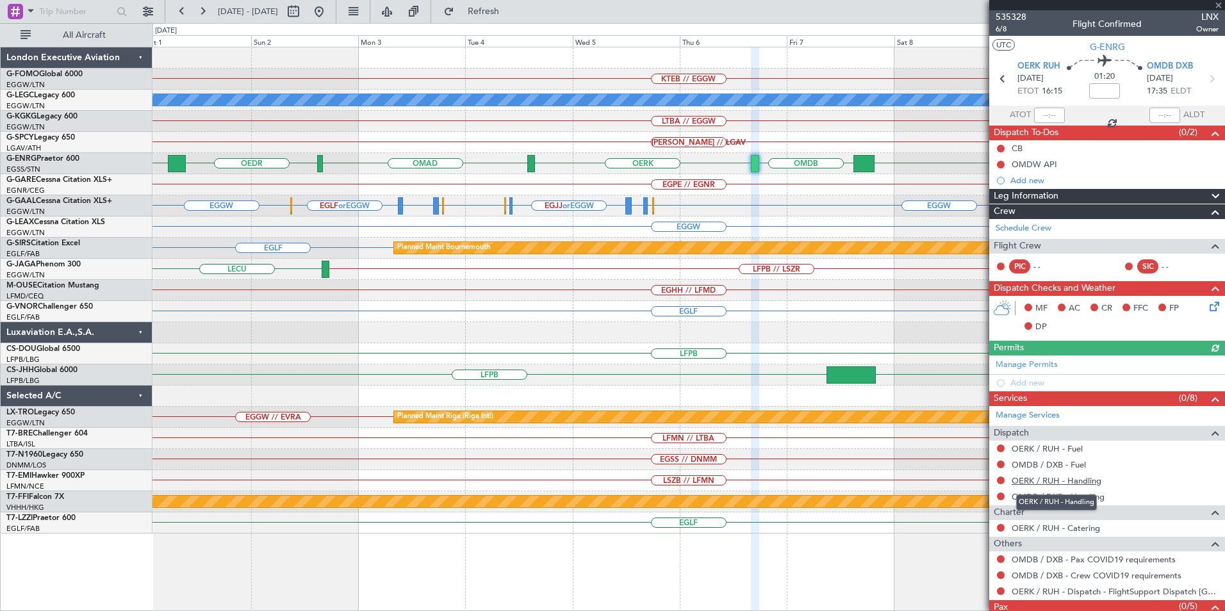
click at [1072, 480] on link "OERK / RUH - Handling" at bounding box center [1057, 480] width 90 height 11
click at [1065, 362] on fb-app "[DATE] - [DATE] Refresh Quick Links All Aircraft KTEB // EGGW A/C Unavailable […" at bounding box center [612, 311] width 1225 height 602
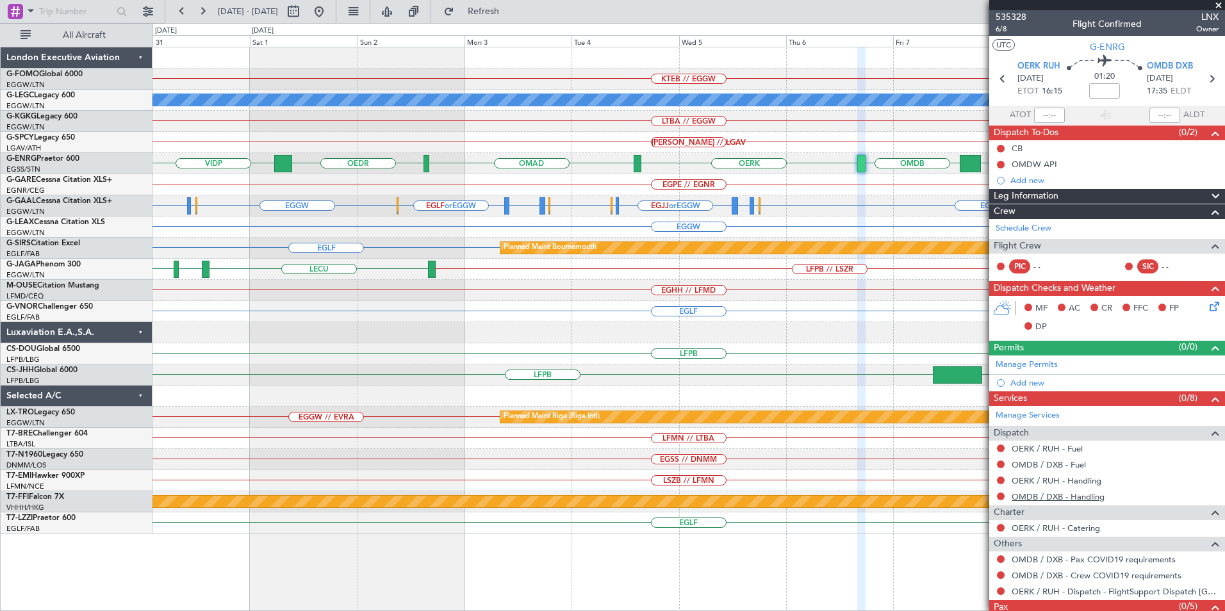
click at [1061, 493] on link "OMDB / DXB - Handling" at bounding box center [1058, 496] width 93 height 11
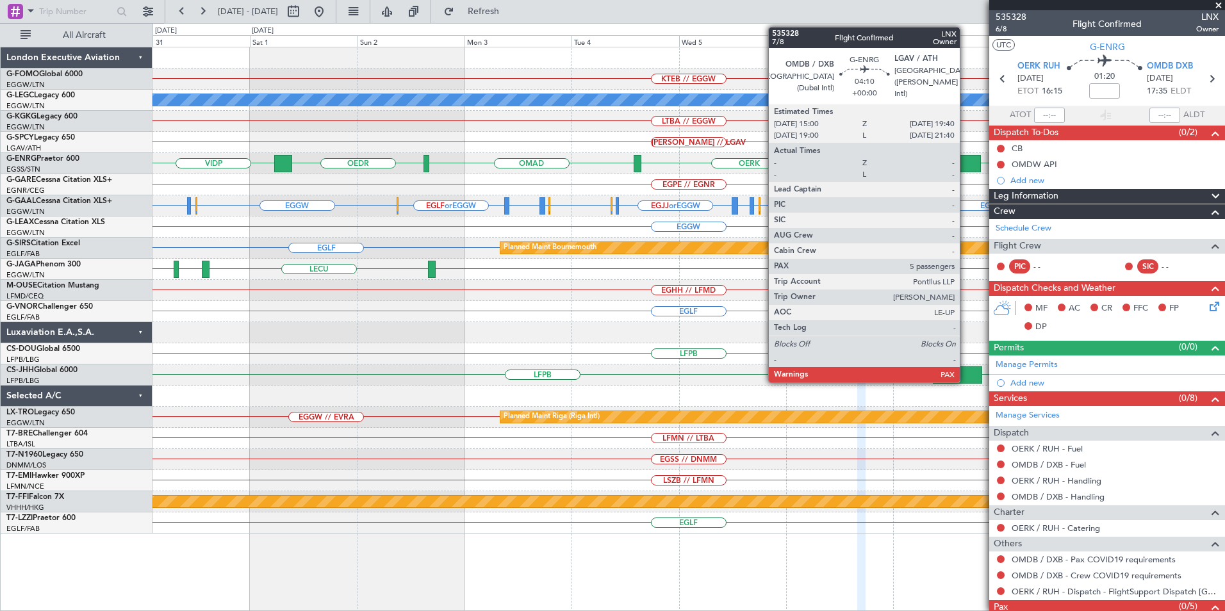
click at [967, 160] on div at bounding box center [970, 163] width 21 height 17
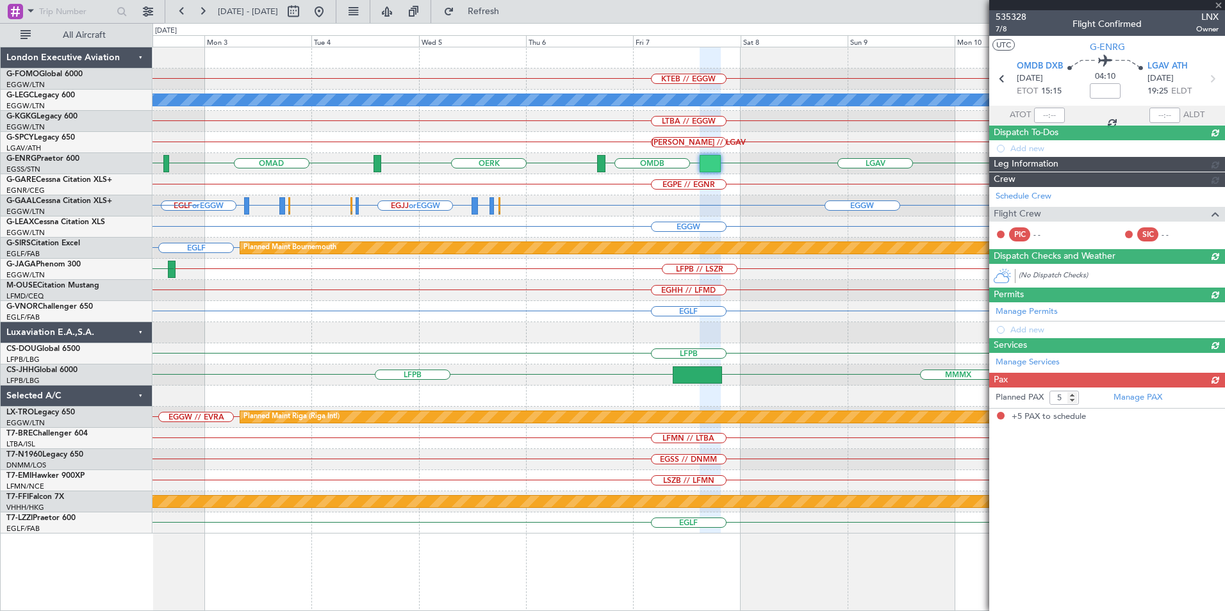
click at [488, 374] on div "KTEB // EGGW A/C Unavailable [GEOGRAPHIC_DATA] ([GEOGRAPHIC_DATA]) LTBA // EGGW…" at bounding box center [688, 290] width 1072 height 486
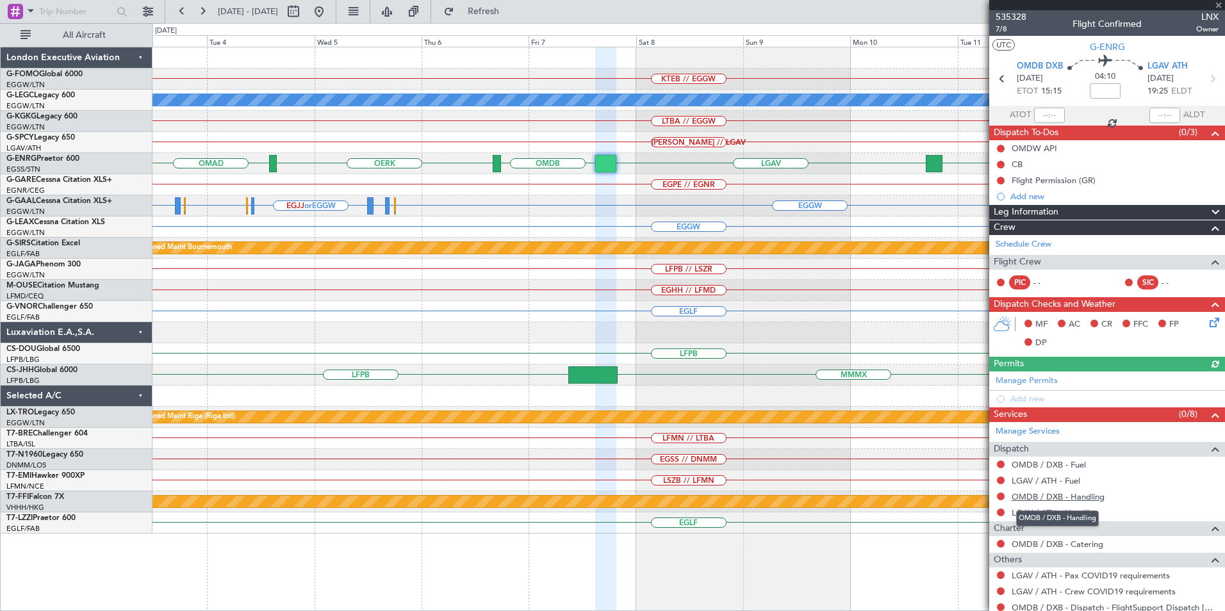
click at [1081, 493] on link "OMDB / DXB - Handling" at bounding box center [1058, 496] width 93 height 11
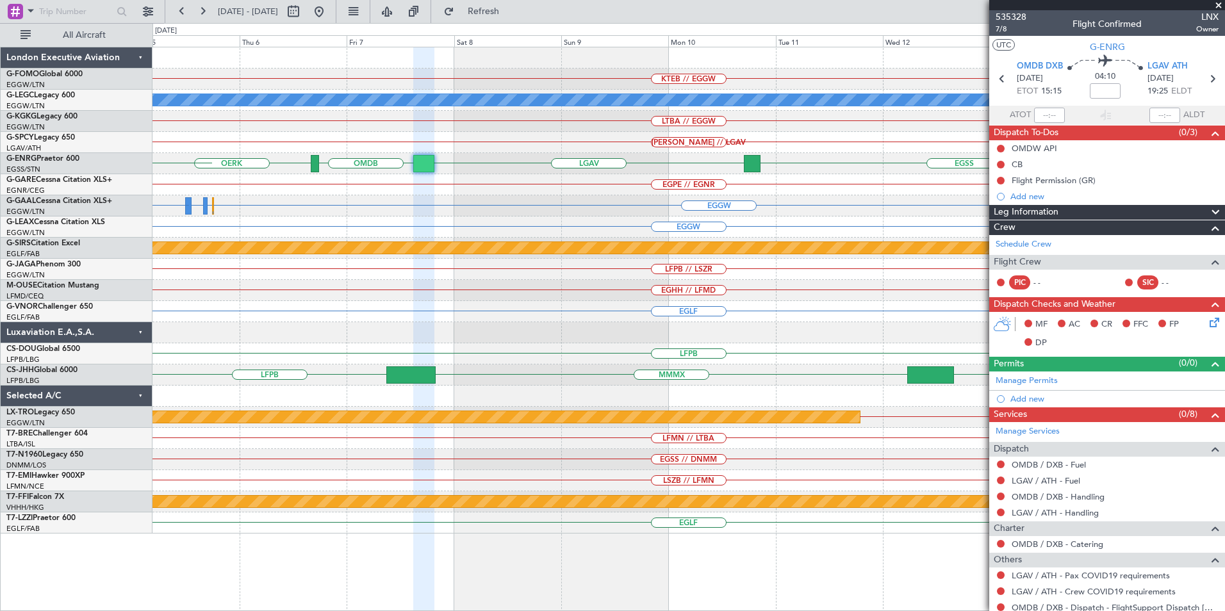
click at [577, 240] on div "KTEB // EGGW A/C Unavailable [GEOGRAPHIC_DATA] ([GEOGRAPHIC_DATA]) LTBA // EGGW…" at bounding box center [688, 290] width 1072 height 486
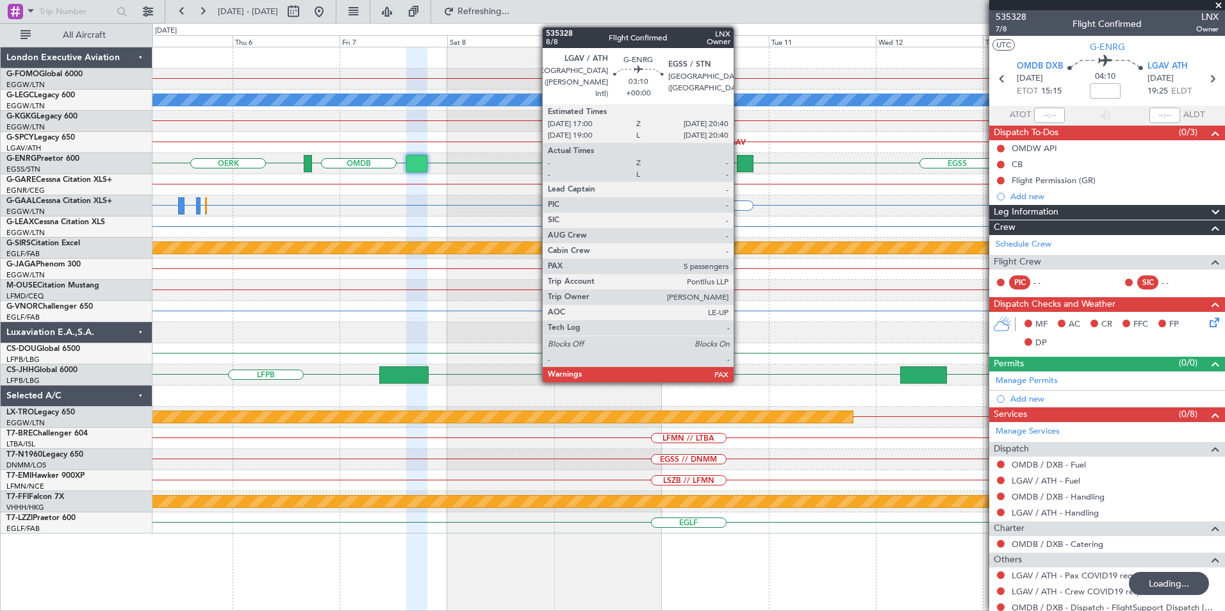
click at [748, 164] on div at bounding box center [745, 163] width 17 height 17
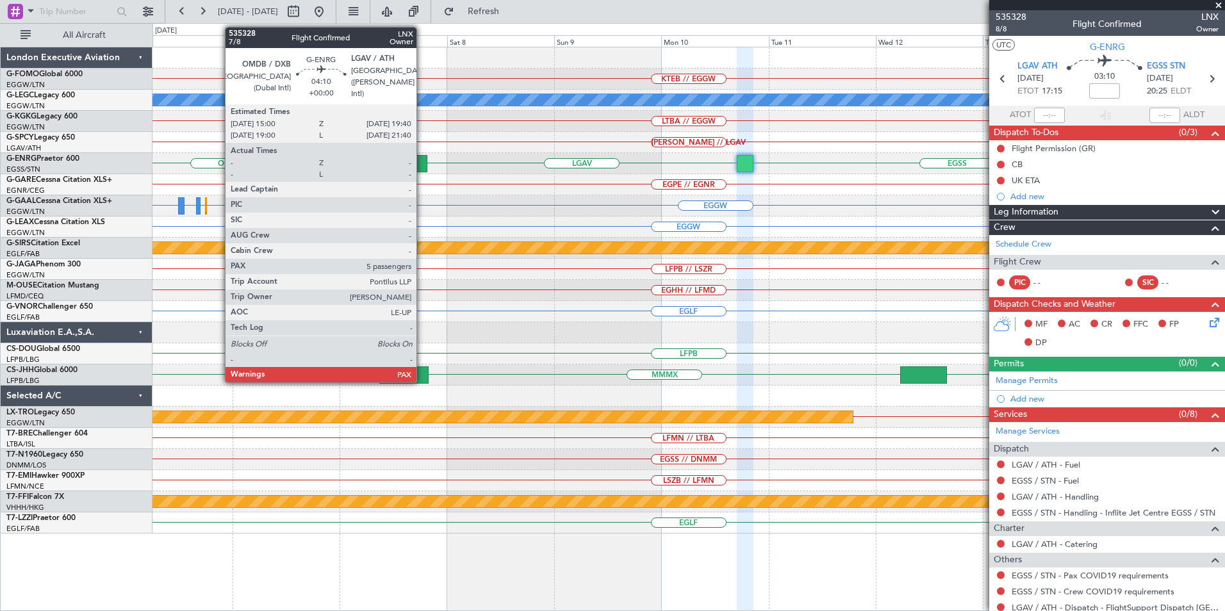
click at [422, 156] on div at bounding box center [416, 163] width 21 height 17
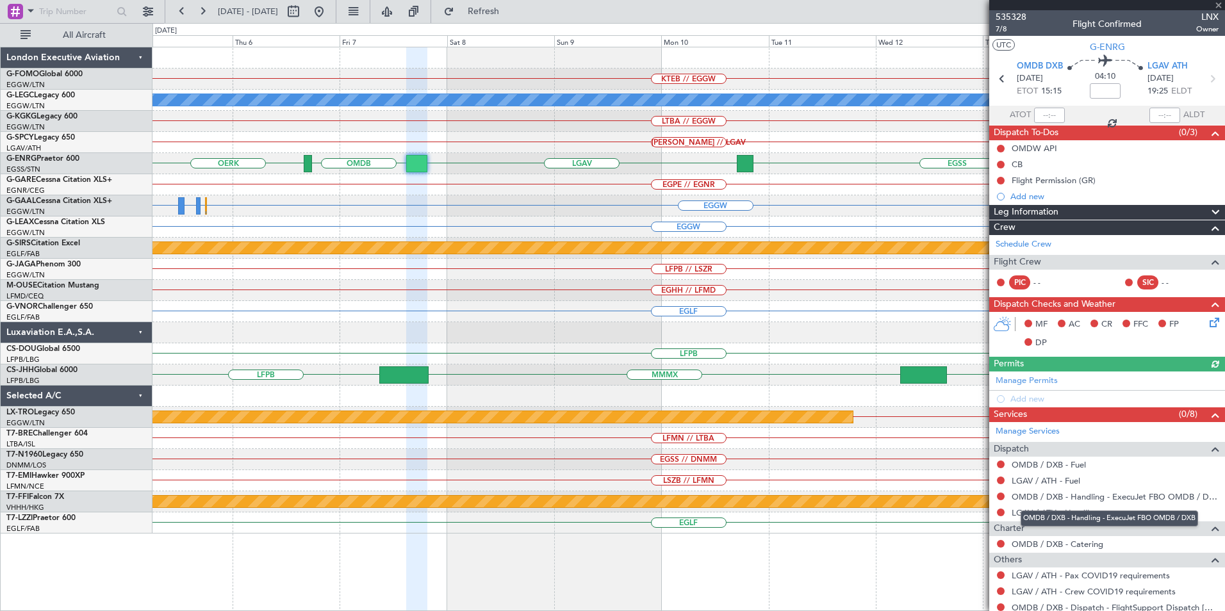
click at [1074, 510] on mat-tooltip-component "OMDB / DXB - Handling - ExecuJet FBO OMDB / DXB" at bounding box center [1109, 519] width 195 height 34
click at [1026, 514] on link "LGAV / ATH - Handling" at bounding box center [1055, 512] width 87 height 11
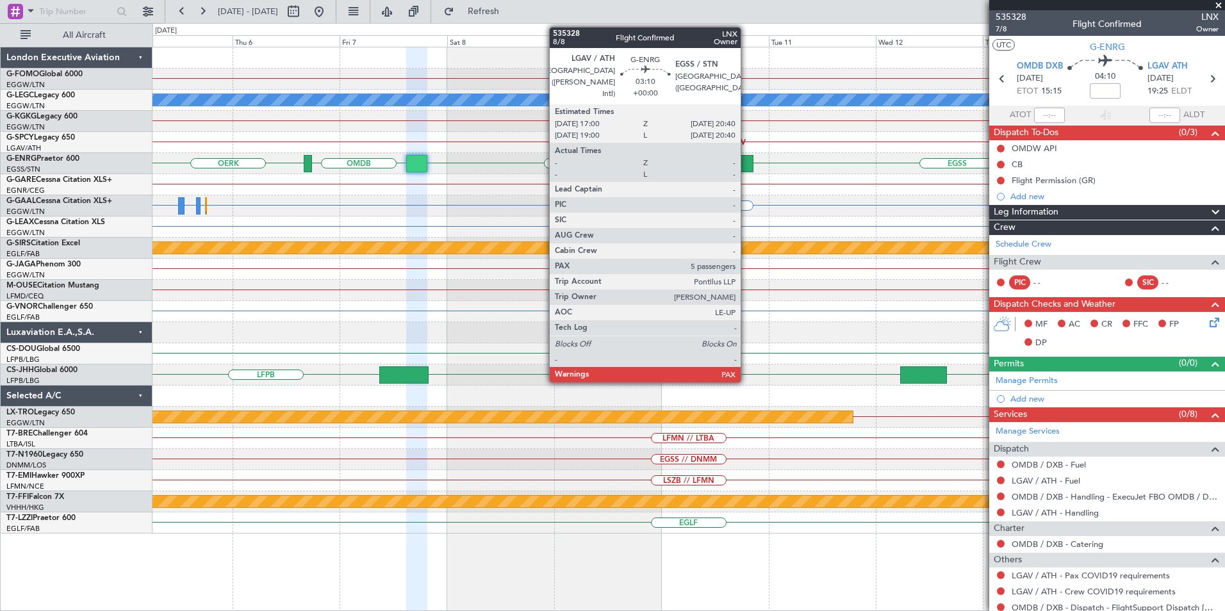
click at [746, 161] on div at bounding box center [745, 163] width 17 height 17
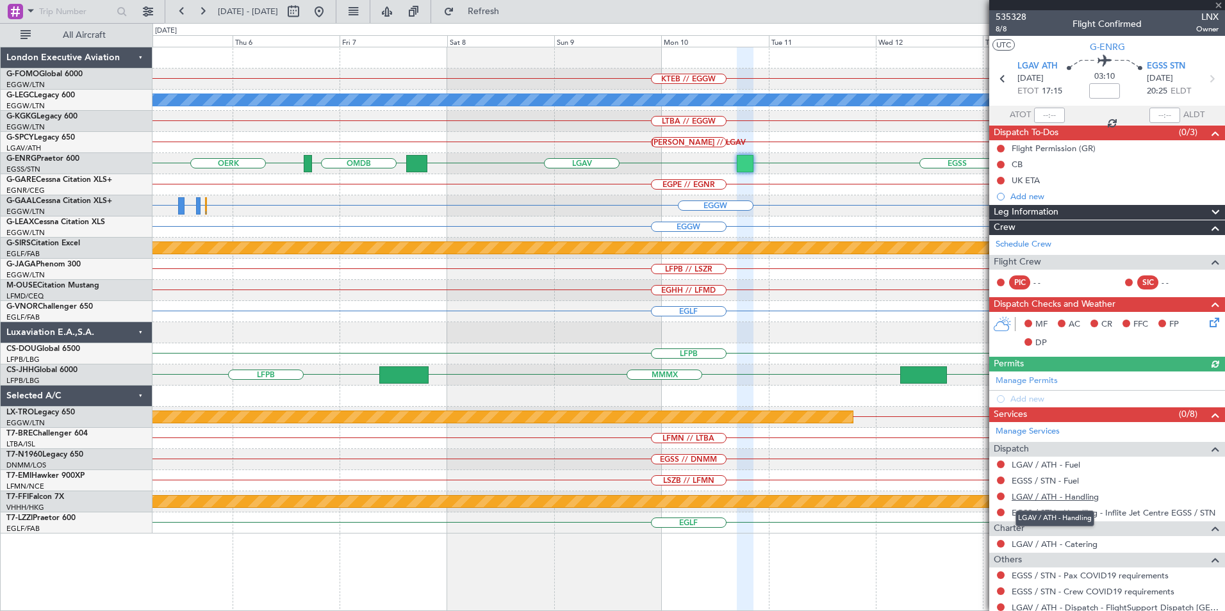
click at [1069, 499] on link "LGAV / ATH - Handling" at bounding box center [1055, 496] width 87 height 11
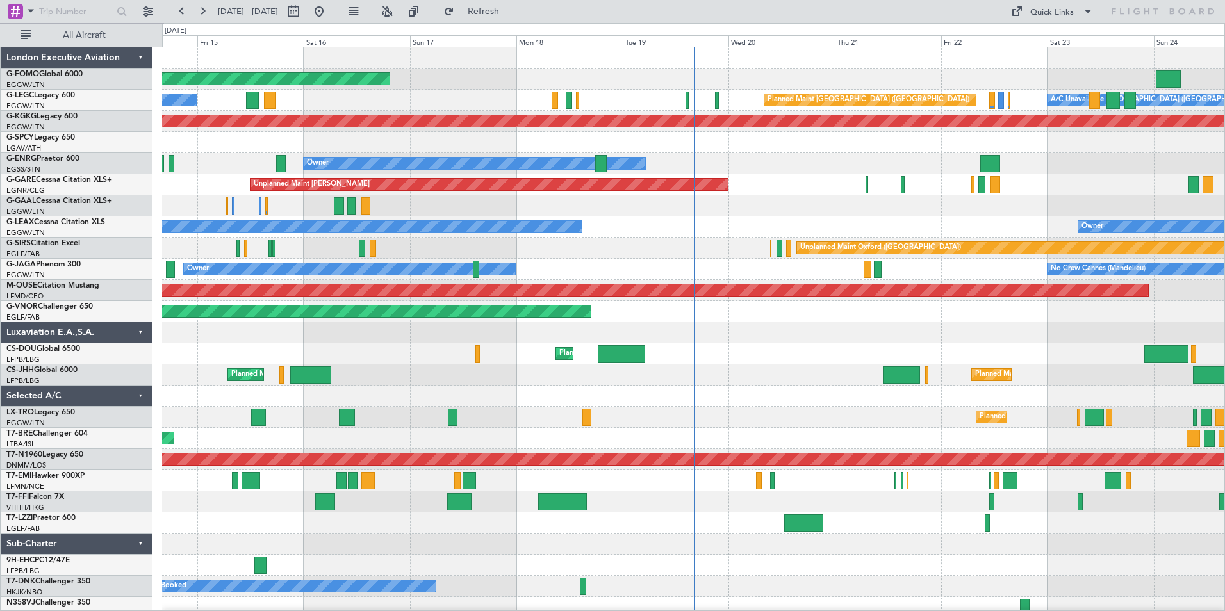
click at [108, 311] on div "Planned Maint Windsor Locks (Bradley Intl) A/C Unavailable London (Luton) Plann…" at bounding box center [612, 317] width 1225 height 588
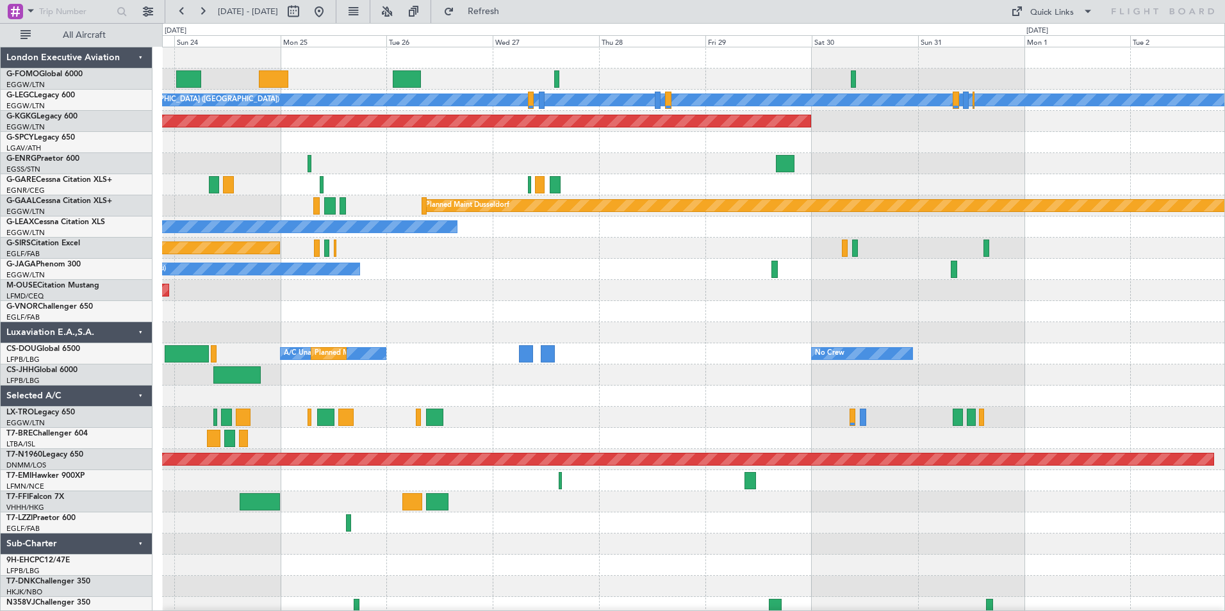
click at [217, 359] on div "A/C Unavailable London (Luton) Planned Maint London (Luton) AOG Maint Istanbul …" at bounding box center [693, 332] width 1062 height 571
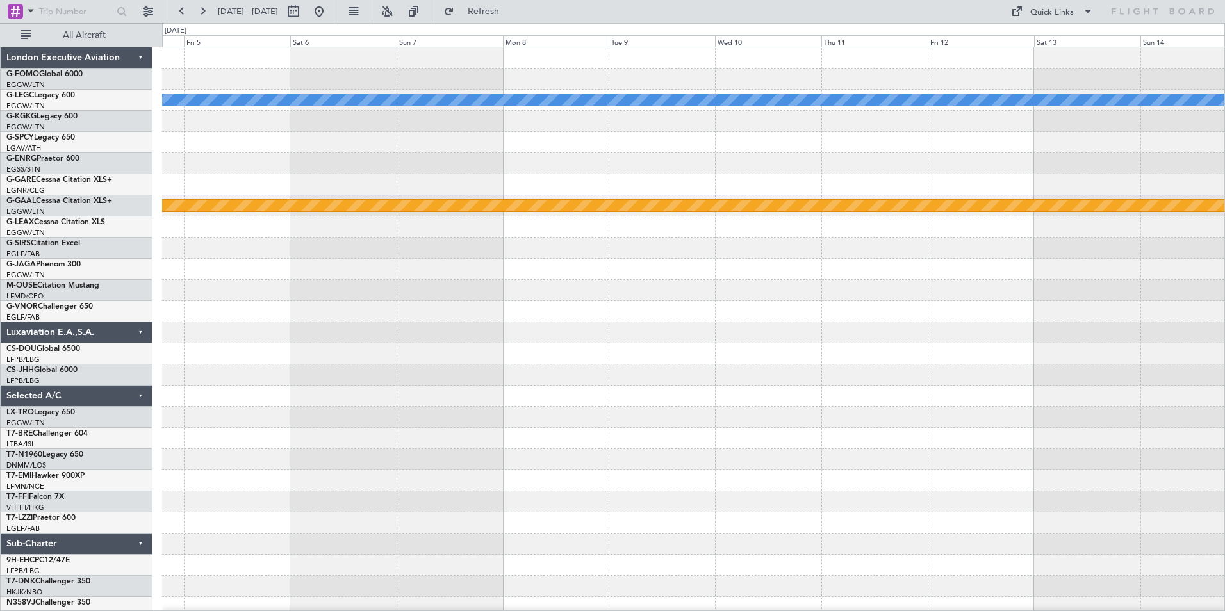
click at [0, 356] on html "14 Aug 2025 - 24 Aug 2025 Refresh Quick Links All Aircraft A/C Unavailable Lond…" at bounding box center [612, 305] width 1225 height 611
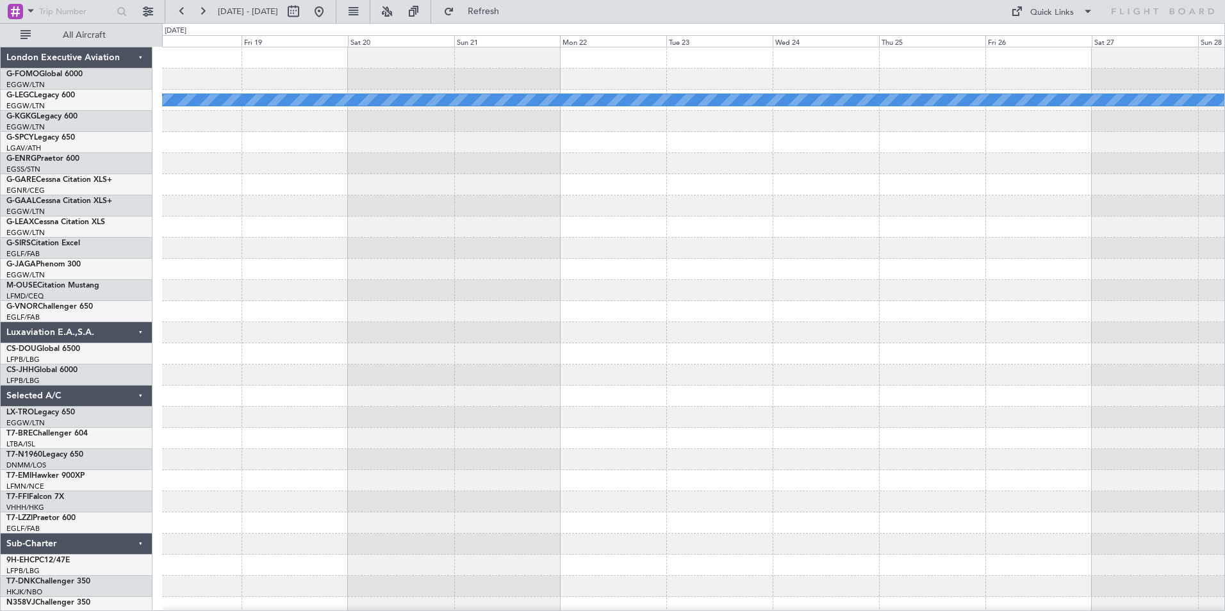
click at [0, 452] on html "14 Aug 2025 - 24 Aug 2025 Refresh Quick Links All Aircraft A/C Unavailable Lond…" at bounding box center [612, 305] width 1225 height 611
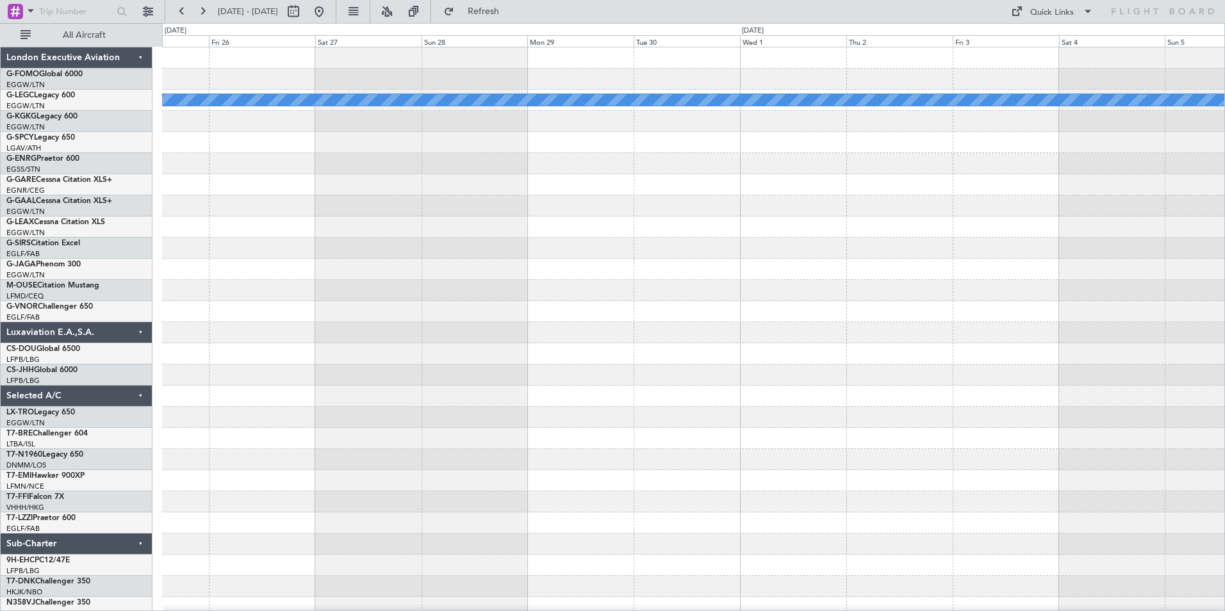
click at [170, 470] on div "A/C Unavailable [GEOGRAPHIC_DATA] ([GEOGRAPHIC_DATA])" at bounding box center [693, 332] width 1062 height 571
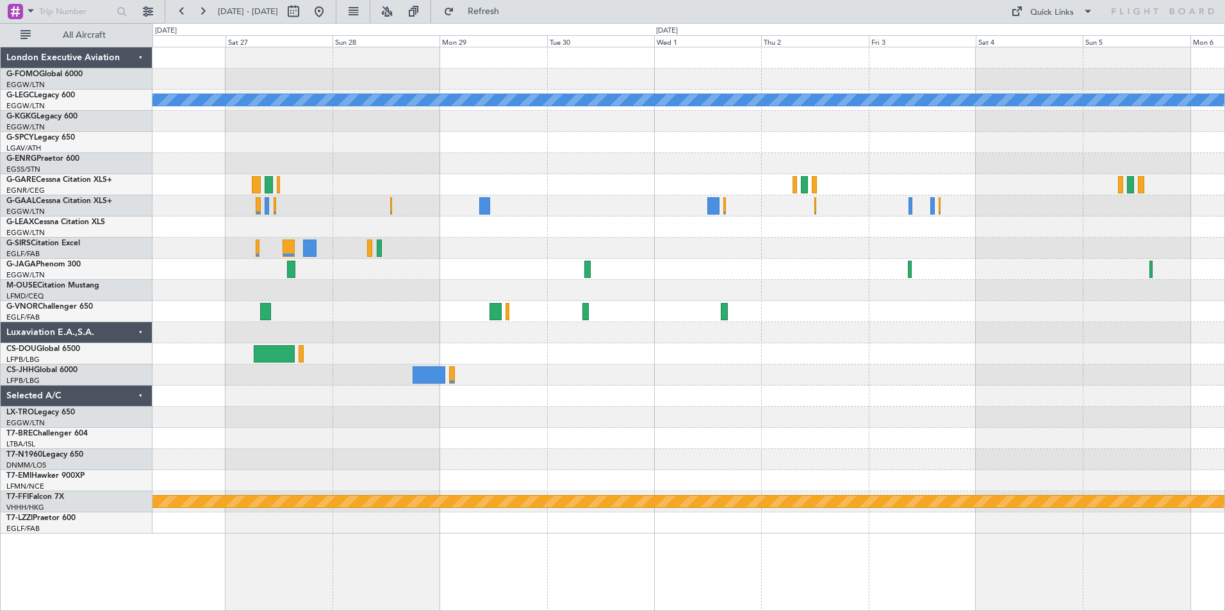
click at [0, 309] on html "26 Sep 2025 - 06 Oct 2025 Refresh Quick Links All Aircraft A/C Unavailable Lond…" at bounding box center [612, 305] width 1225 height 611
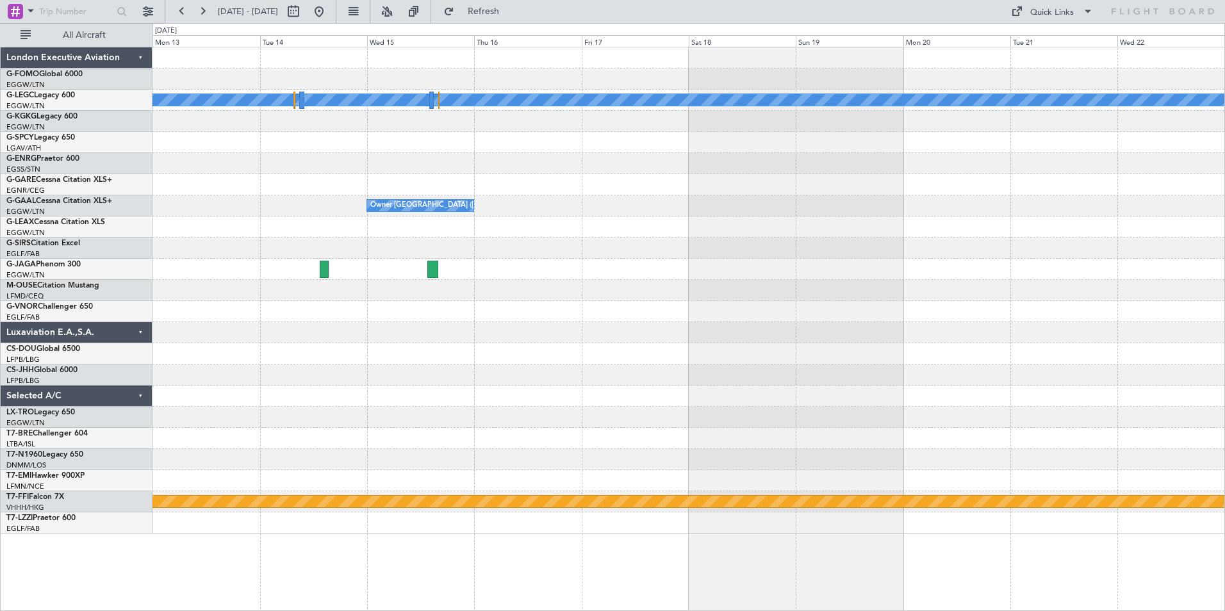
click at [0, 438] on html "26 Sep 2025 - 06 Oct 2025 Refresh Quick Links All Aircraft A/C Unavailable Lond…" at bounding box center [612, 305] width 1225 height 611
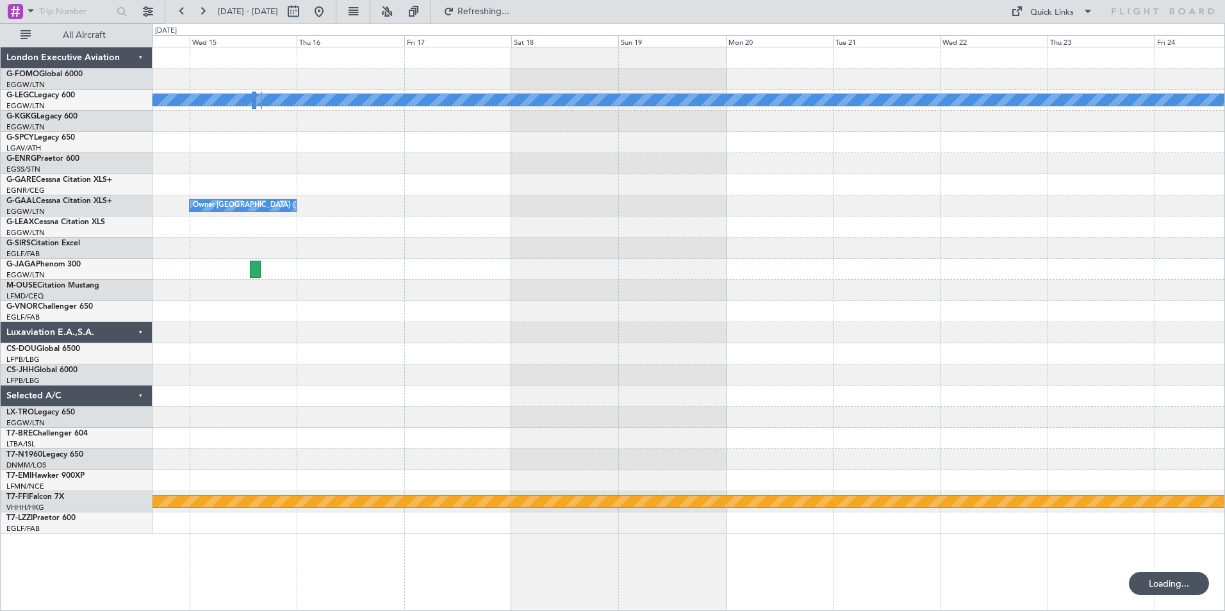
click at [0, 480] on html "14 Oct 2025 - 24 Oct 2025 Refreshing... Quick Links All Aircraft A/C Unavailabl…" at bounding box center [612, 305] width 1225 height 611
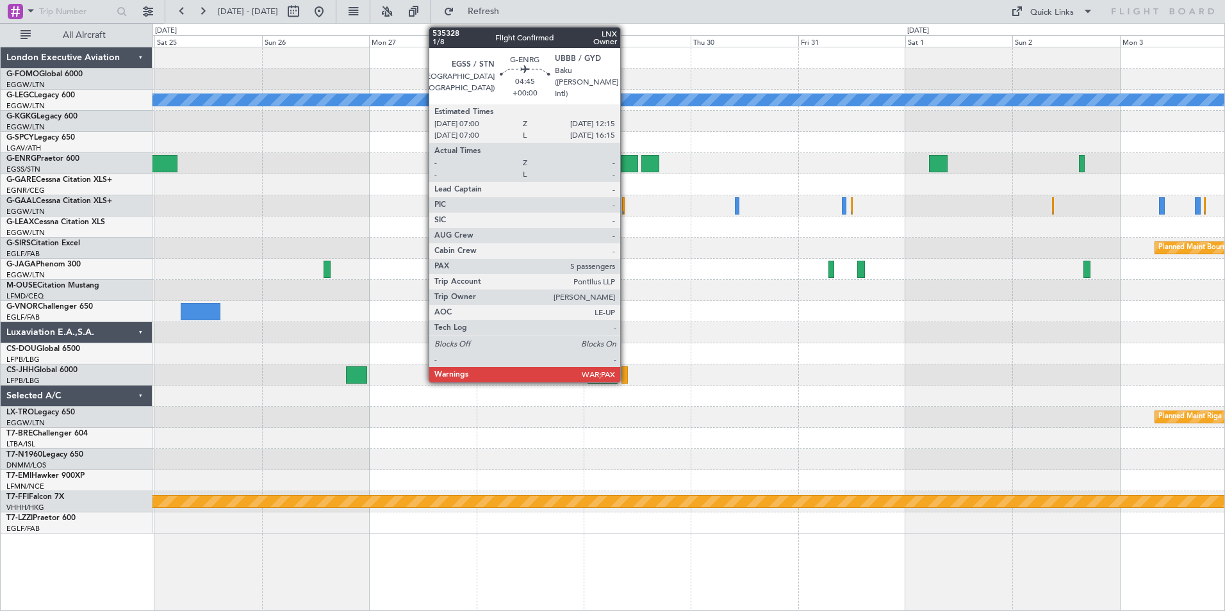
click at [626, 163] on div at bounding box center [626, 163] width 24 height 17
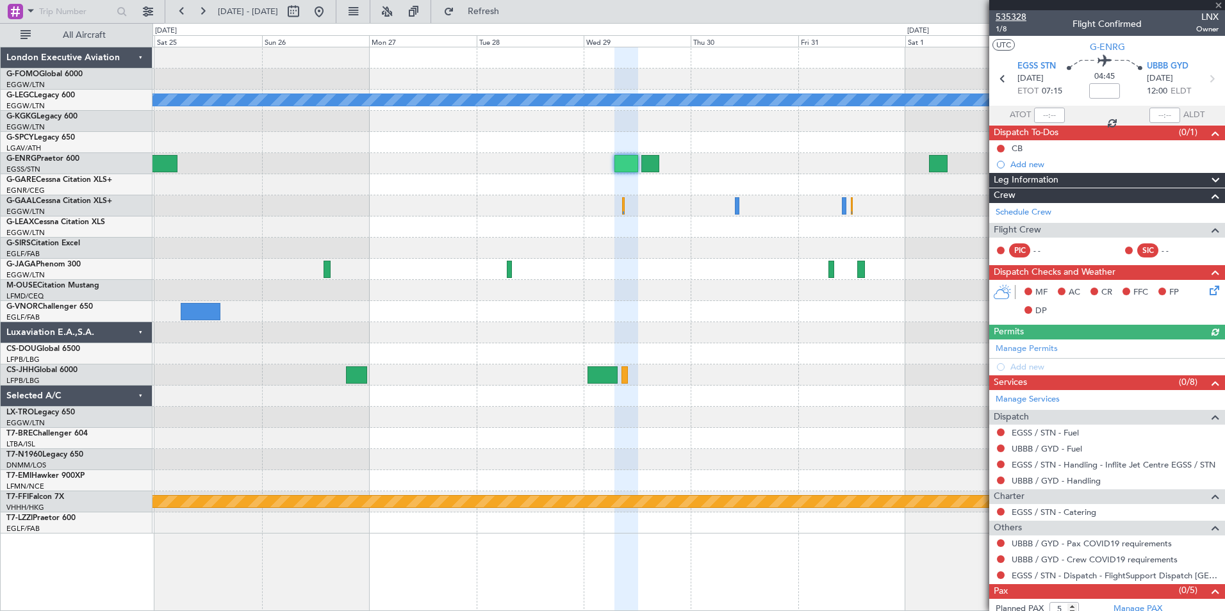
click at [1011, 13] on span "535328" at bounding box center [1011, 16] width 31 height 13
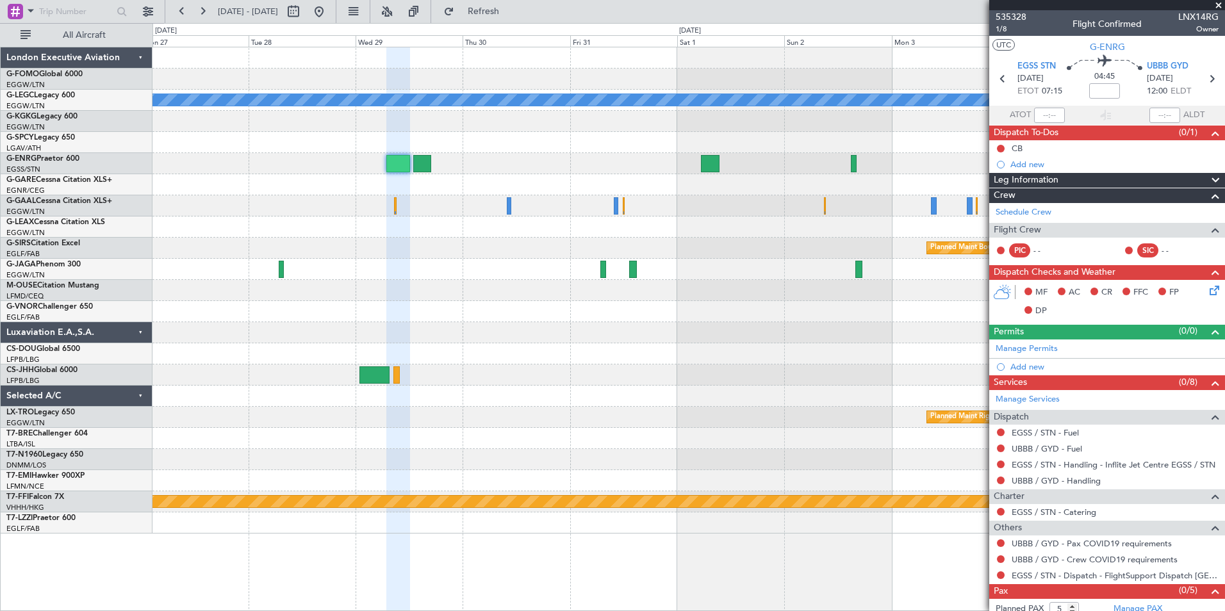
click at [211, 414] on div "A/C Unavailable London (Luton) Planned Maint Bournemouth Planned Maint Bournemo…" at bounding box center [688, 290] width 1072 height 486
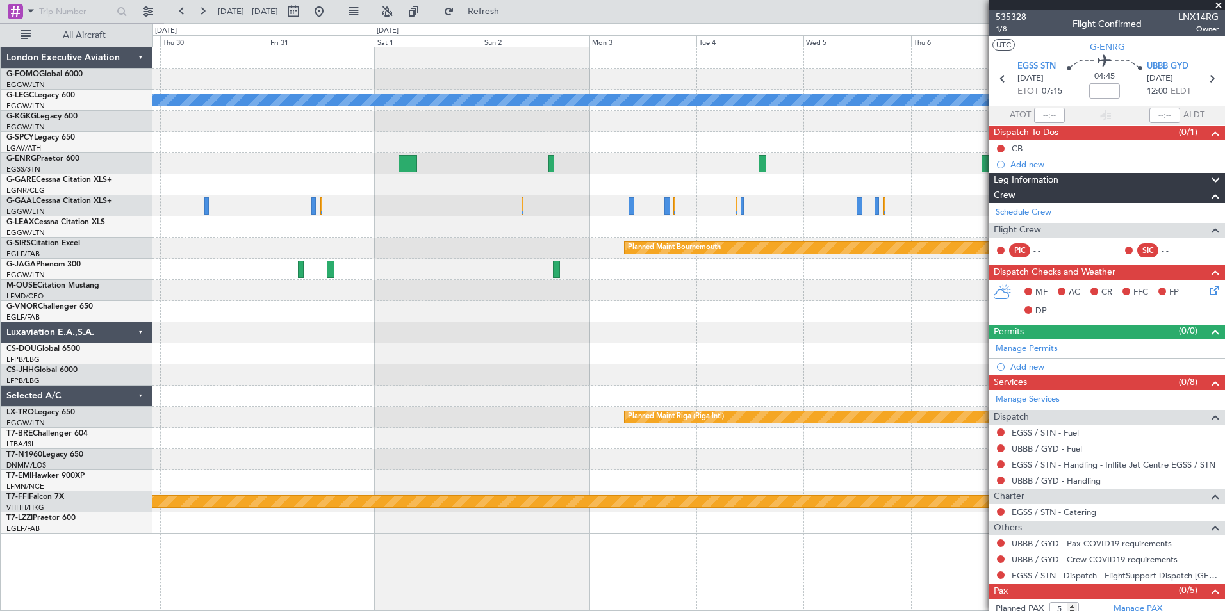
click at [871, 408] on div "A/C Unavailable London (Luton) Planned Maint Bournemouth Planned Maint Bournemo…" at bounding box center [688, 290] width 1072 height 486
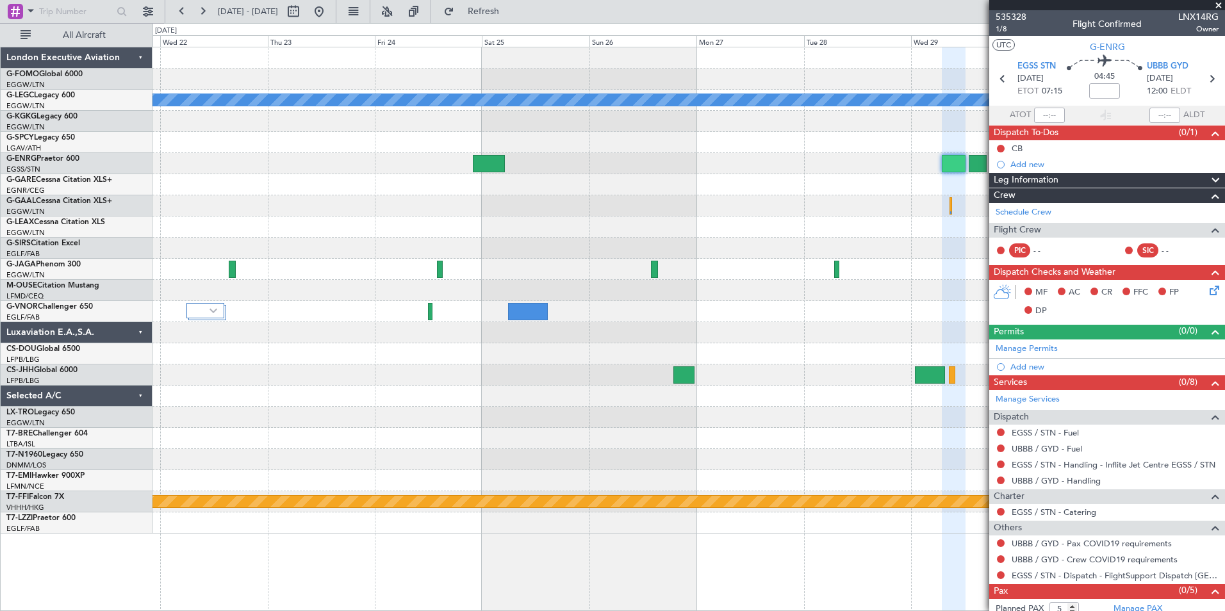
click at [701, 443] on div "A/C Unavailable London (Luton) Planned Maint Bournemouth Planned Maint Bournemo…" at bounding box center [688, 290] width 1072 height 486
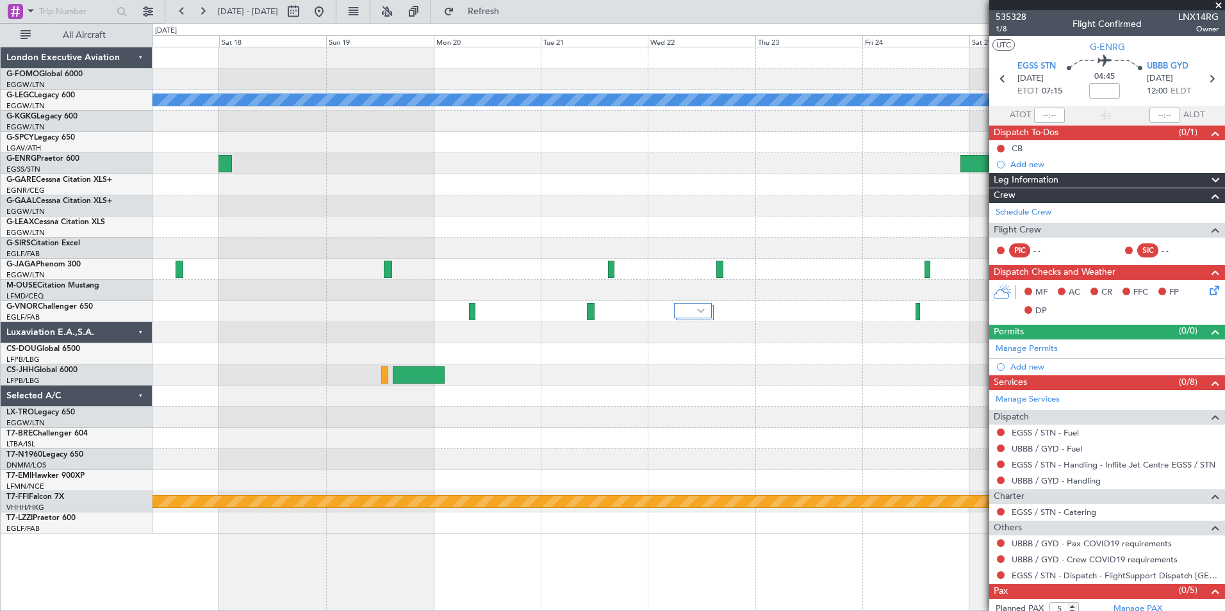
click at [737, 430] on div "A/C Unavailable London (Luton) Owner London (Luton) Planned Maint Geneva (Coint…" at bounding box center [688, 290] width 1072 height 486
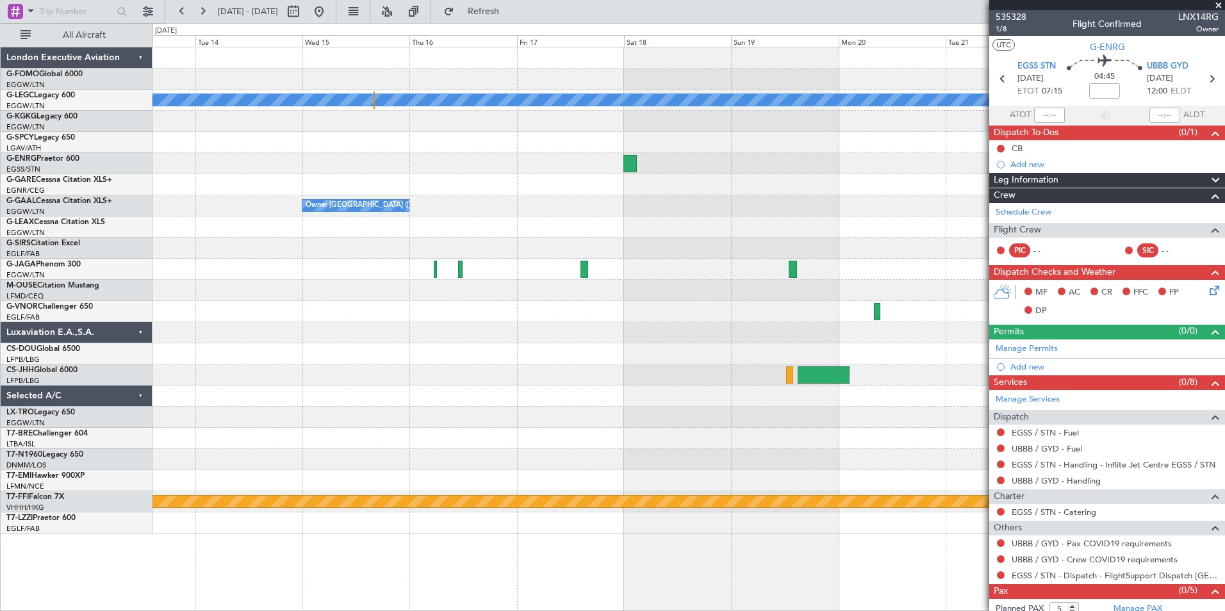
click at [812, 404] on div "A/C Unavailable London (Luton) Owner London (Luton) Planned Maint Geneva (Coint…" at bounding box center [688, 290] width 1072 height 486
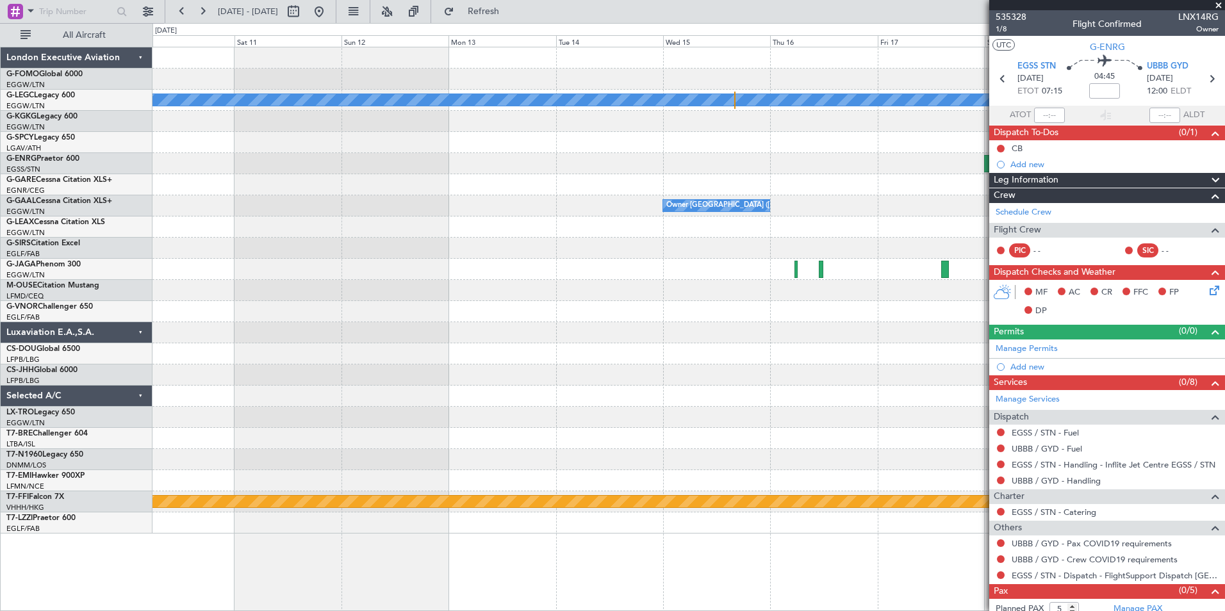
click at [865, 384] on div "A/C Unavailable London (Luton) Owner London (Luton) Planned Maint Geneva (Coint…" at bounding box center [688, 290] width 1072 height 486
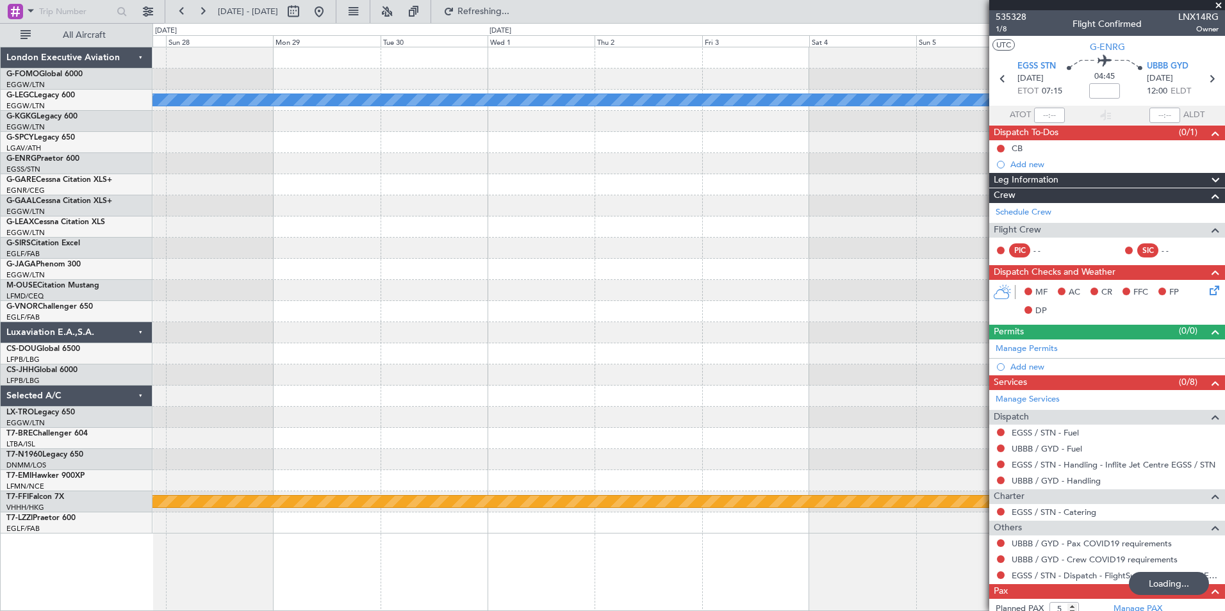
click at [1197, 450] on fb-app "05 Oct 2025 - 15 Oct 2025 Refreshing... Quick Links All Aircraft A/C Unavailabl…" at bounding box center [612, 311] width 1225 height 602
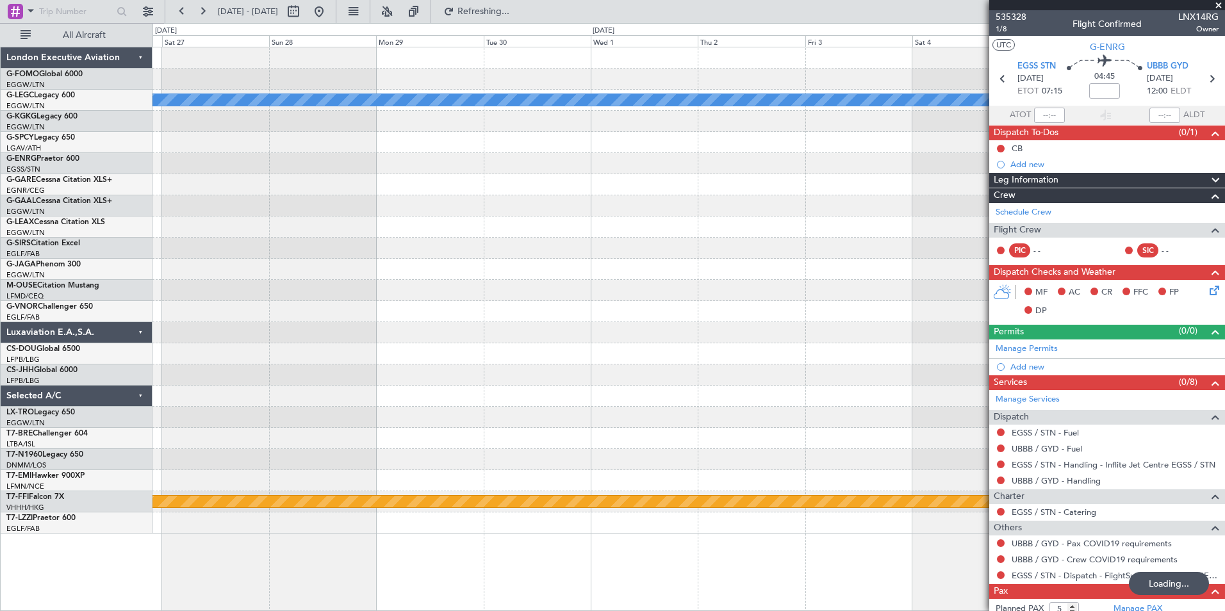
click at [798, 429] on div "A/C Unavailable London (Luton) Planned Maint Geneva (Cointrin)" at bounding box center [688, 290] width 1072 height 486
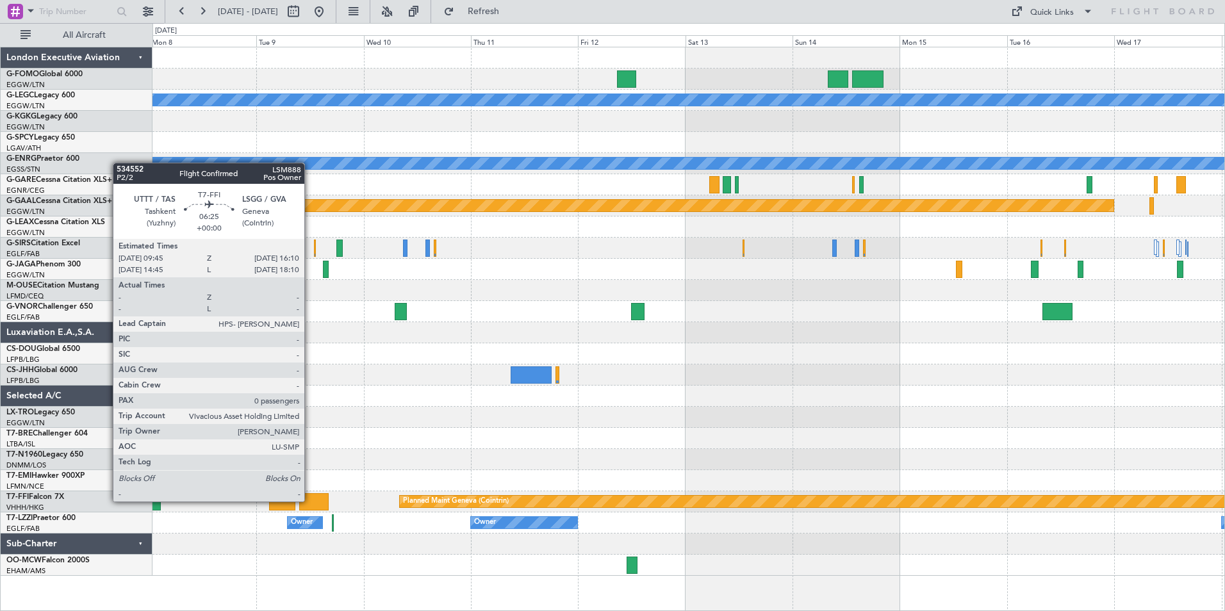
click at [310, 500] on div at bounding box center [313, 501] width 29 height 17
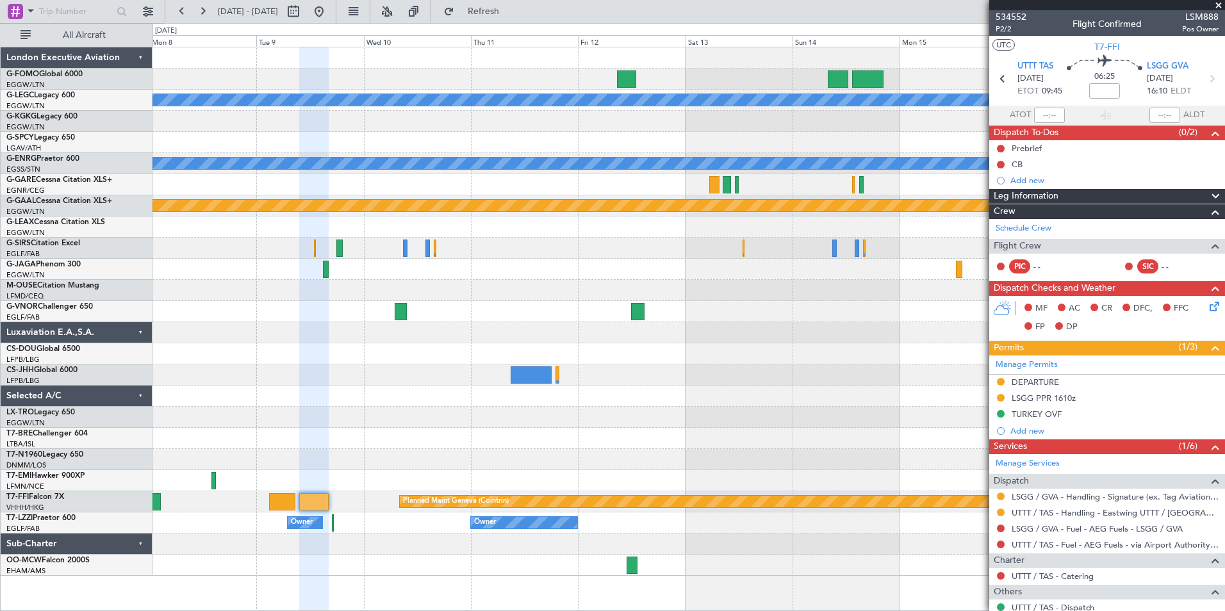
click at [270, 492] on div "Planned Maint Geneva (Cointrin)" at bounding box center [688, 501] width 1072 height 21
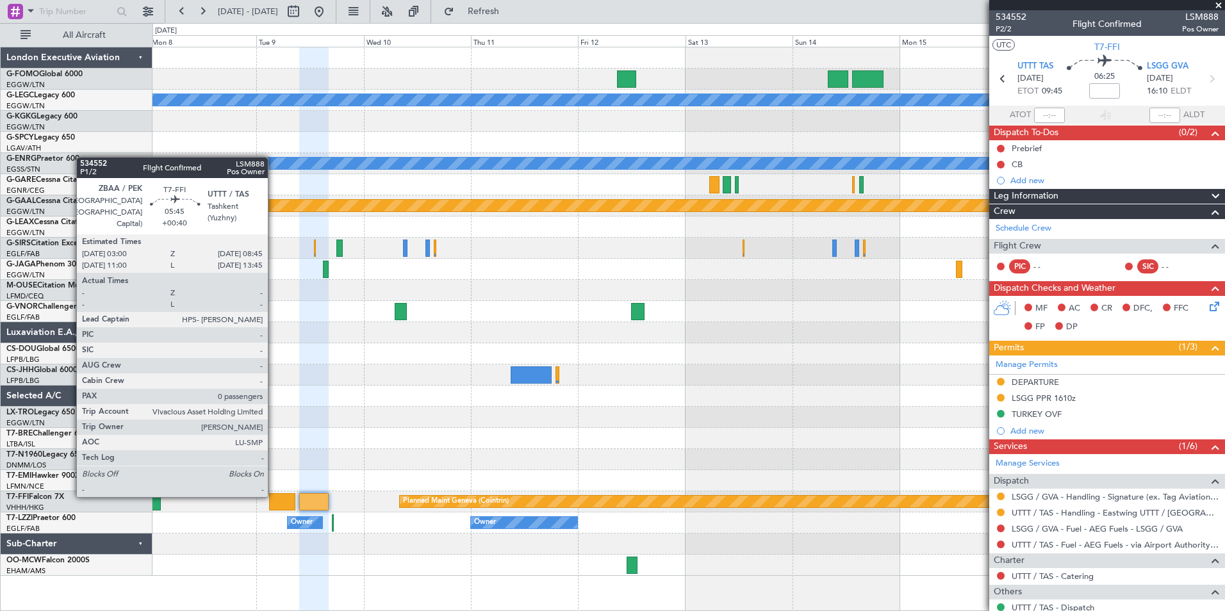
click at [282, 500] on div at bounding box center [282, 501] width 26 height 17
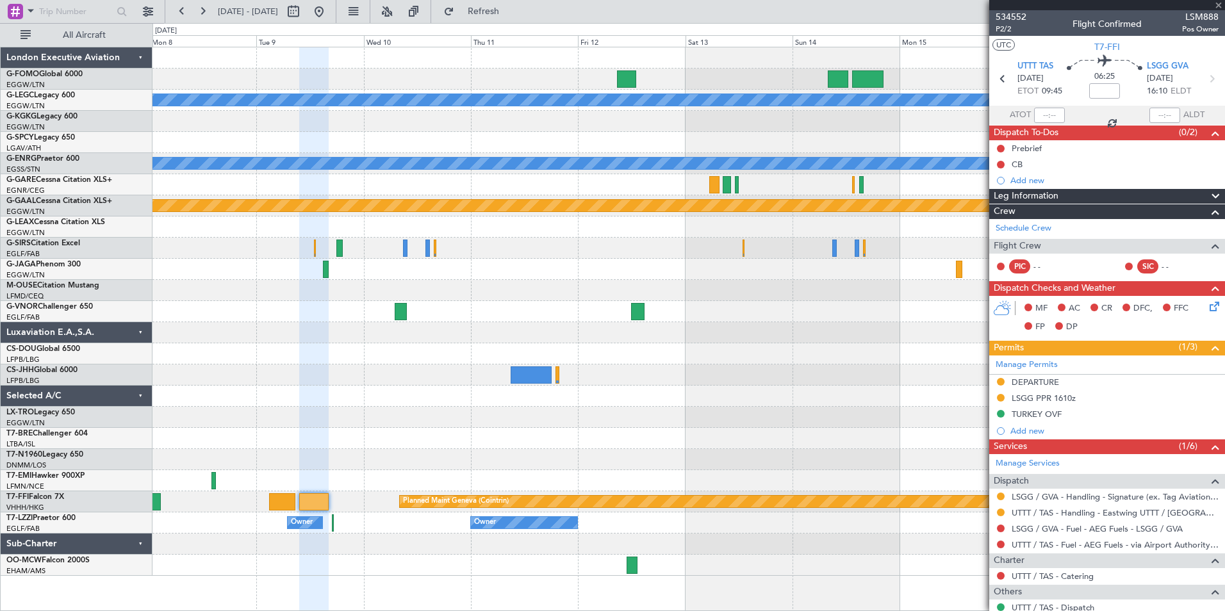
type input "+00:40"
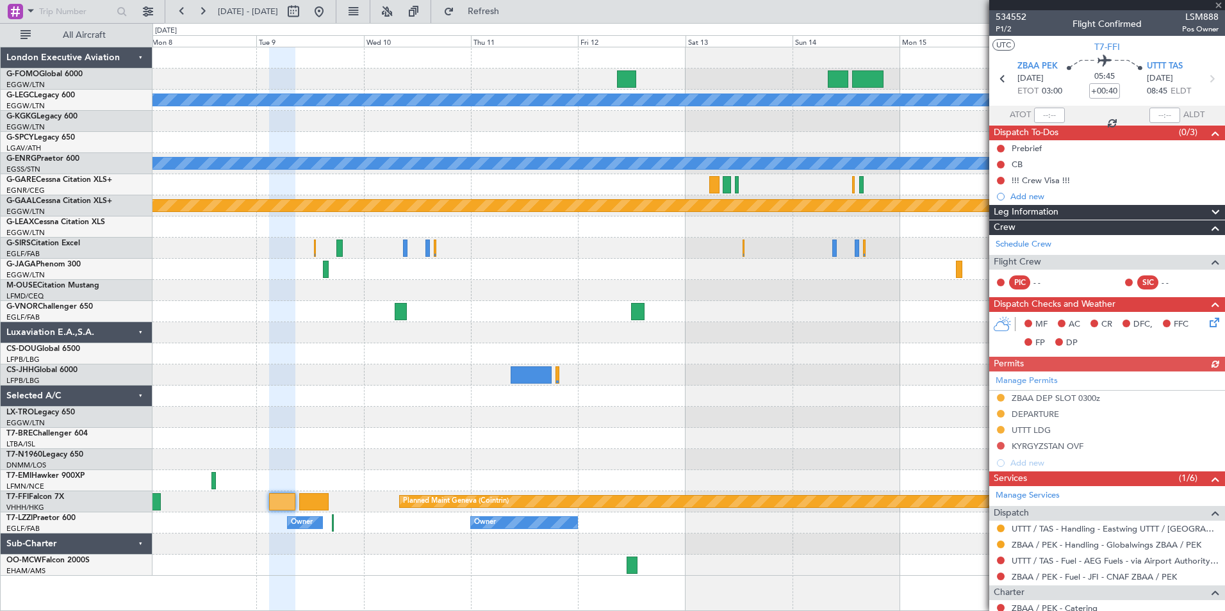
scroll to position [104, 0]
